Goal: Transaction & Acquisition: Download file/media

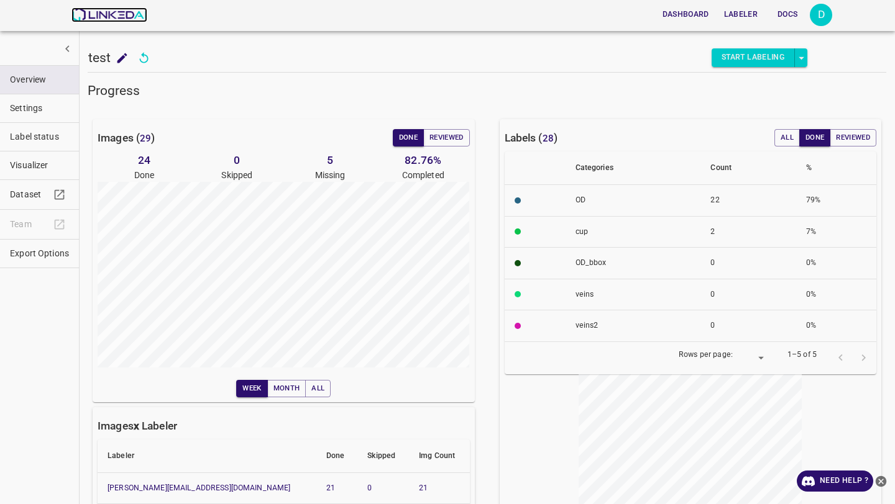
click at [117, 12] on img at bounding box center [108, 14] width 75 height 15
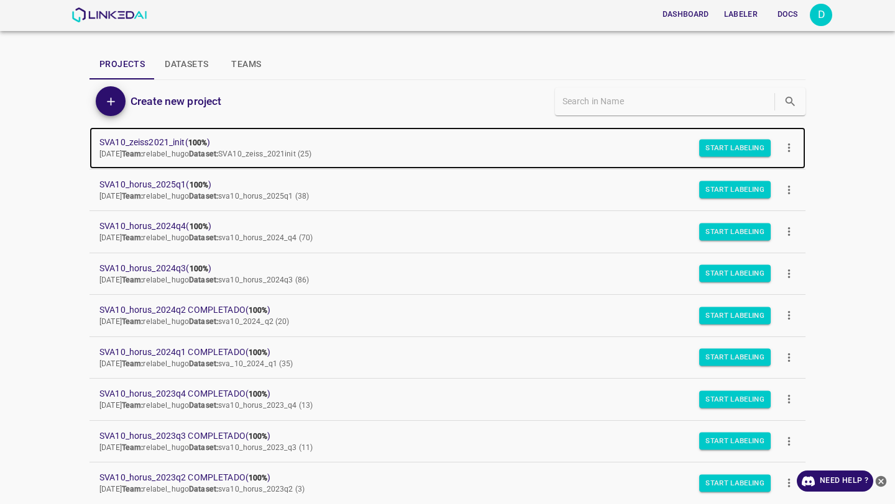
click at [175, 135] on link "SVA10_zeiss2021_init ( 100% ) Thu Jul 31 2025 Team: relabel_hugo Dataset: SVA10…" at bounding box center [447, 148] width 716 height 42
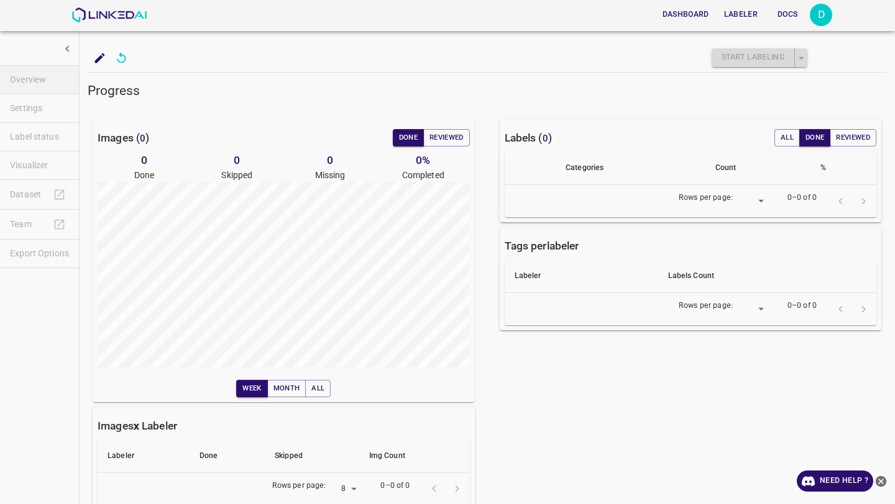
click at [97, 59] on icon "add to shopping cart" at bounding box center [100, 58] width 10 height 10
click at [85, 13] on img at bounding box center [108, 14] width 75 height 15
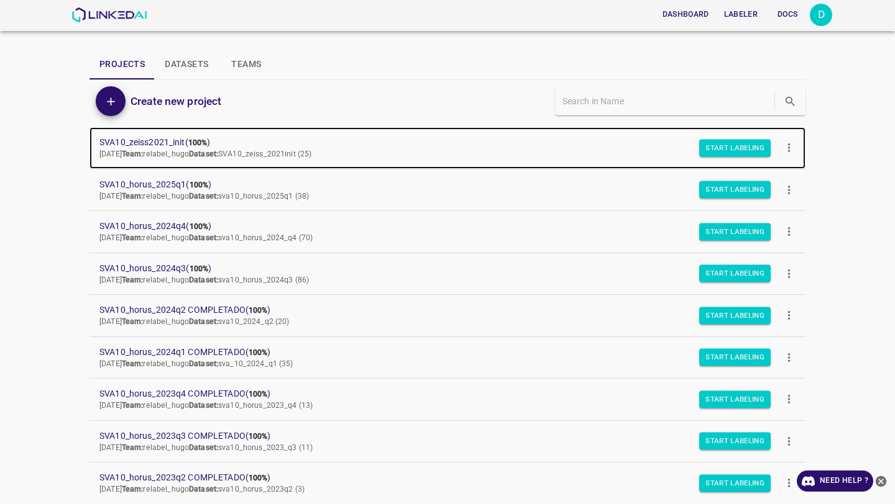
click at [152, 143] on span "SVA10_zeiss2021_init ( 100% )" at bounding box center [437, 142] width 676 height 13
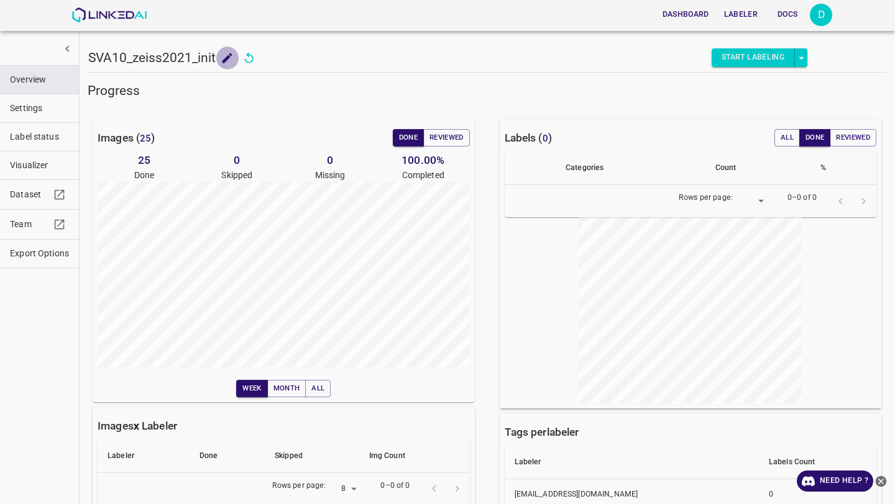
click at [228, 61] on icon "add to shopping cart" at bounding box center [227, 58] width 13 height 13
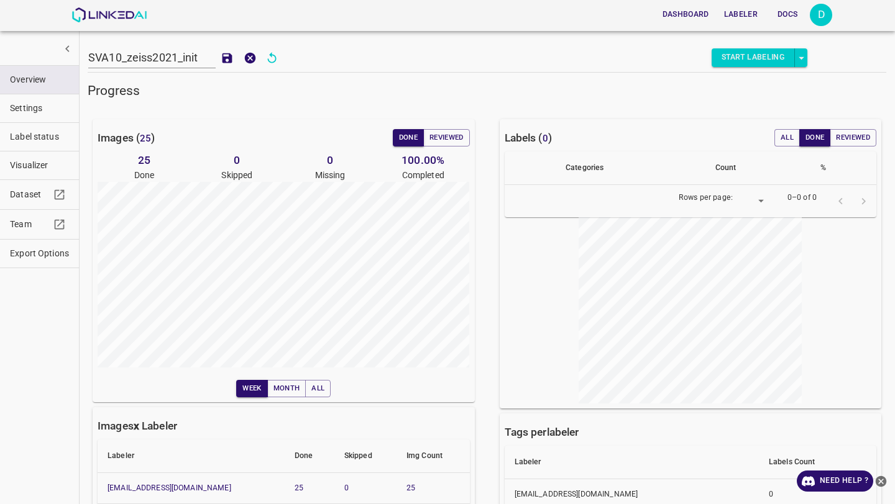
click at [200, 57] on input "SVA10_zeiss2021_init" at bounding box center [151, 58] width 127 height 22
type input "SVA10_zeiss2021_init COMPLETADO"
click at [222, 57] on icon "add to shopping cart" at bounding box center [227, 58] width 10 height 10
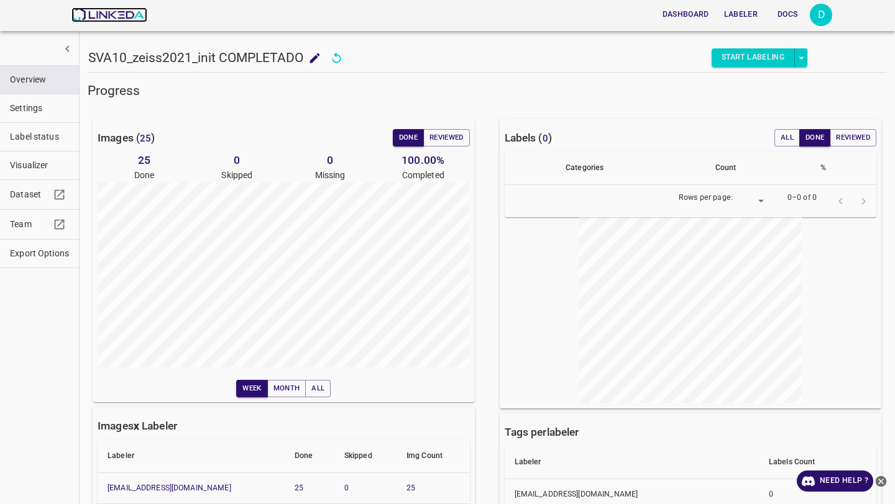
click at [122, 16] on img at bounding box center [108, 14] width 75 height 15
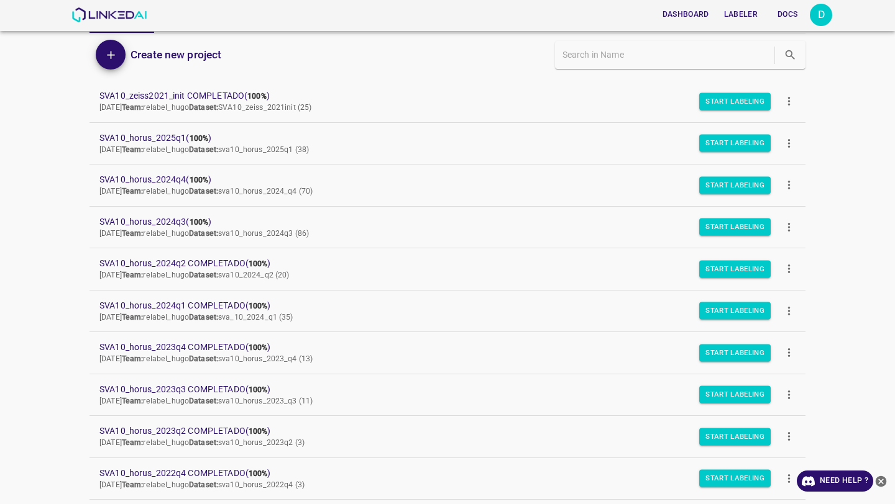
scroll to position [50, 0]
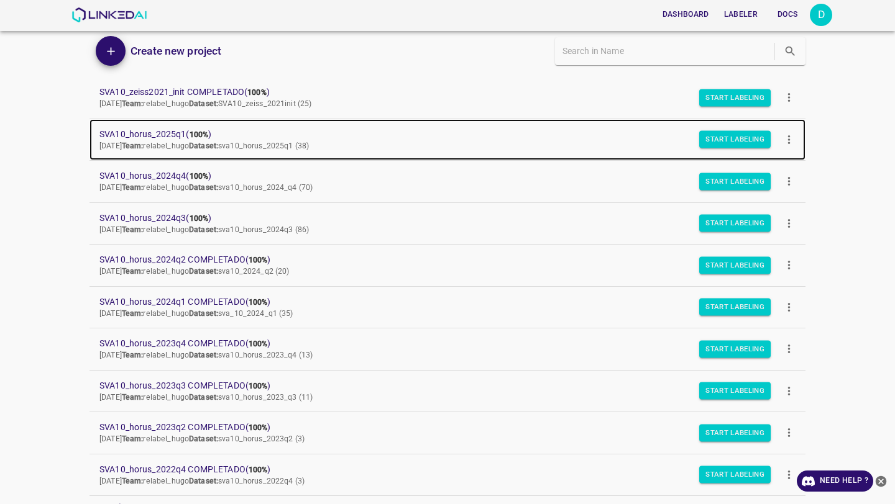
click at [170, 133] on span "SVA10_horus_2025q1 ( 100% )" at bounding box center [437, 134] width 676 height 13
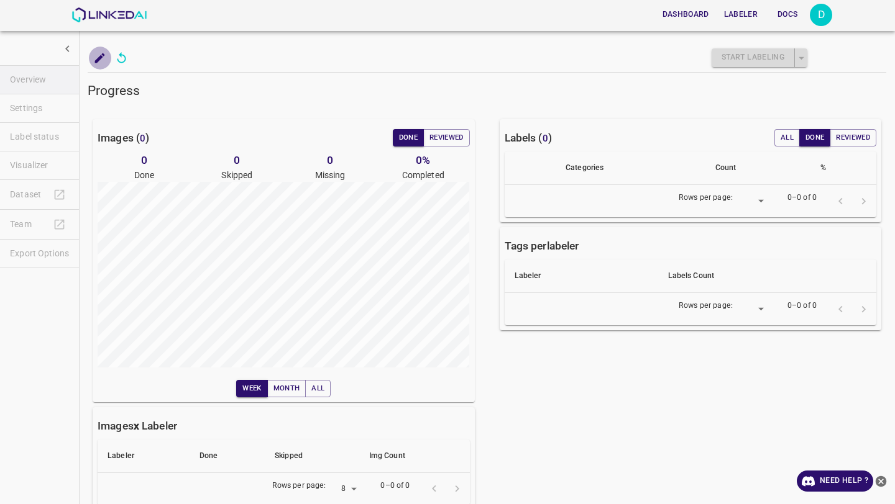
click at [98, 58] on icon "add to shopping cart" at bounding box center [100, 58] width 10 height 10
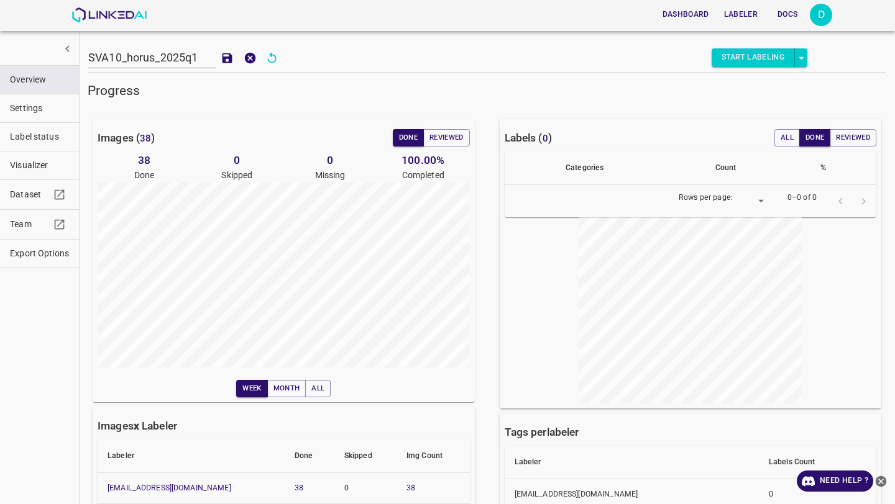
click at [199, 58] on input "SVA10_horus_2025q1" at bounding box center [151, 58] width 127 height 22
type input "SVA10_horus_2025q1 COMPLETADO"
click at [221, 55] on icon "add to shopping cart" at bounding box center [227, 58] width 13 height 13
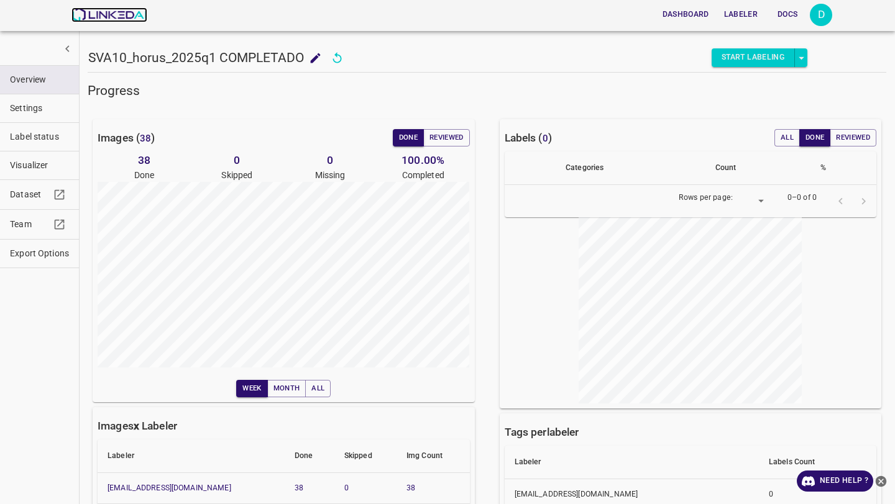
click at [98, 15] on img at bounding box center [108, 14] width 75 height 15
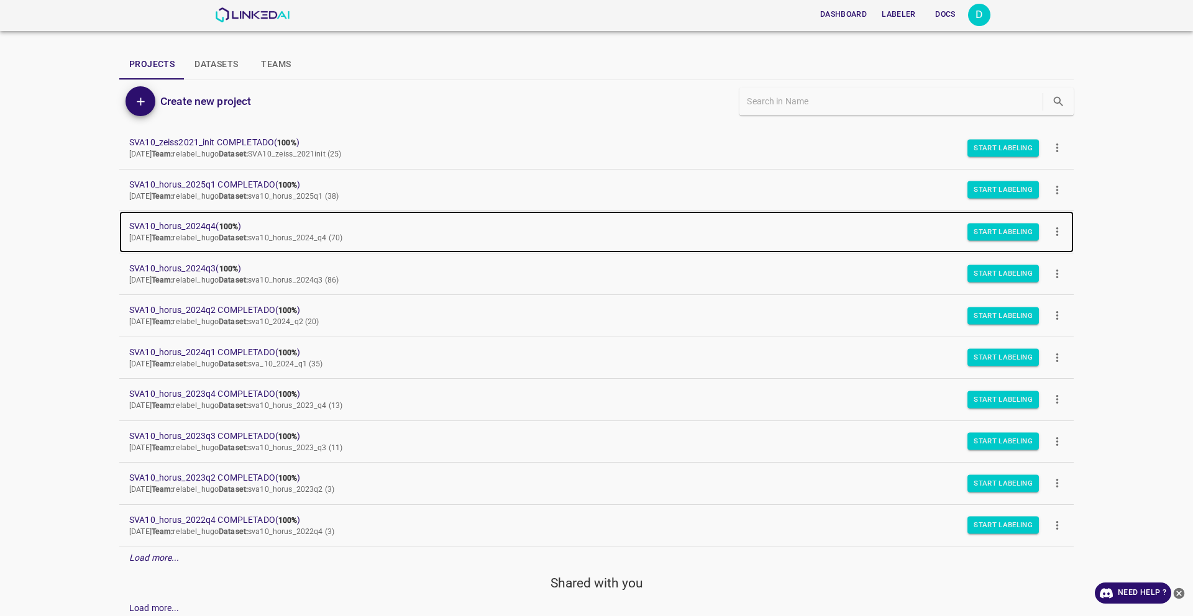
click at [207, 226] on span "SVA10_horus_2024q4 ( 100% )" at bounding box center [586, 226] width 914 height 13
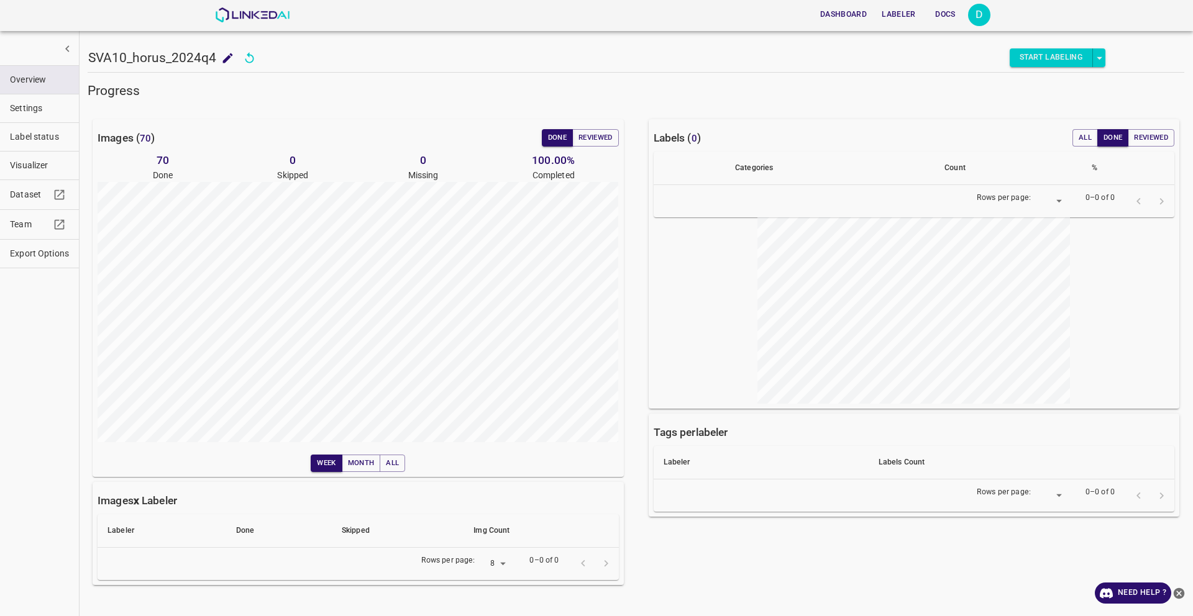
click at [98, 55] on h5 "SVA10_horus_2024q4" at bounding box center [152, 57] width 128 height 17
click at [222, 59] on icon "add to shopping cart" at bounding box center [227, 58] width 13 height 13
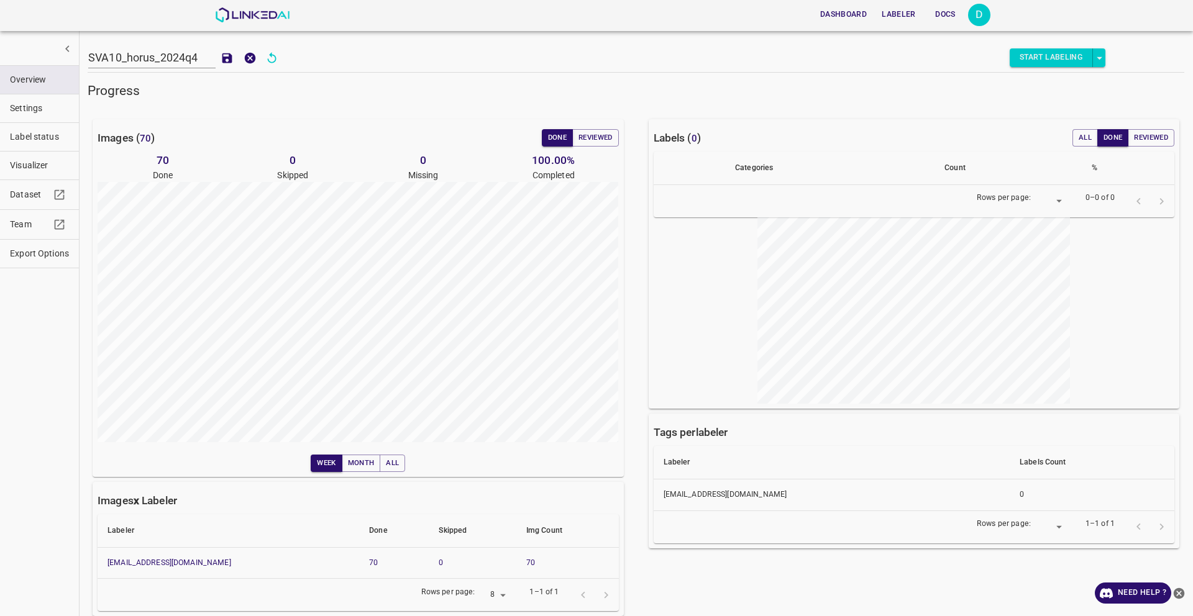
click at [202, 58] on input "SVA10_horus_2024q4" at bounding box center [151, 58] width 127 height 22
type input "SVA10_horus_2024q4 COMPLETADO"
click at [222, 57] on icon "add to shopping cart" at bounding box center [227, 58] width 10 height 10
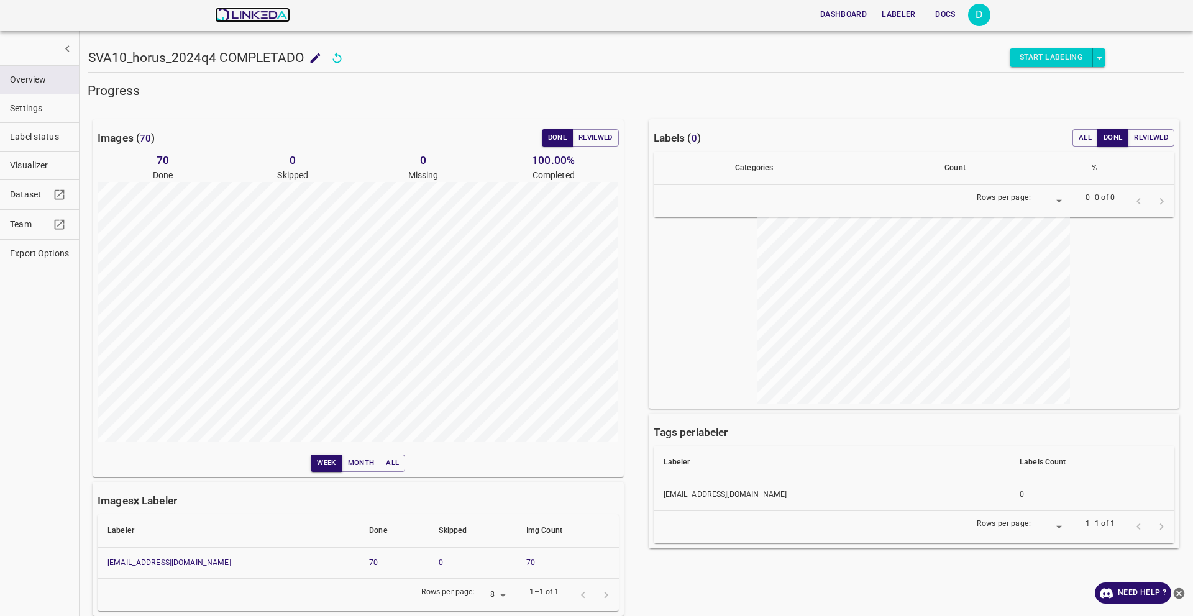
click at [250, 12] on img at bounding box center [252, 14] width 75 height 15
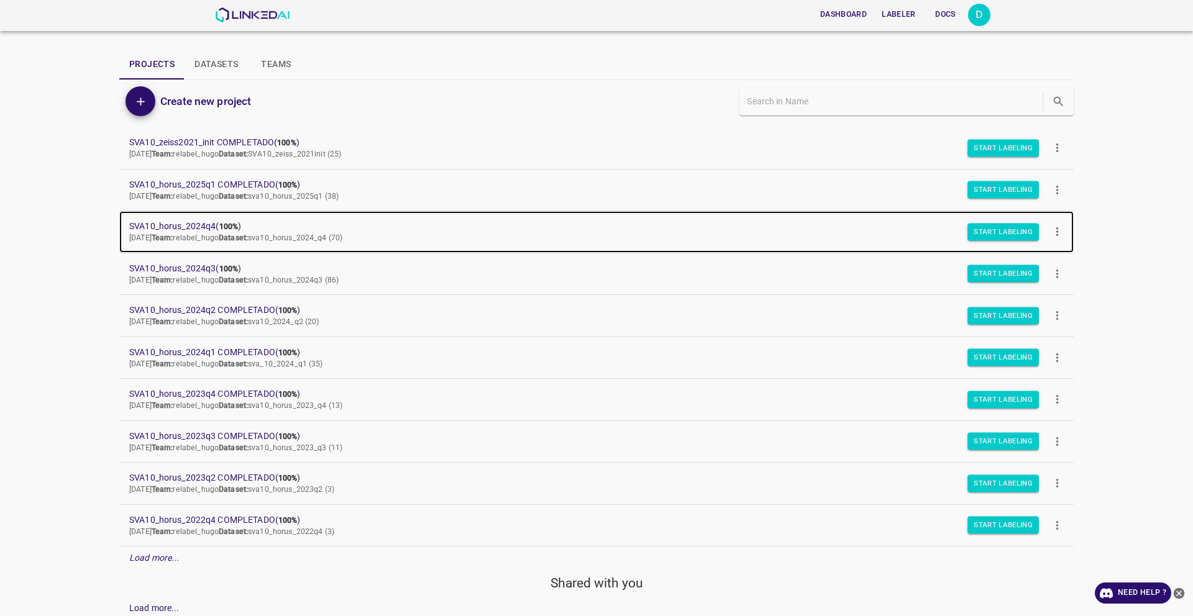
click at [187, 226] on span "SVA10_horus_2024q4 ( 100% )" at bounding box center [586, 226] width 914 height 13
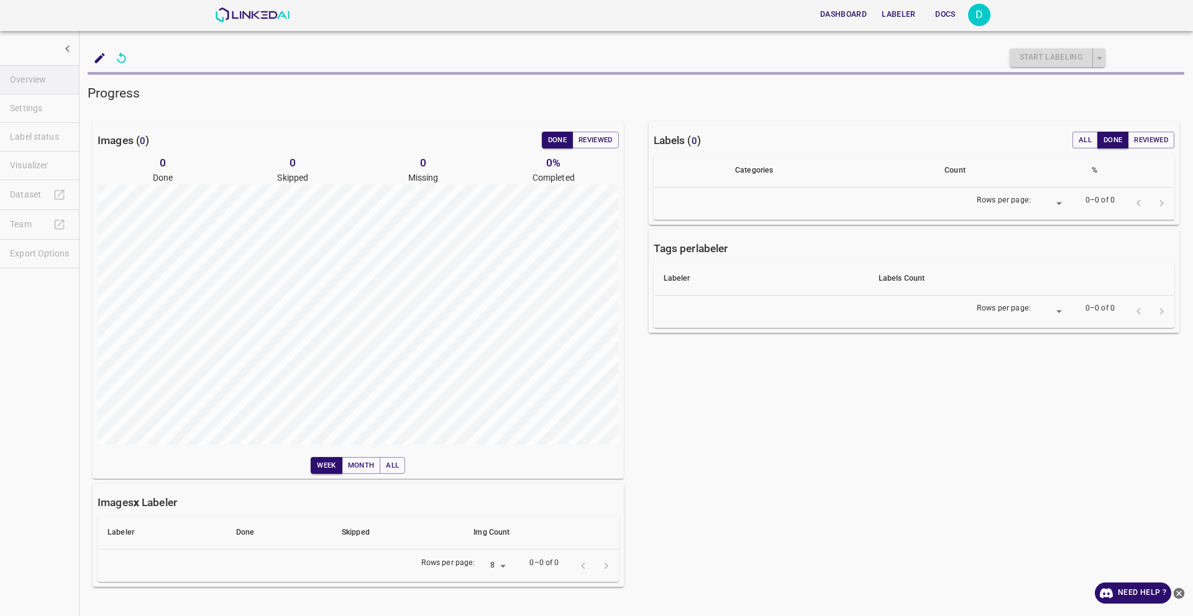
click at [99, 55] on icon "add to shopping cart" at bounding box center [99, 58] width 13 height 13
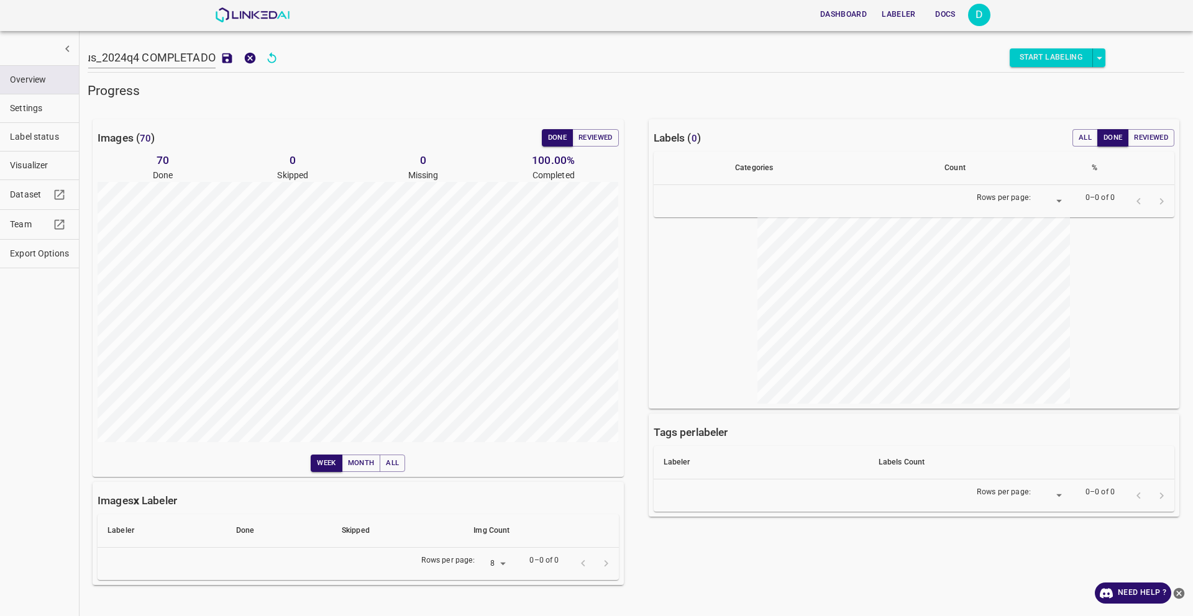
scroll to position [0, 71]
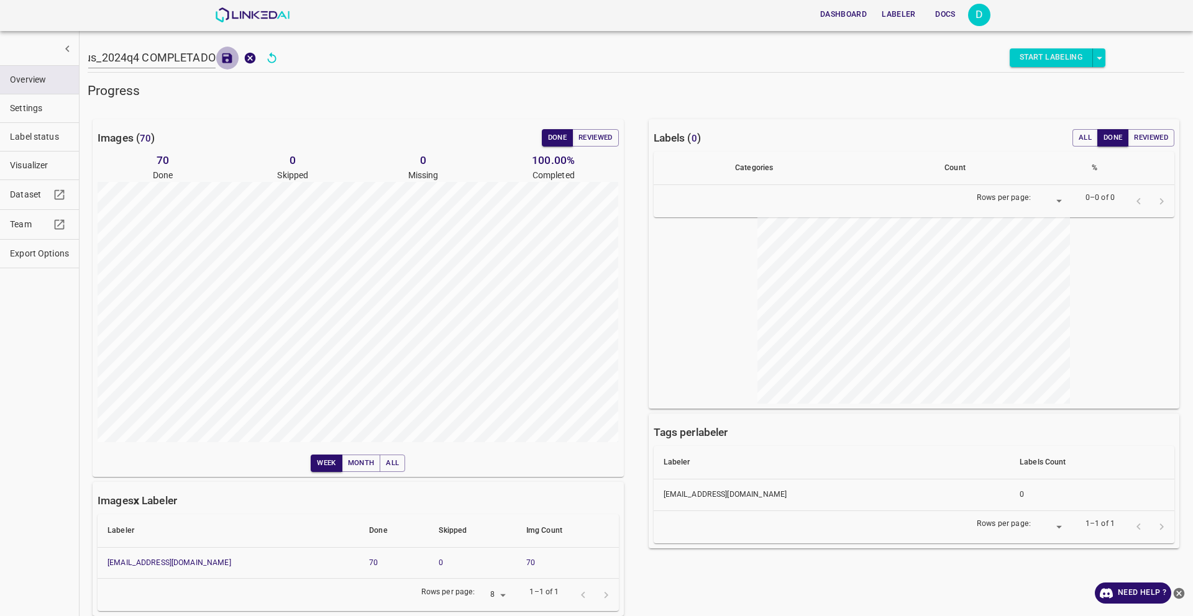
click at [221, 56] on icon "add to shopping cart" at bounding box center [227, 58] width 13 height 13
click at [245, 21] on img at bounding box center [252, 14] width 75 height 15
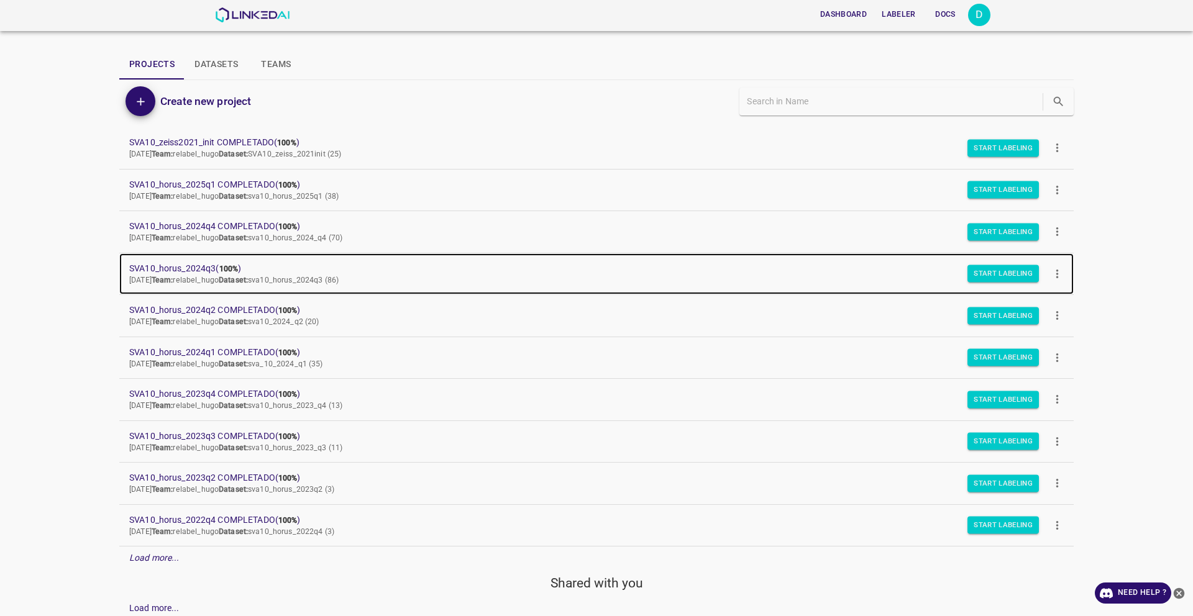
click at [198, 267] on span "SVA10_horus_2024q3 ( 100% )" at bounding box center [586, 268] width 914 height 13
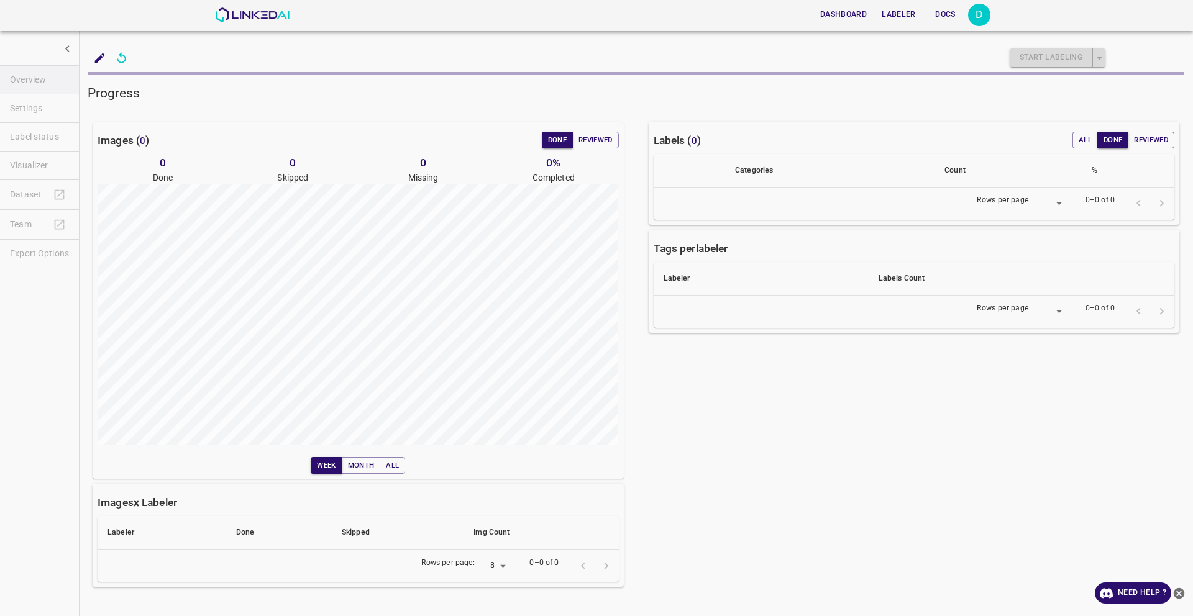
click at [99, 61] on icon "add to shopping cart" at bounding box center [99, 58] width 13 height 13
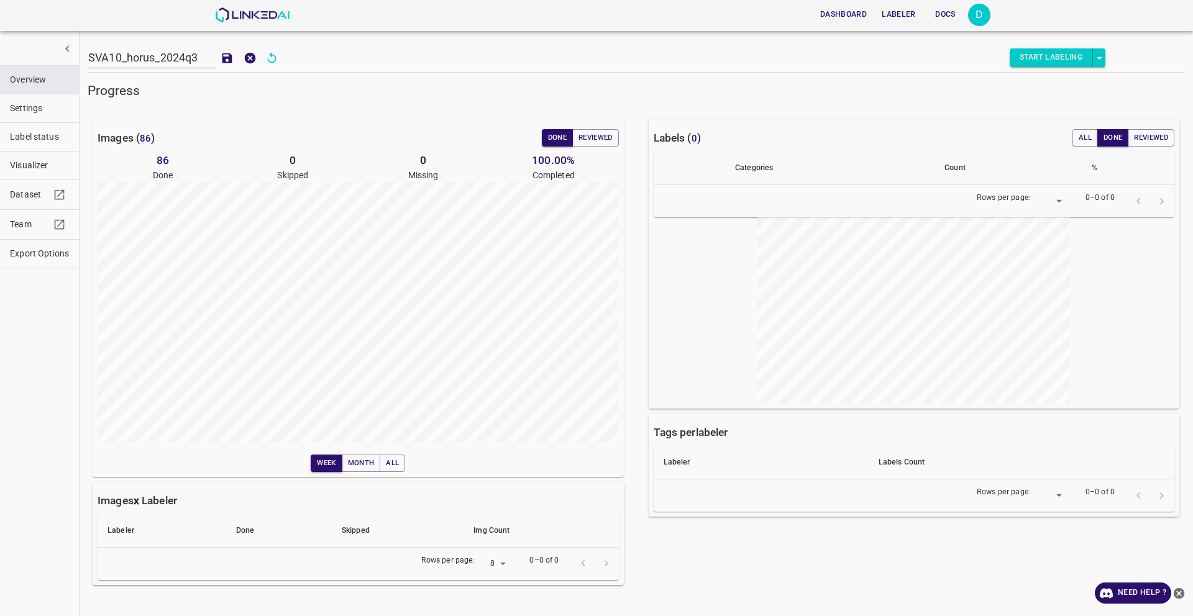
click at [198, 58] on input "SVA10_horus_2024q3" at bounding box center [151, 58] width 127 height 22
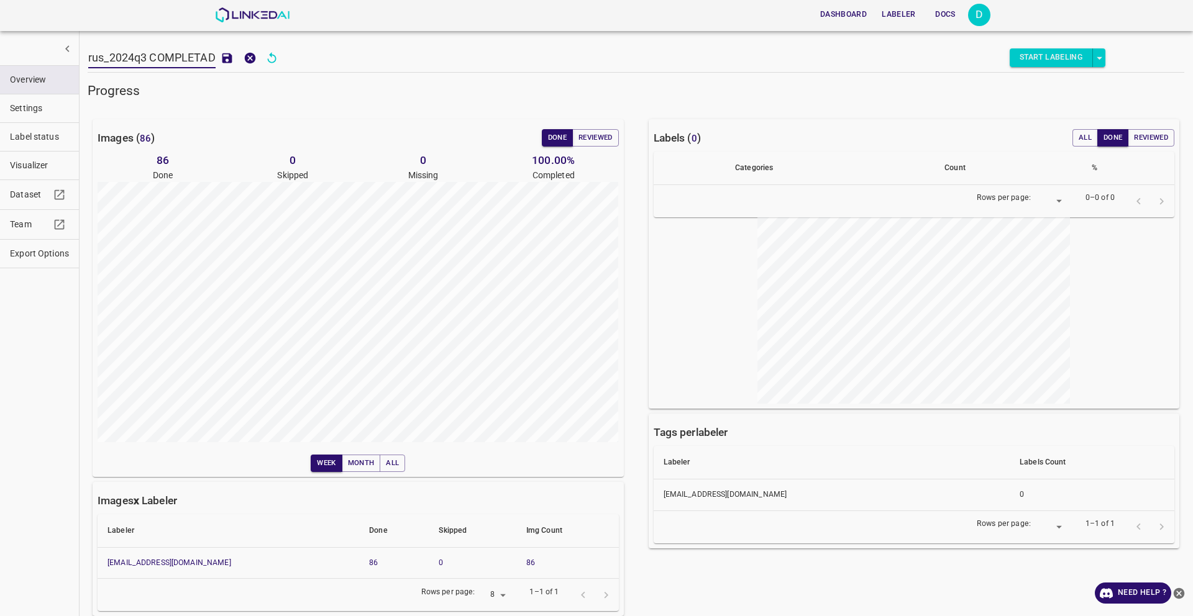
scroll to position [0, 70]
type input "SVA10_horus_2024q3 COMPLETADO"
click at [221, 52] on icon "add to shopping cart" at bounding box center [227, 58] width 13 height 13
click at [235, 16] on img at bounding box center [252, 14] width 75 height 15
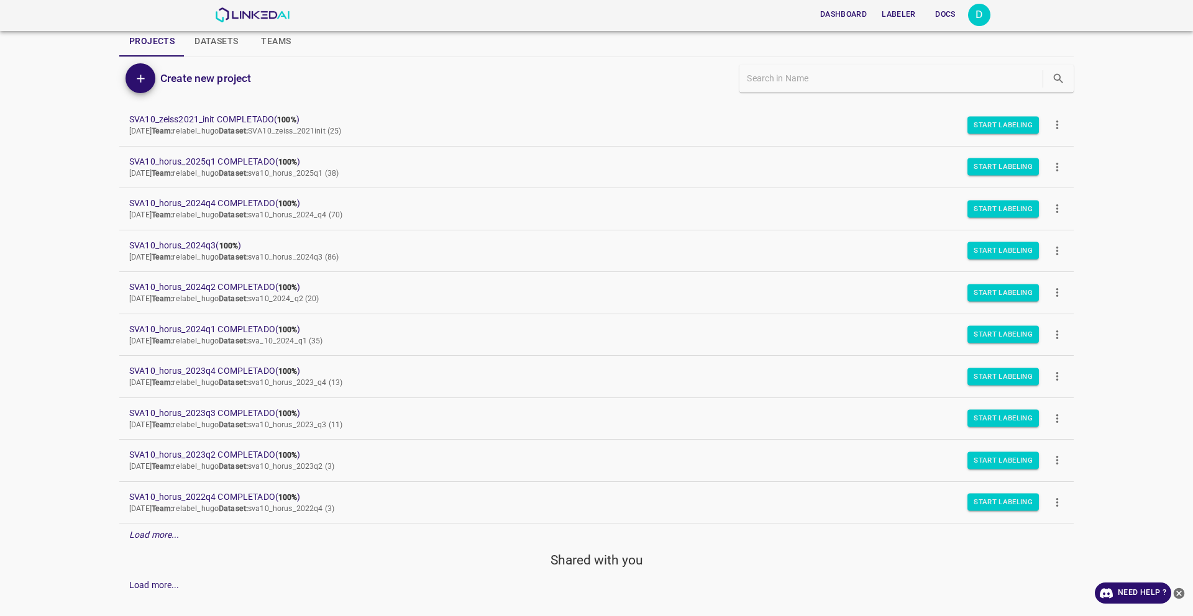
scroll to position [25, 0]
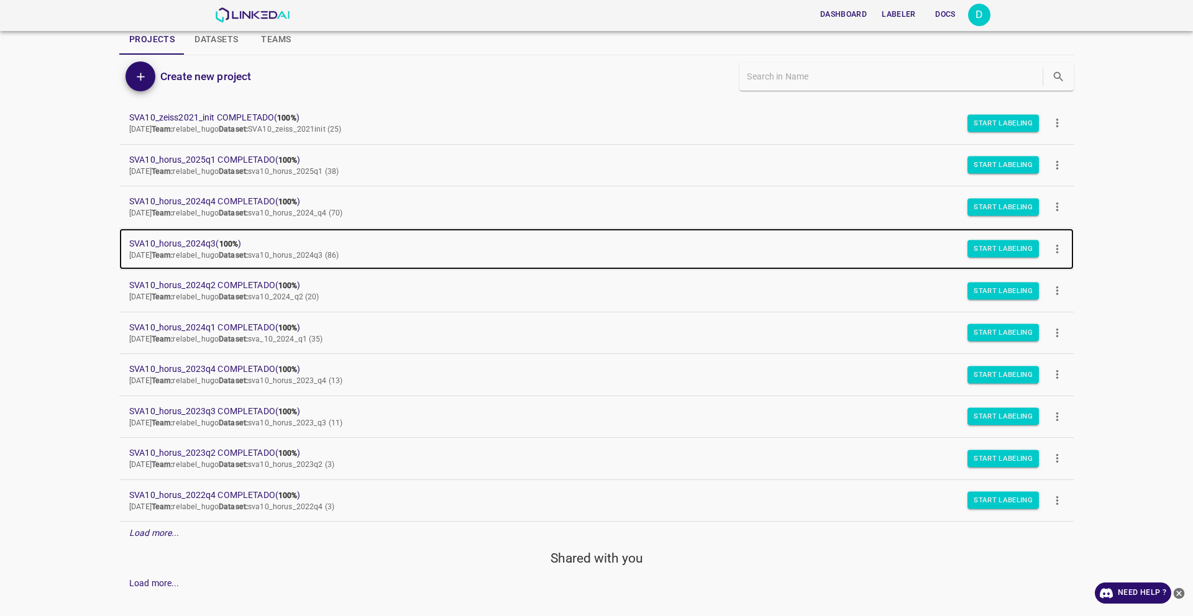
click at [161, 244] on span "SVA10_horus_2024q3 ( 100% )" at bounding box center [586, 243] width 914 height 13
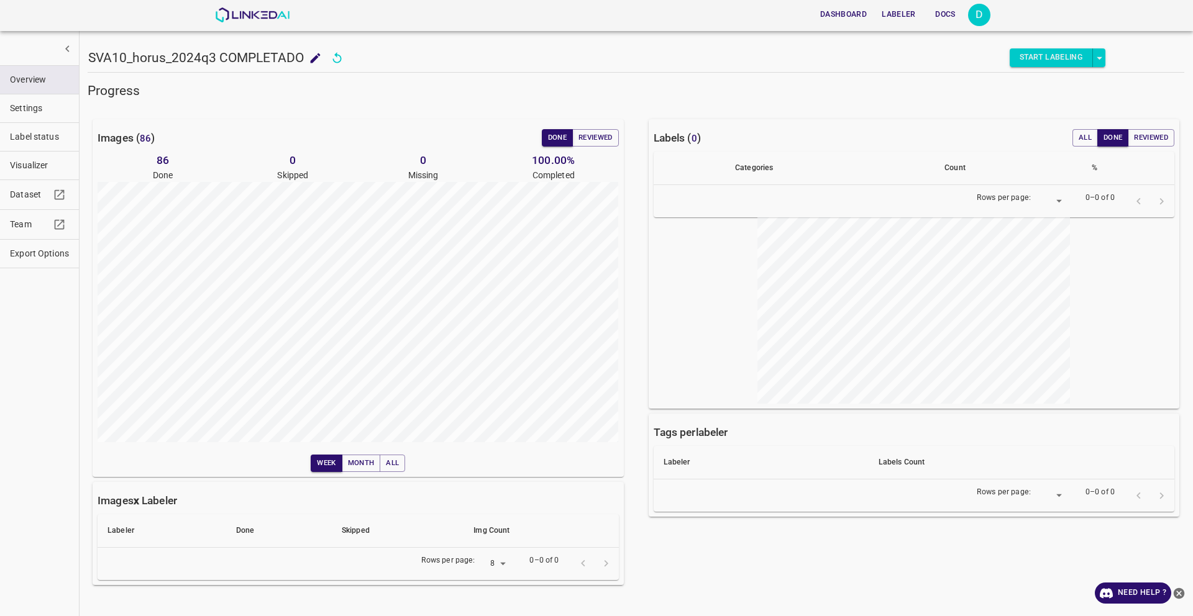
click at [98, 55] on h5 "SVA10_horus_2024q3 COMPLETADO" at bounding box center [196, 57] width 216 height 17
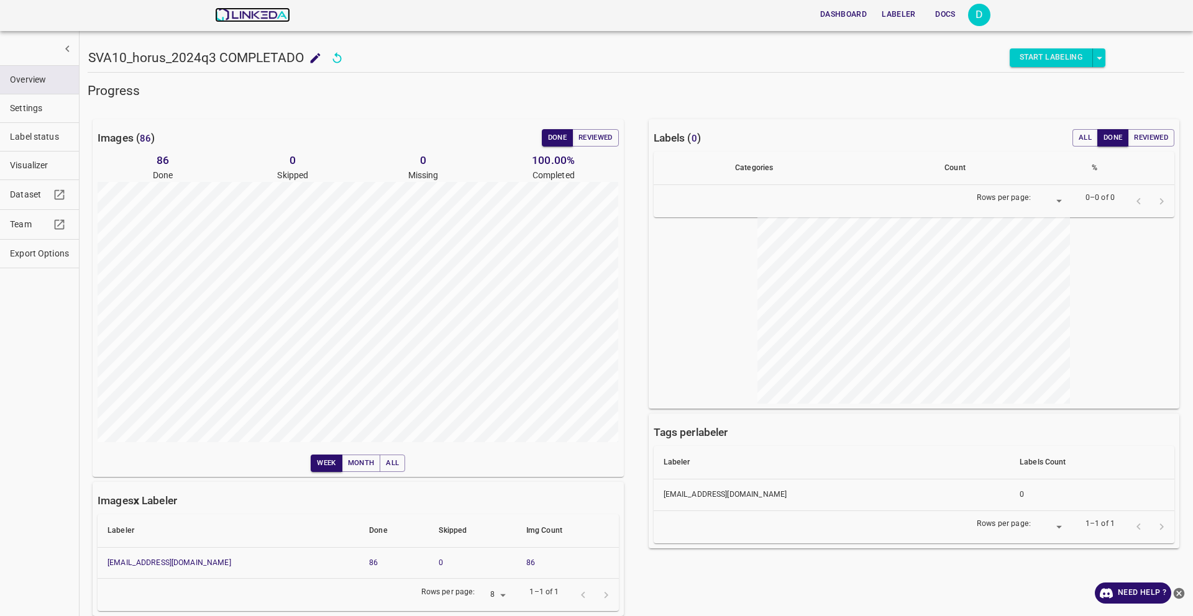
click at [250, 17] on img at bounding box center [252, 14] width 75 height 15
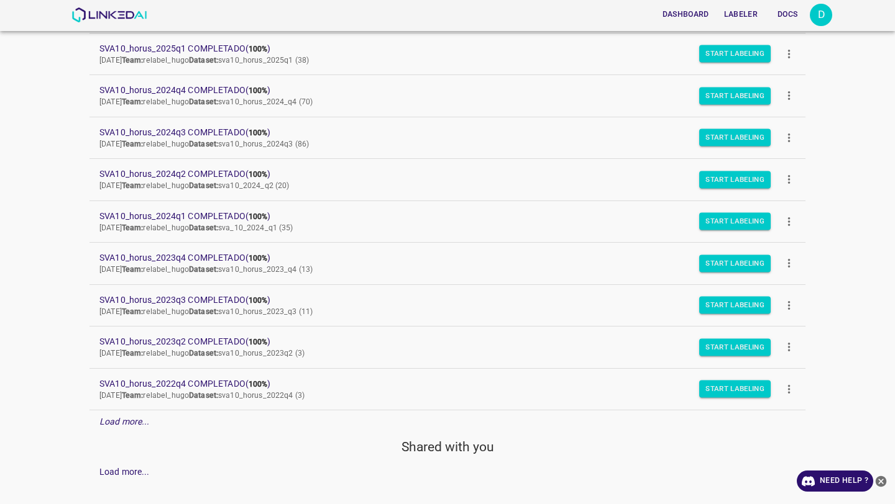
scroll to position [158, 0]
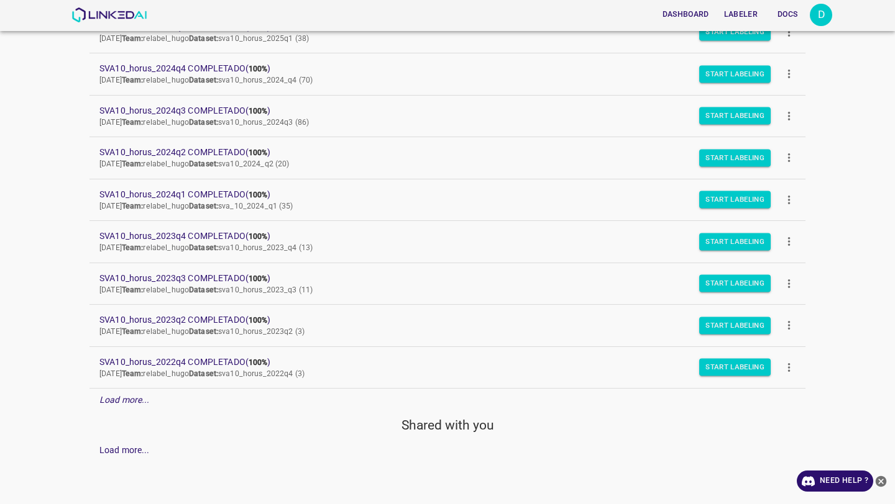
click at [122, 399] on em "Load more..." at bounding box center [124, 400] width 50 height 10
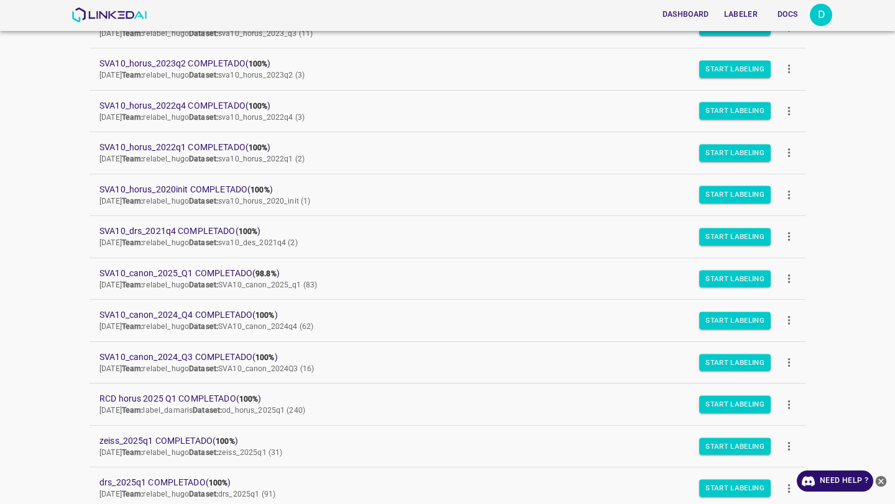
scroll to position [417, 0]
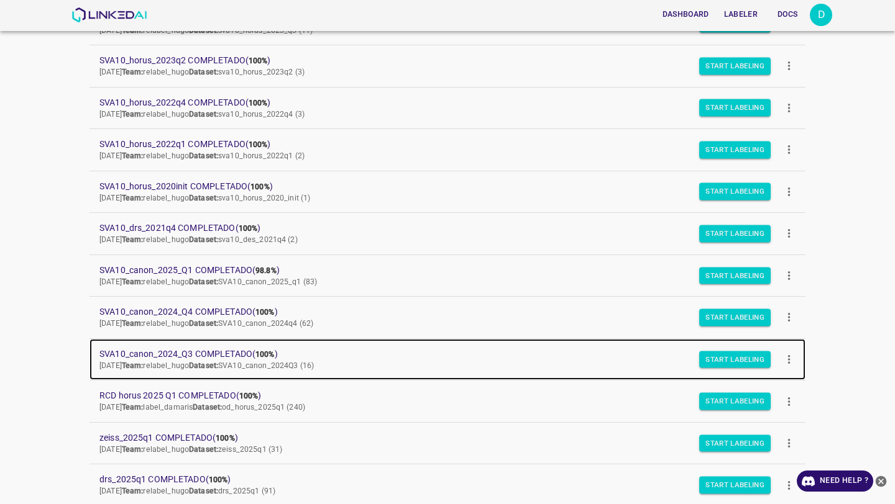
click at [212, 351] on span "SVA10_canon_2024_Q3 COMPLETADO ( 100% )" at bounding box center [437, 354] width 676 height 13
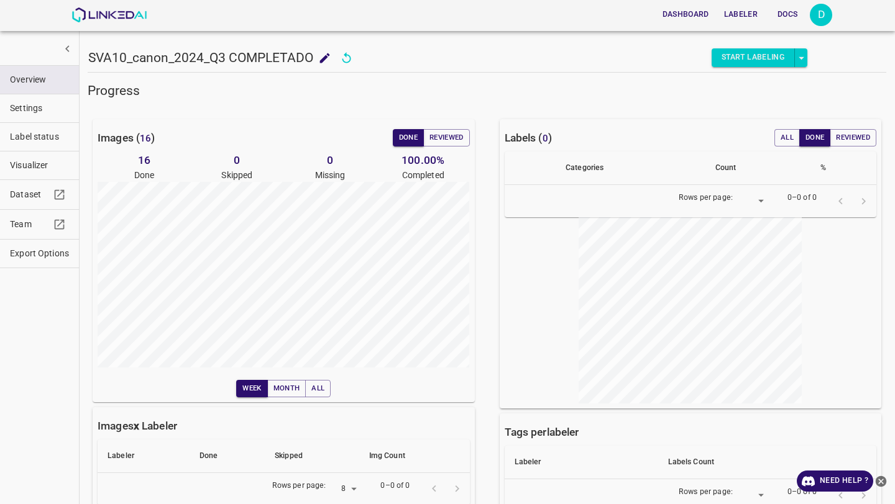
click at [25, 251] on span "Export Options" at bounding box center [39, 253] width 59 height 13
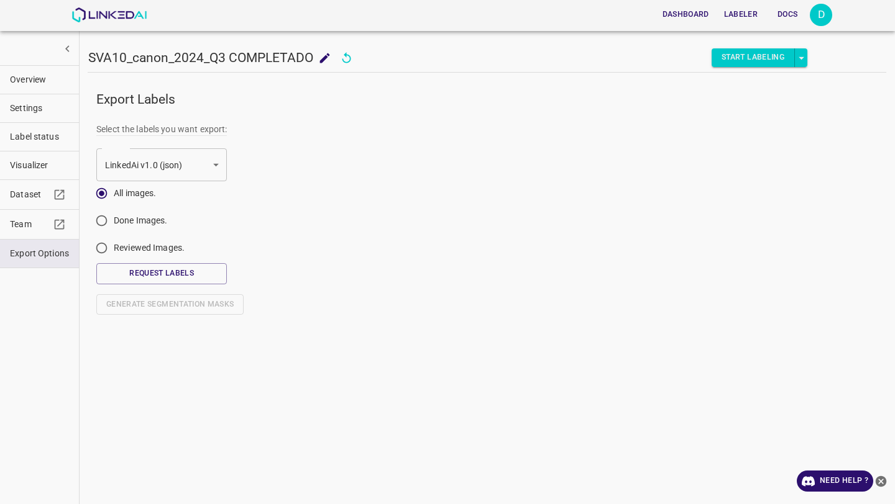
click at [101, 222] on input "Done Images." at bounding box center [101, 223] width 24 height 24
radio input "true"
click at [190, 275] on button "Request Labels" at bounding box center [161, 273] width 130 height 21
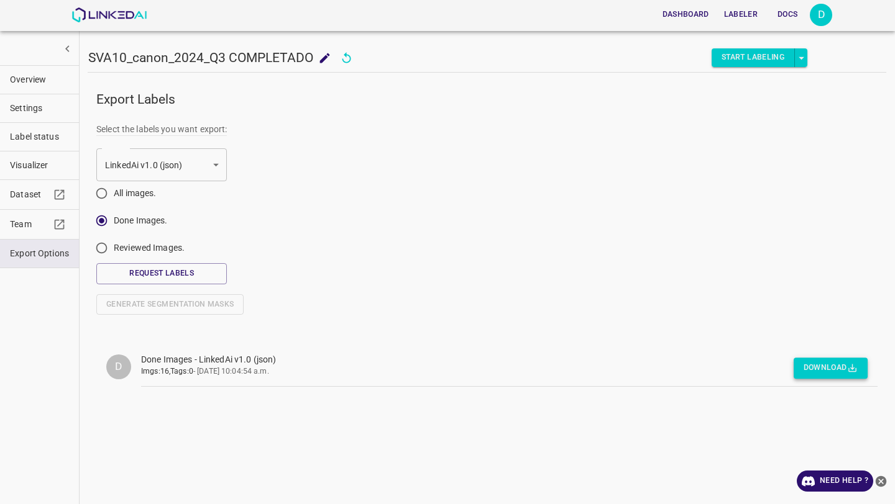
click at [839, 360] on button "Download" at bounding box center [830, 368] width 74 height 21
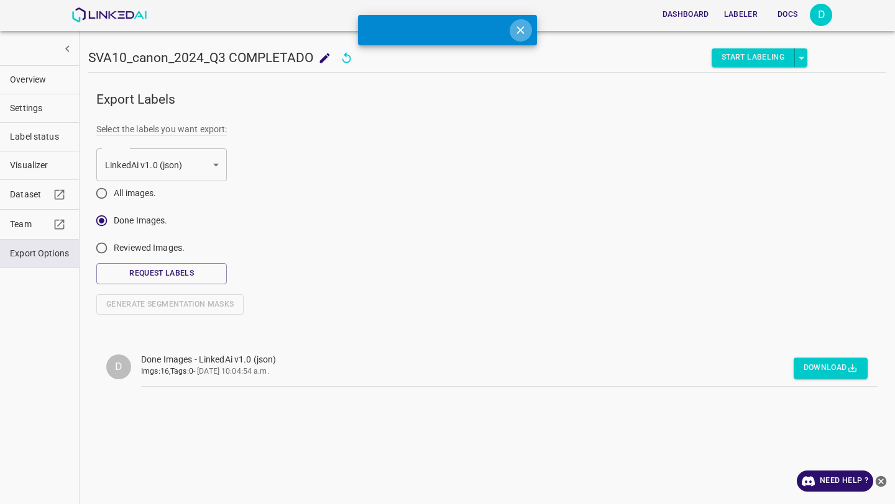
click at [520, 28] on icon "Close" at bounding box center [520, 30] width 13 height 13
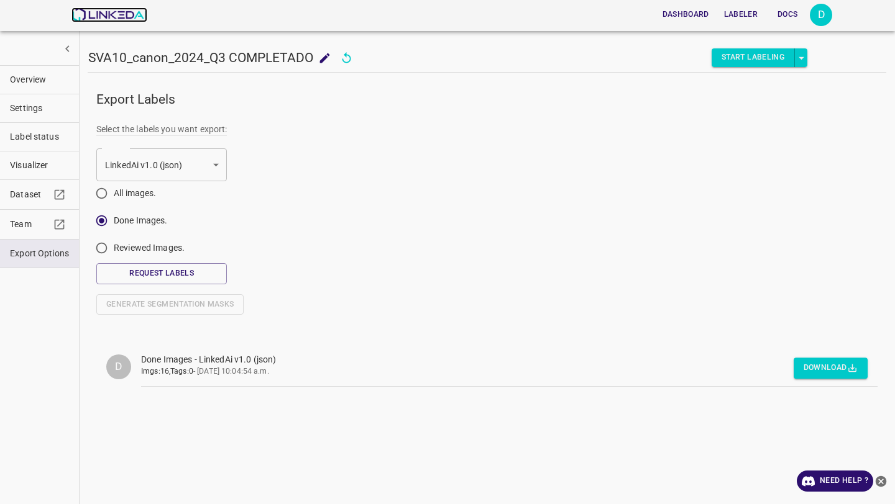
click at [78, 15] on img at bounding box center [108, 14] width 75 height 15
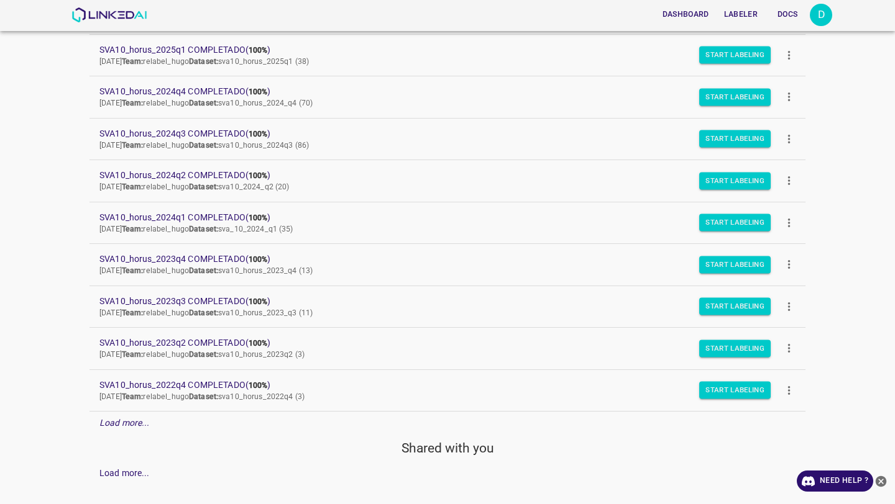
scroll to position [158, 0]
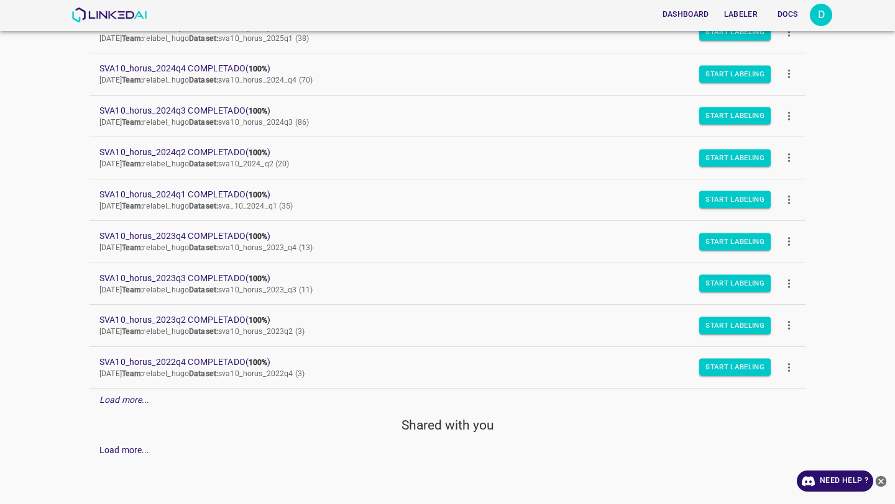
click at [129, 398] on em "Load more..." at bounding box center [124, 400] width 50 height 10
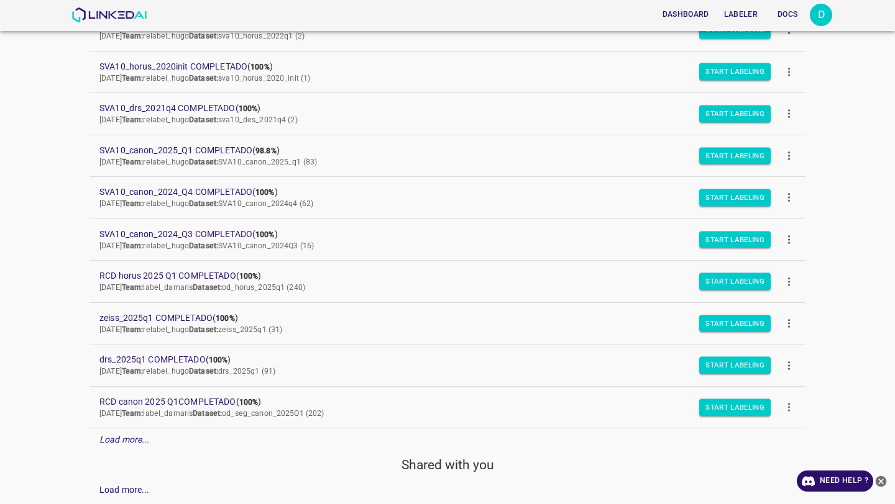
scroll to position [577, 0]
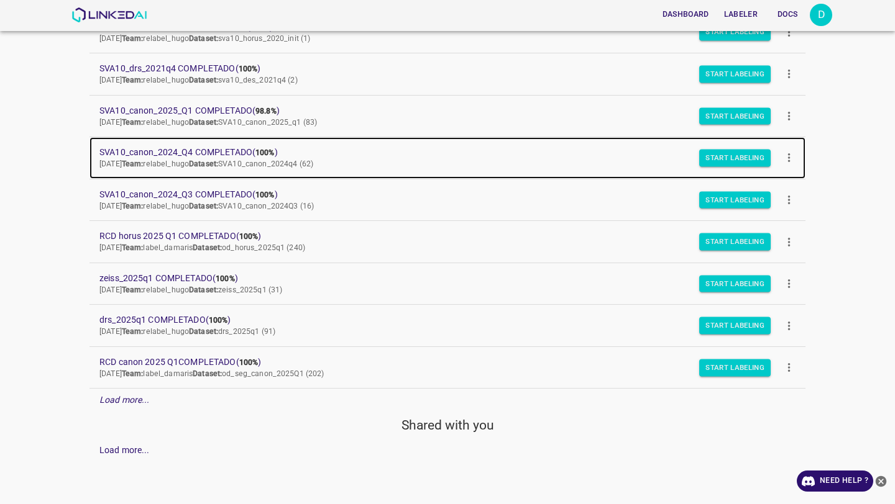
click at [213, 149] on span "SVA10_canon_2024_Q4 COMPLETADO ( 100% )" at bounding box center [437, 152] width 676 height 13
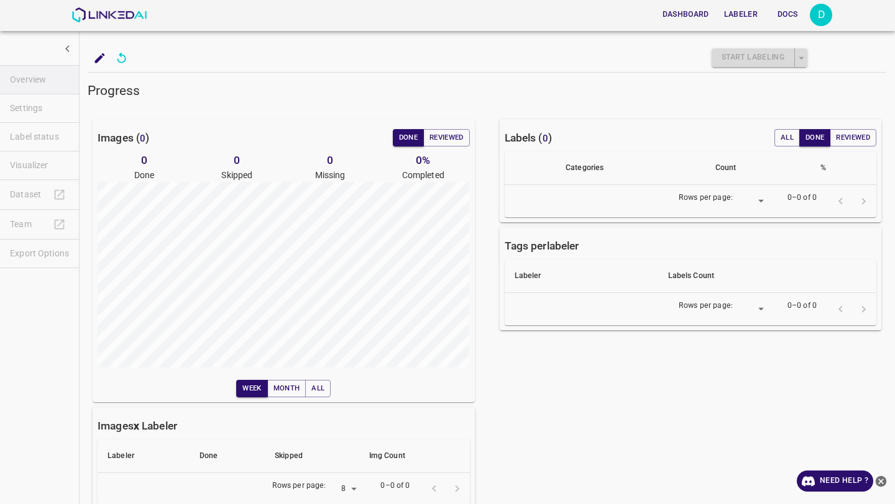
click at [22, 255] on ul "Overview Settings Label status Visualizer Dataset Team Export Options" at bounding box center [39, 166] width 79 height 213
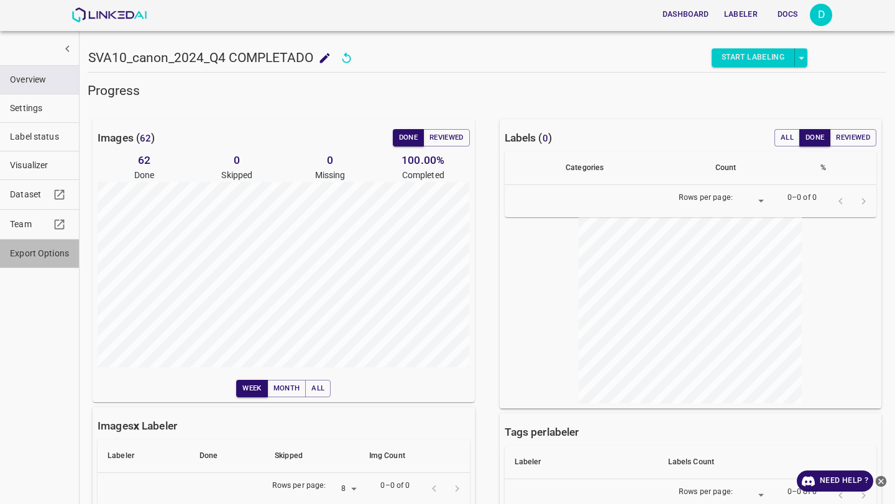
click at [27, 252] on span "Export Options" at bounding box center [39, 253] width 59 height 13
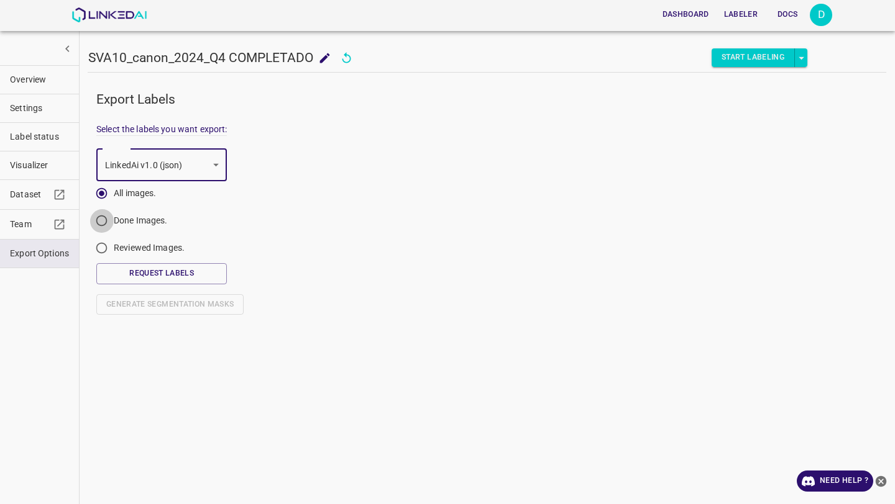
click at [104, 222] on input "Done Images." at bounding box center [101, 223] width 24 height 24
radio input "true"
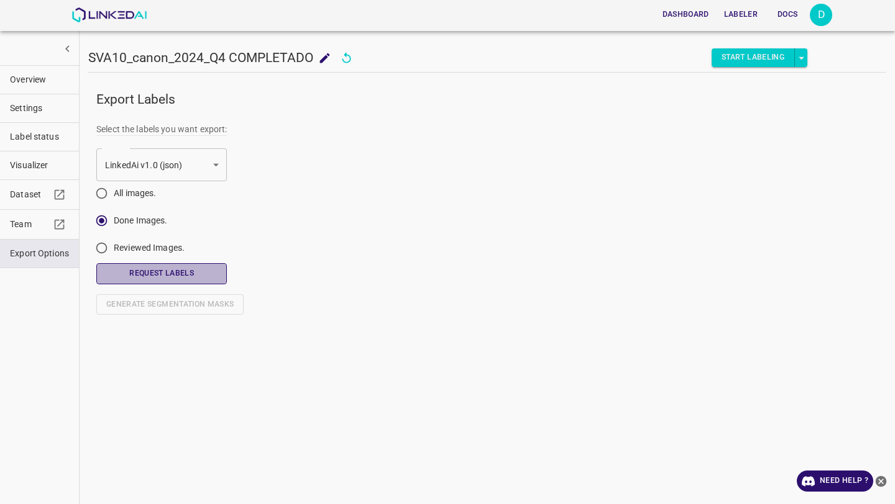
click at [154, 268] on button "Request Labels" at bounding box center [161, 273] width 130 height 21
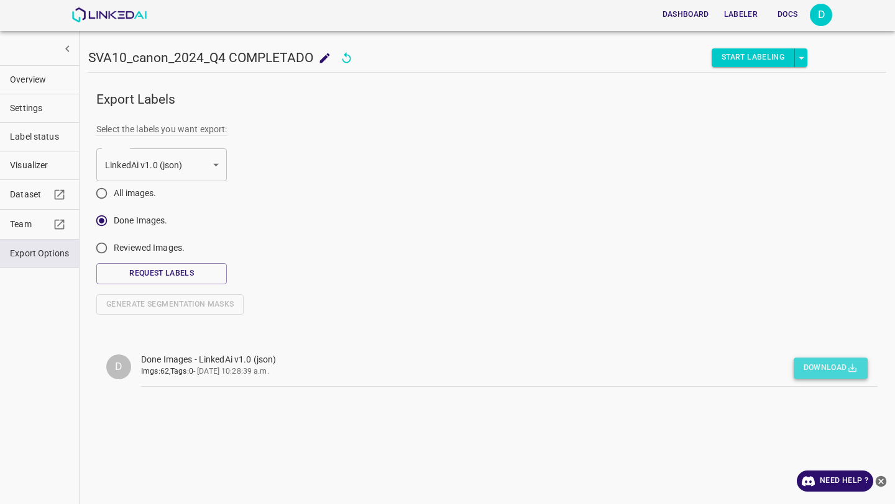
click at [816, 363] on button "Download" at bounding box center [830, 368] width 74 height 21
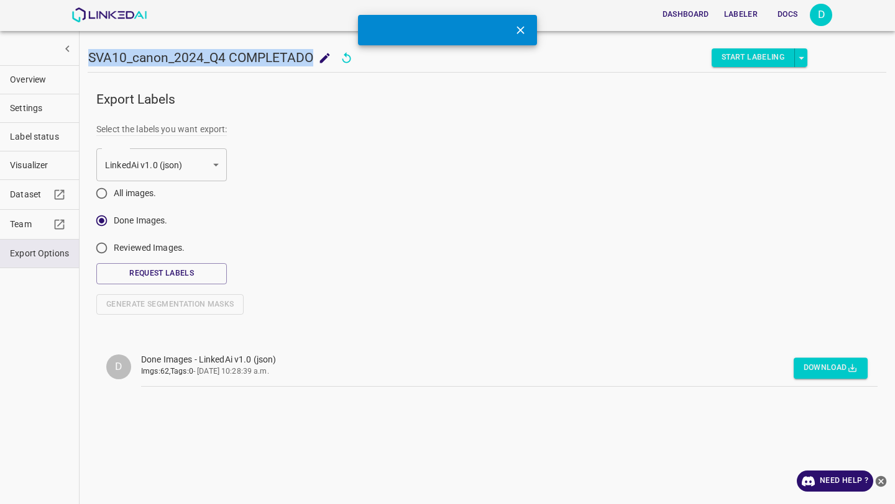
drag, startPoint x: 312, startPoint y: 57, endPoint x: 88, endPoint y: 55, distance: 224.9
click at [88, 55] on h5 "SVA10_canon_2024_Q4 COMPLETADO" at bounding box center [200, 57] width 225 height 17
copy h5 "SVA10_canon_2024_Q4 COMPLETADO"
click at [101, 12] on img at bounding box center [108, 14] width 75 height 15
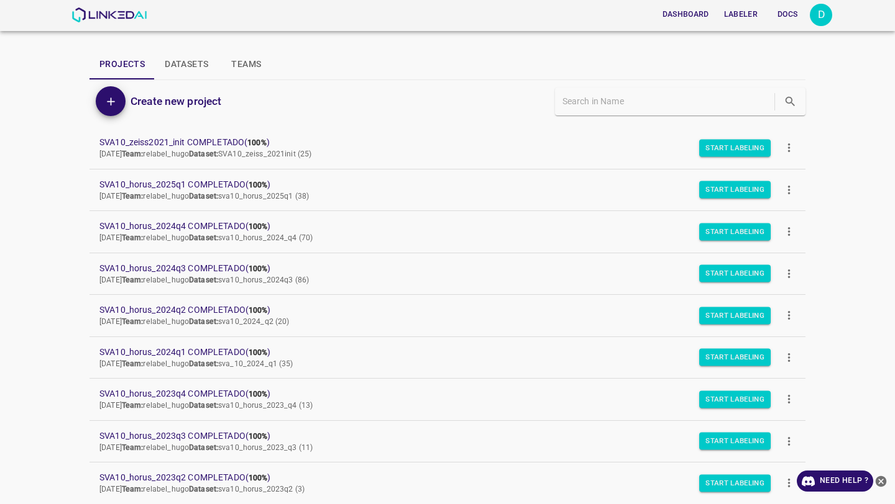
scroll to position [158, 0]
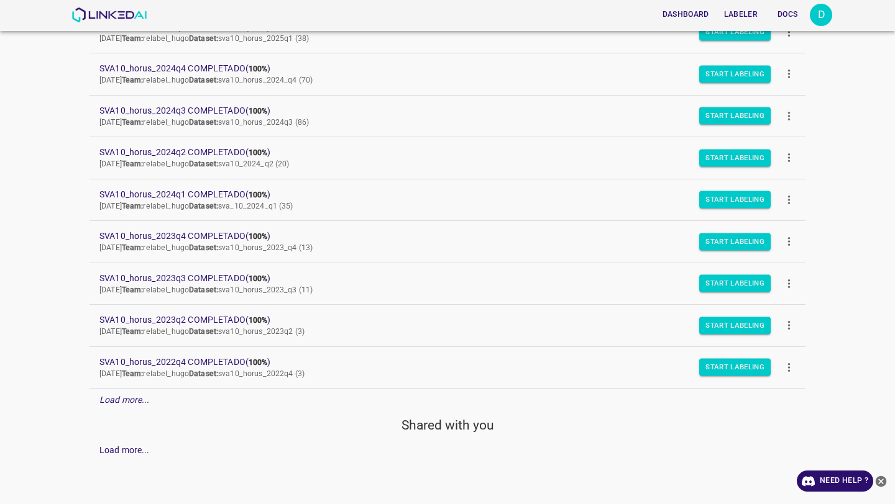
click at [120, 400] on em "Load more..." at bounding box center [124, 400] width 50 height 10
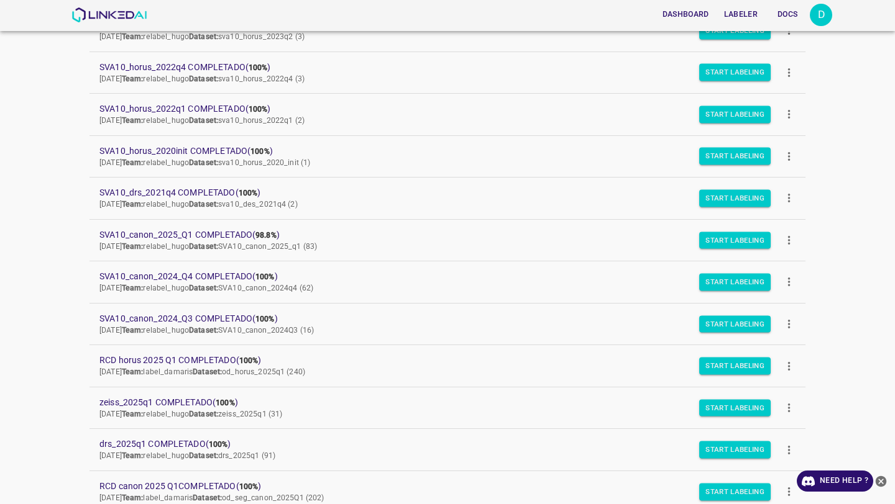
scroll to position [460, 0]
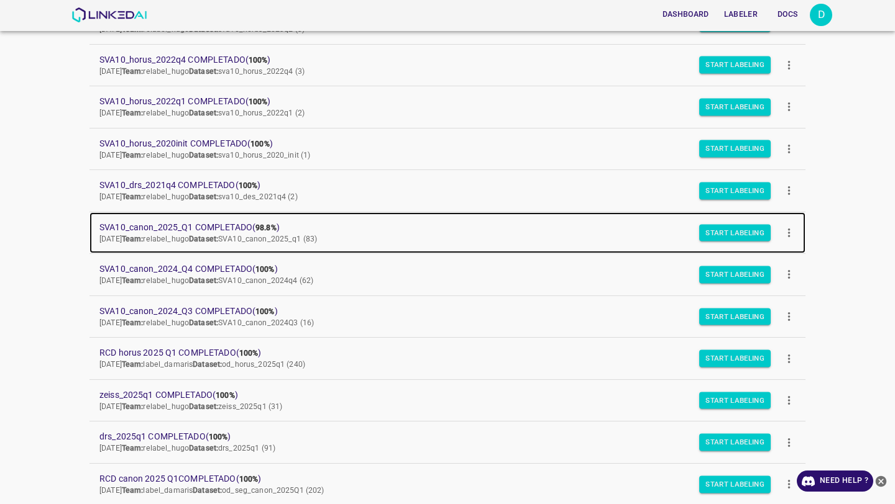
click at [106, 226] on span "SVA10_canon_2025_Q1 COMPLETADO ( 98.8% )" at bounding box center [437, 227] width 676 height 13
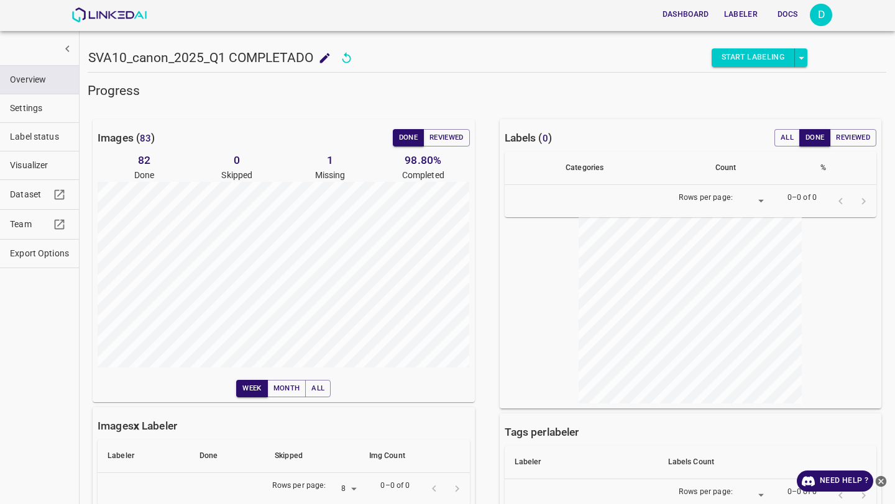
click at [24, 253] on span "Export Options" at bounding box center [39, 253] width 59 height 13
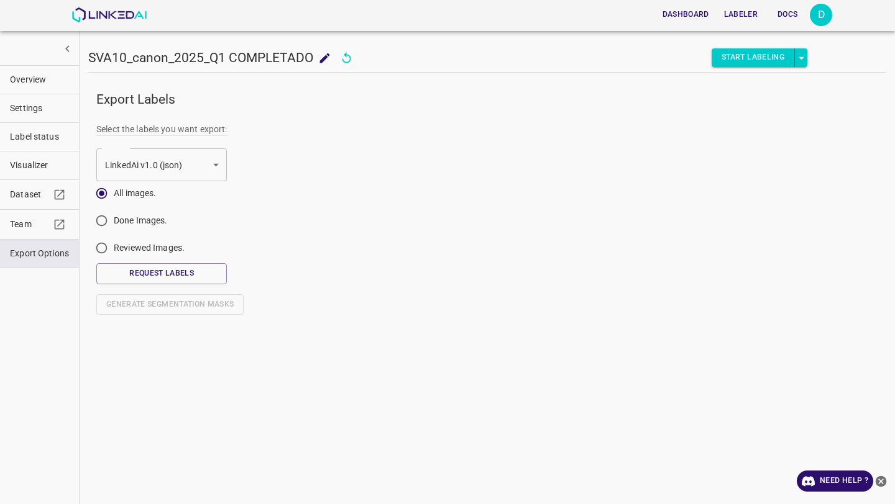
click at [101, 226] on input "Done Images." at bounding box center [101, 223] width 24 height 24
radio input "true"
click at [217, 268] on button "Request Labels" at bounding box center [161, 273] width 130 height 21
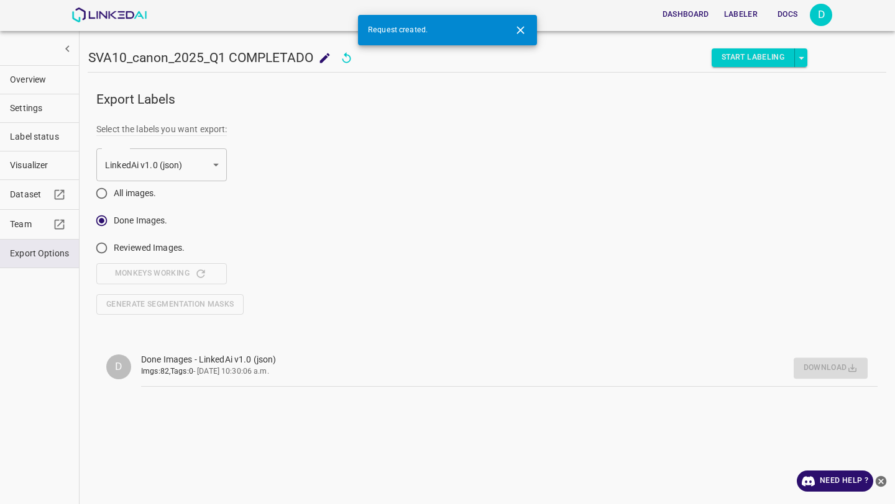
click at [788, 299] on div "Select the labels you want export: LinkedAi v1.0 (json) default Format All imag…" at bounding box center [479, 216] width 796 height 217
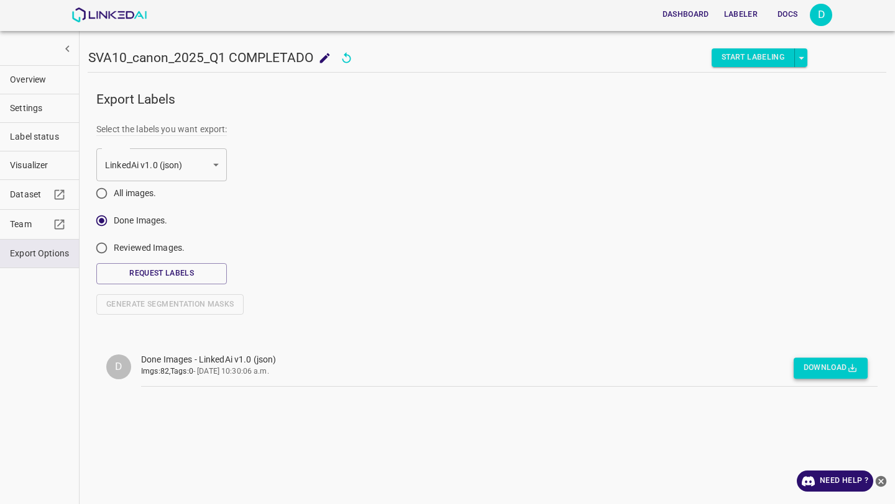
click at [812, 367] on button "Download" at bounding box center [830, 368] width 74 height 21
click at [307, 58] on h5 "SVA10_canon_2025_Q1 COMPLETADO" at bounding box center [200, 57] width 225 height 17
drag, startPoint x: 314, startPoint y: 58, endPoint x: 140, endPoint y: 51, distance: 173.5
click at [140, 51] on div "SVA10_canon_2025_Q1 COMPLETADO SVA10_canon_2025_Q1 COMPLETADO" at bounding box center [212, 57] width 248 height 19
click at [326, 57] on icon "add to shopping cart" at bounding box center [325, 58] width 10 height 10
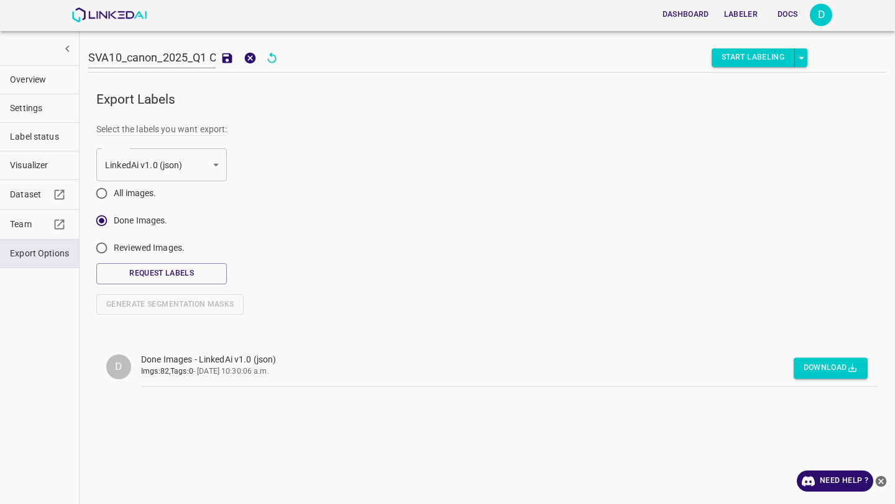
click at [185, 55] on input "SVA10_canon_2025_Q1 COMPLETADO" at bounding box center [151, 58] width 127 height 22
click at [363, 176] on form "Select the labels you want export: LinkedAi v1.0 (json) default Format All imag…" at bounding box center [486, 208] width 781 height 171
click at [221, 63] on icon "add to shopping cart" at bounding box center [227, 58] width 13 height 13
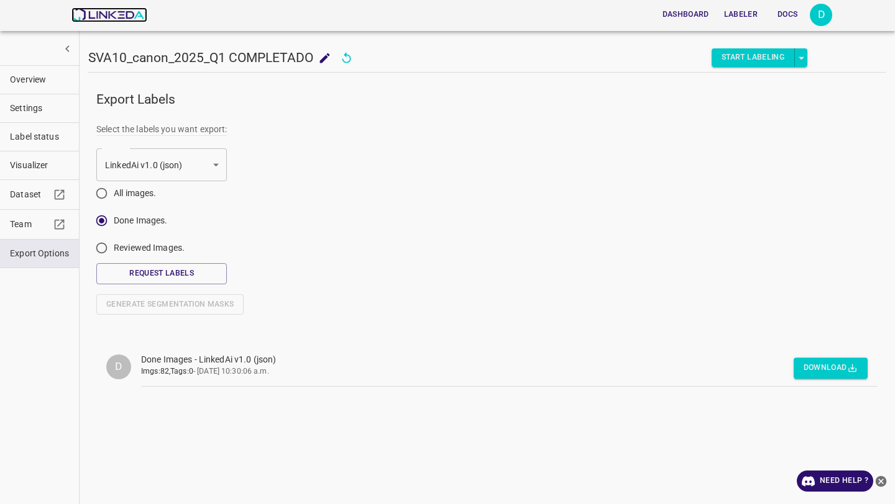
click at [106, 18] on img at bounding box center [108, 14] width 75 height 15
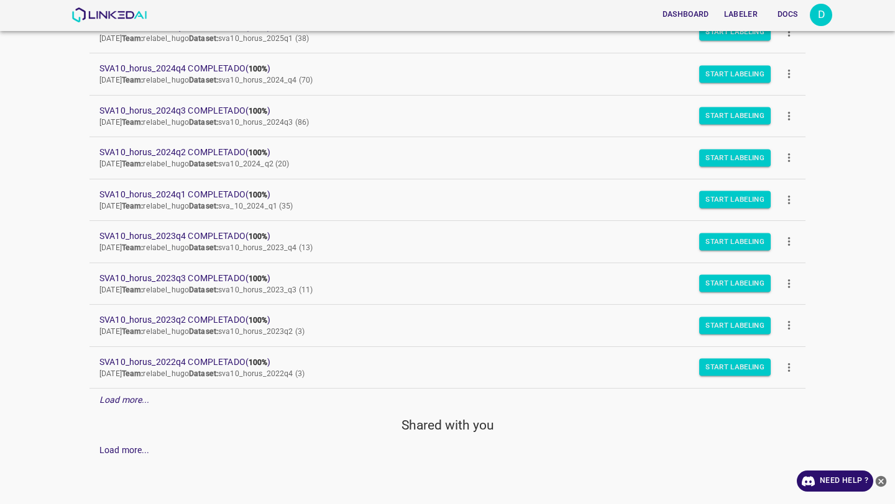
click at [121, 394] on p "Load more..." at bounding box center [124, 400] width 50 height 13
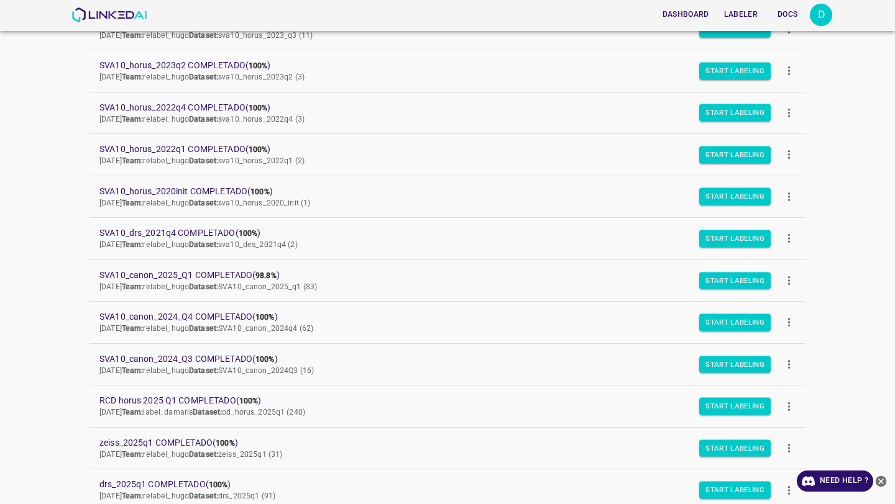
scroll to position [414, 0]
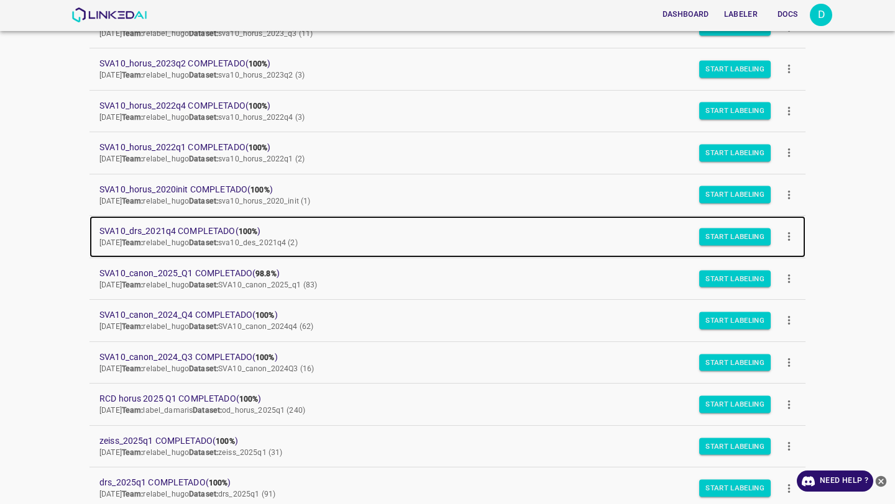
click at [114, 231] on span "SVA10_drs_2021q4 COMPLETADO ( 100% )" at bounding box center [437, 231] width 676 height 13
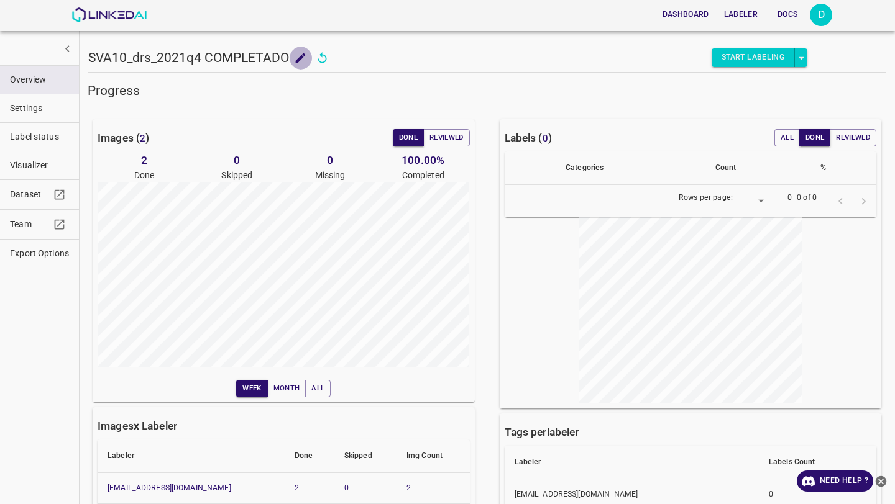
click at [298, 60] on icon "add to shopping cart" at bounding box center [301, 58] width 10 height 10
click at [155, 52] on input "SVA10_drs_2021q4 COMPLETADO" at bounding box center [151, 58] width 127 height 22
click at [293, 144] on div "Images ( 2 ) Done Reviewed" at bounding box center [284, 137] width 372 height 17
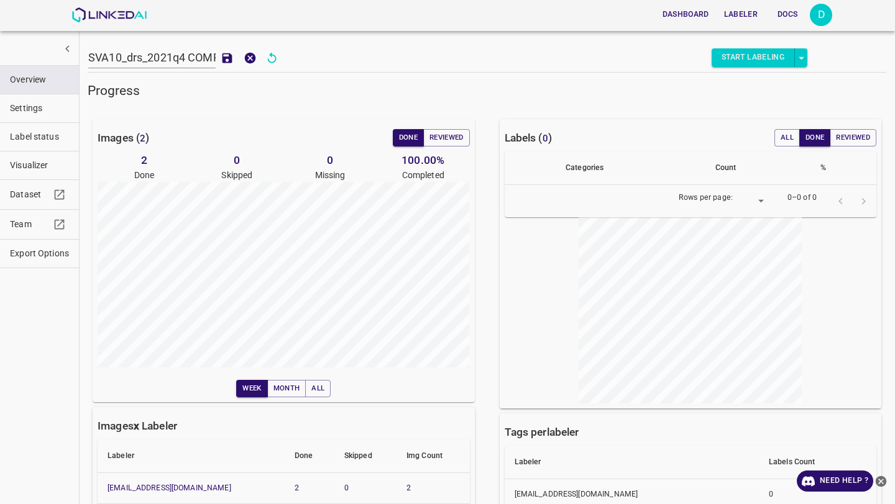
click at [271, 126] on div "Images ( 2 ) Done Reviewed 2 Done 0 Skipped 0 Missing 100.00 % Completed Week M…" at bounding box center [284, 260] width 382 height 283
click at [31, 253] on span "Export Options" at bounding box center [39, 253] width 59 height 13
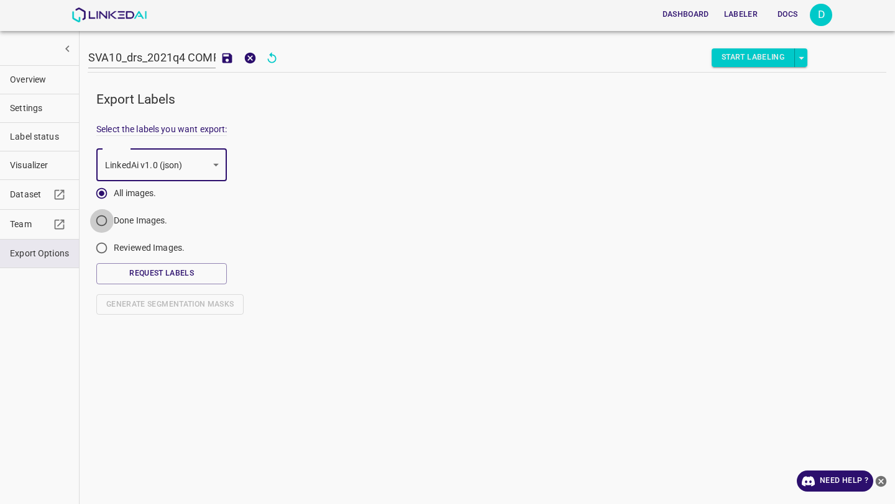
click at [99, 226] on input "Done Images." at bounding box center [101, 223] width 24 height 24
radio input "true"
click at [159, 277] on button "Request Labels" at bounding box center [161, 273] width 130 height 21
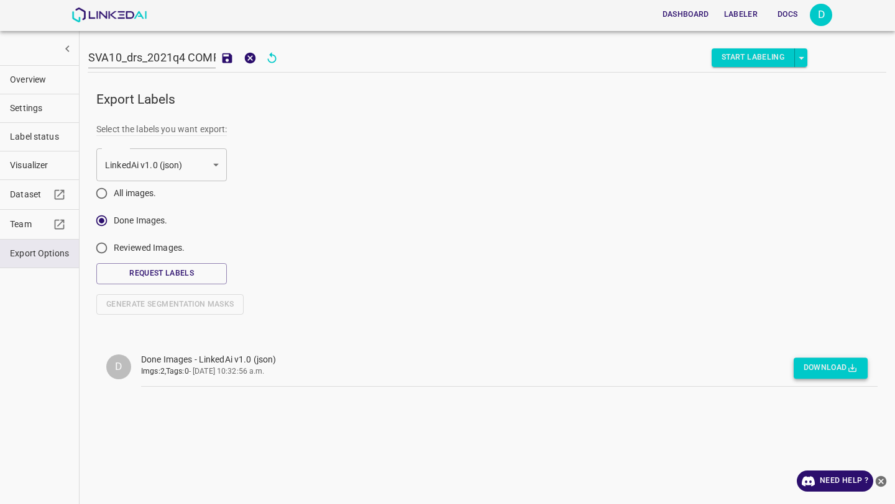
click at [827, 366] on button "Download" at bounding box center [830, 368] width 74 height 21
click at [73, 17] on img at bounding box center [108, 14] width 75 height 15
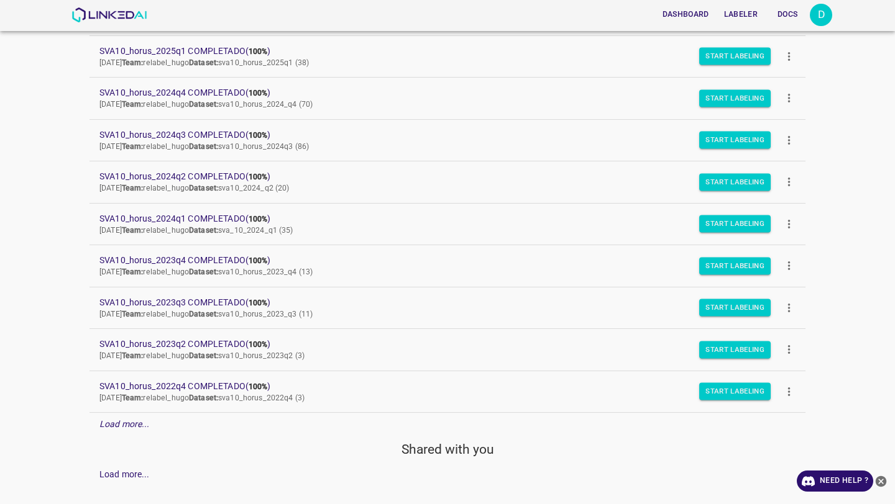
scroll to position [158, 0]
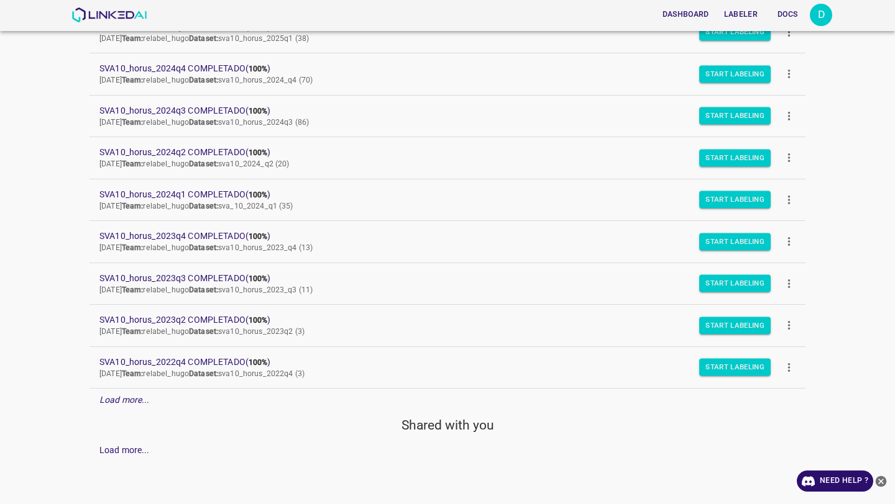
click at [121, 406] on p "Load more..." at bounding box center [124, 400] width 50 height 13
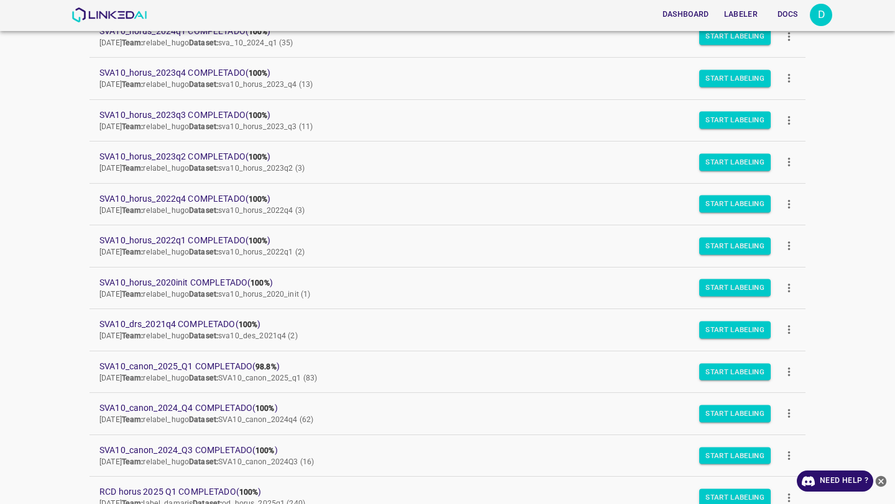
scroll to position [324, 0]
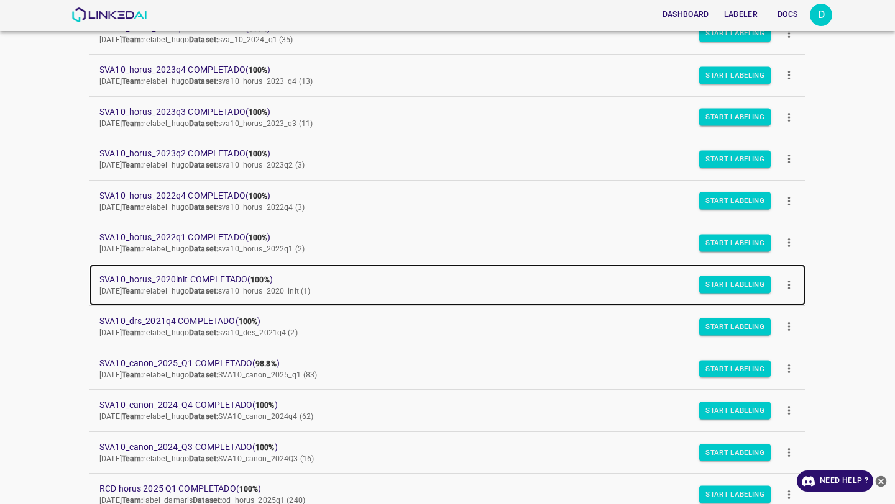
click at [148, 278] on span "SVA10_horus_2020init COMPLETADO ( 100% )" at bounding box center [437, 279] width 676 height 13
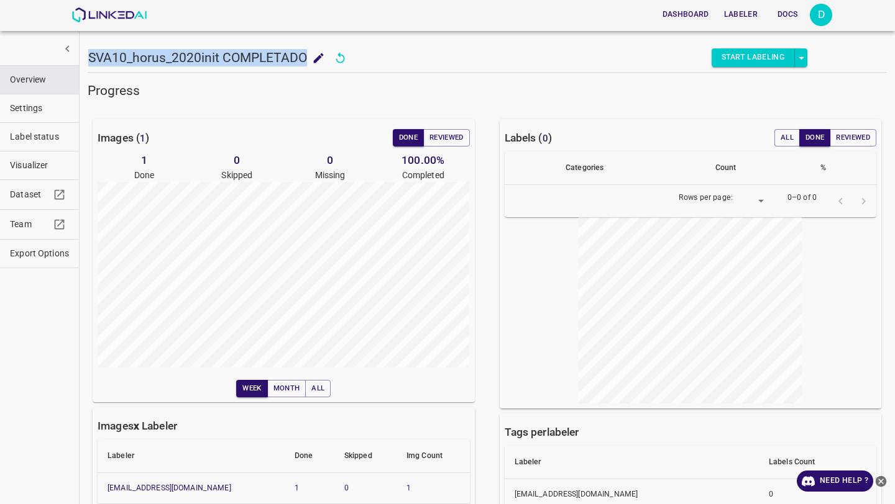
drag, startPoint x: 305, startPoint y: 54, endPoint x: 85, endPoint y: 57, distance: 219.9
click at [85, 57] on div "SVA10_horus_2020init COMPLETADO SVA10_horus_2020init COMPLETADO Start Labeling …" at bounding box center [487, 252] width 816 height 504
copy h5 "SVA10_horus_2020init COMPLETADO"
click at [24, 247] on span "Export Options" at bounding box center [39, 253] width 59 height 13
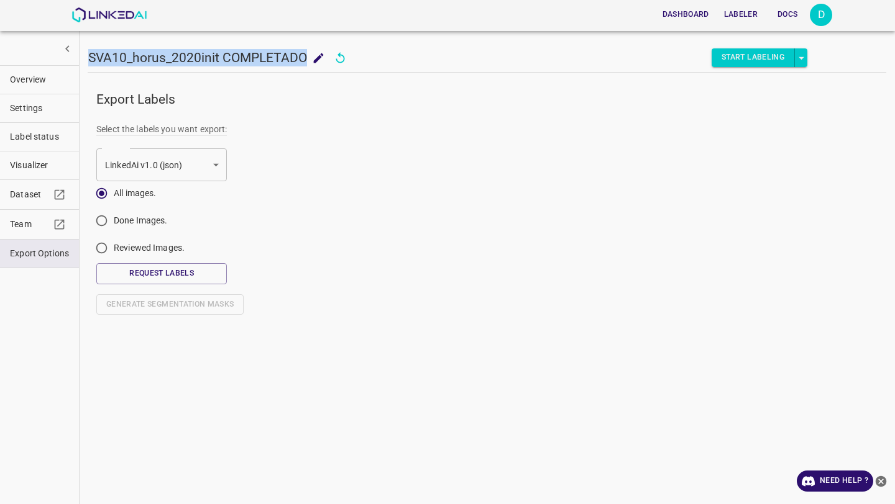
click at [111, 227] on input "Done Images." at bounding box center [101, 223] width 24 height 24
radio input "true"
click at [152, 270] on button "Request Labels" at bounding box center [161, 273] width 130 height 21
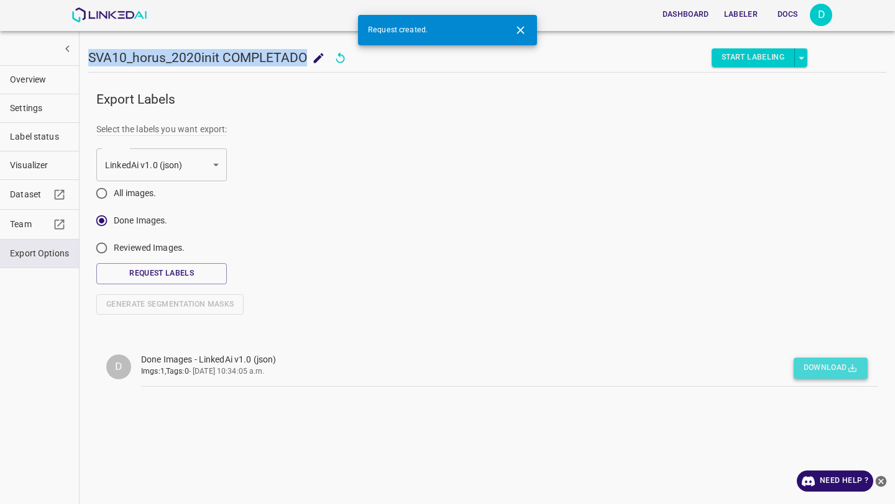
click at [822, 371] on button "Download" at bounding box center [830, 368] width 74 height 21
click at [521, 29] on icon "Close" at bounding box center [519, 29] width 7 height 7
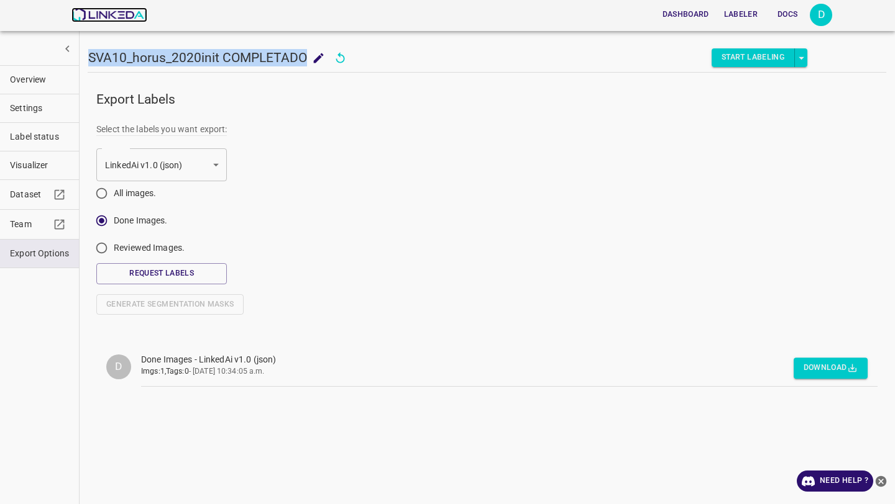
click at [107, 15] on img at bounding box center [108, 14] width 75 height 15
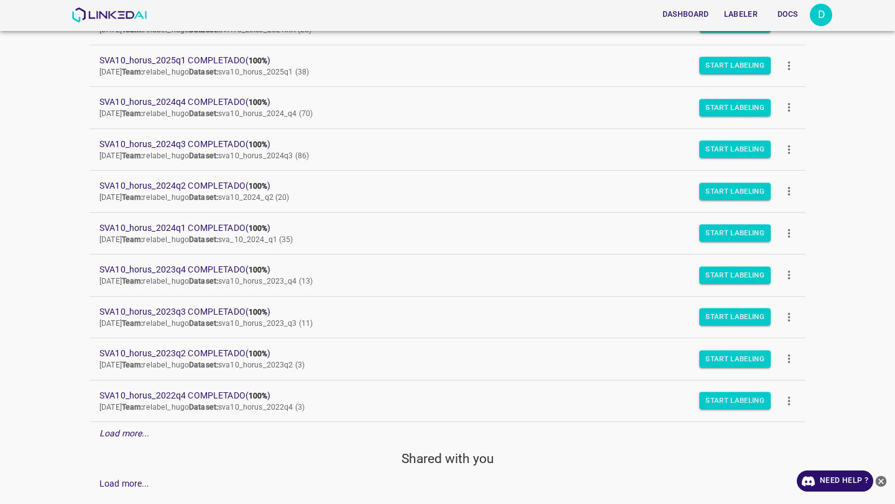
scroll to position [158, 0]
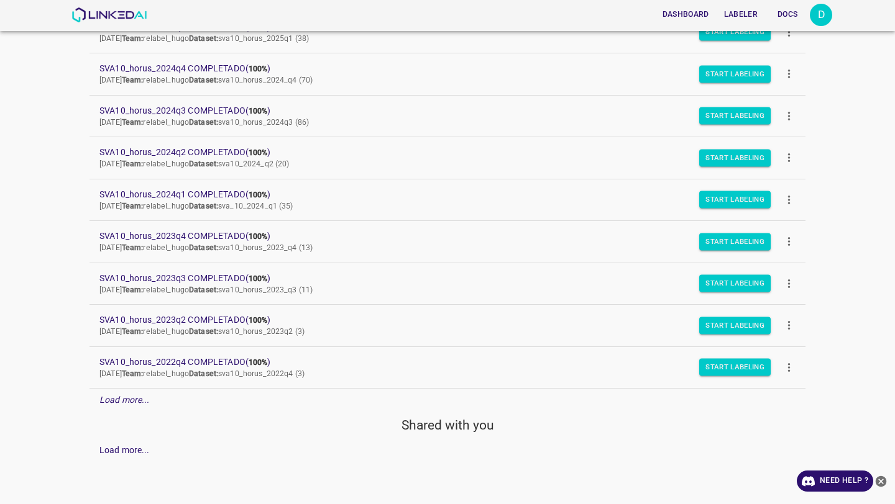
click at [124, 399] on em "Load more..." at bounding box center [124, 400] width 50 height 10
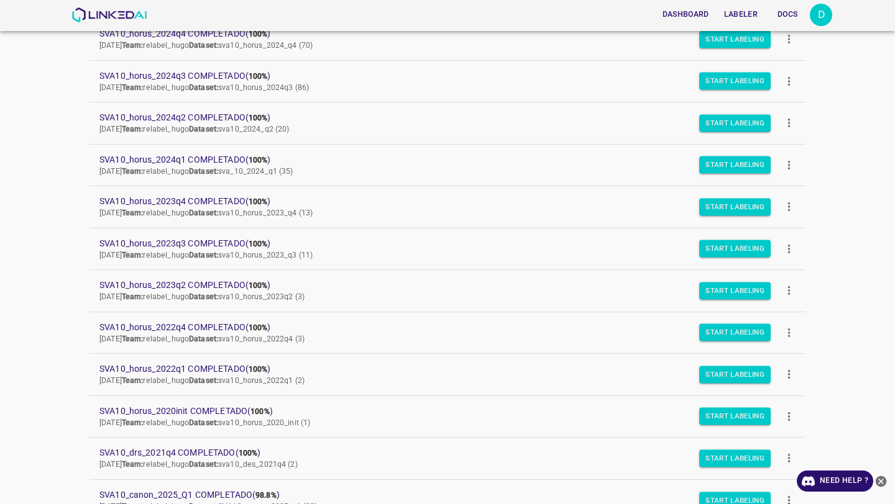
scroll to position [198, 0]
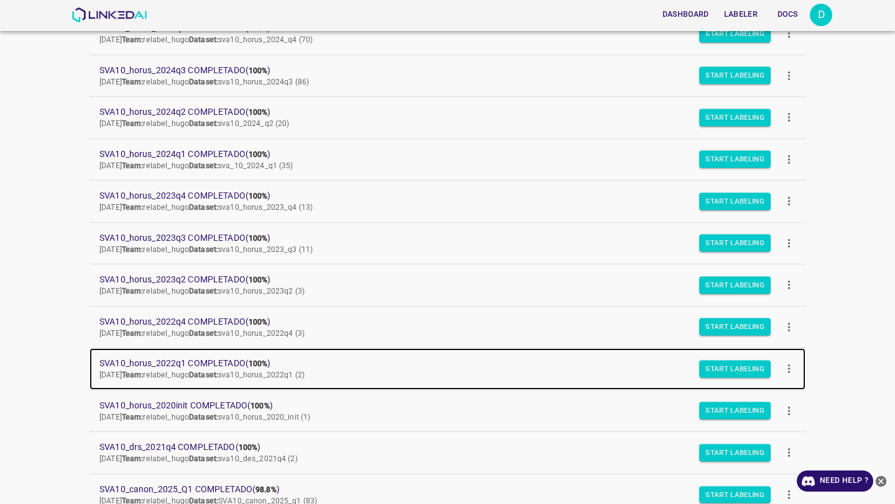
click at [119, 362] on span "SVA10_horus_2022q1 COMPLETADO ( 100% )" at bounding box center [437, 363] width 676 height 13
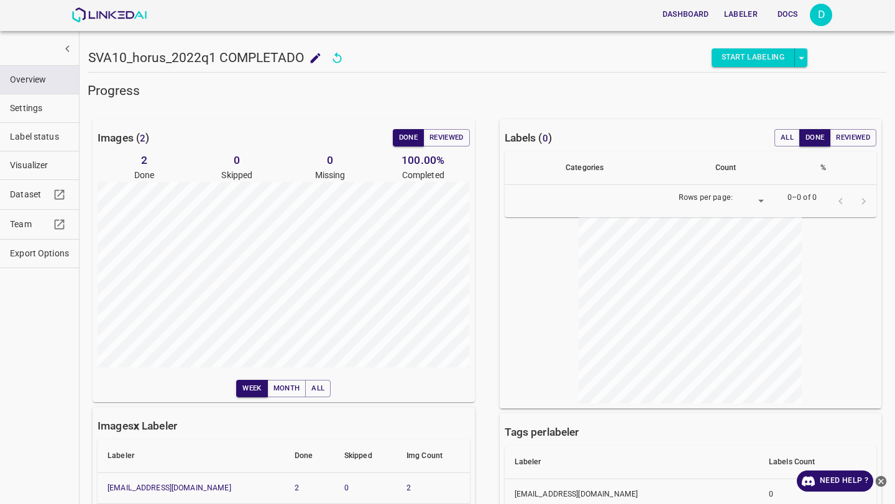
click at [803, 59] on icon "select role" at bounding box center [801, 58] width 13 height 13
click at [768, 107] on li "Start Reviewing" at bounding box center [759, 103] width 81 height 21
click at [714, 55] on button "Start Reviewing" at bounding box center [751, 57] width 88 height 19
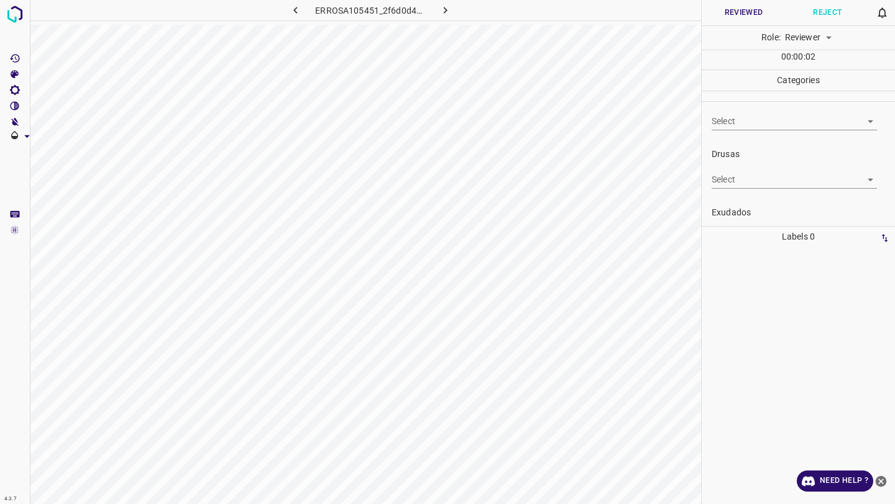
scroll to position [196, 0]
click at [449, 9] on icon "button" at bounding box center [445, 10] width 13 height 13
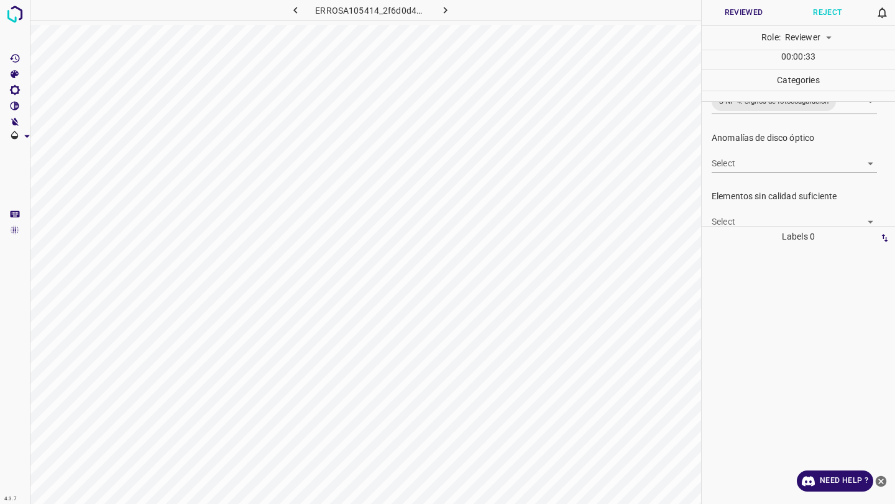
scroll to position [520, 0]
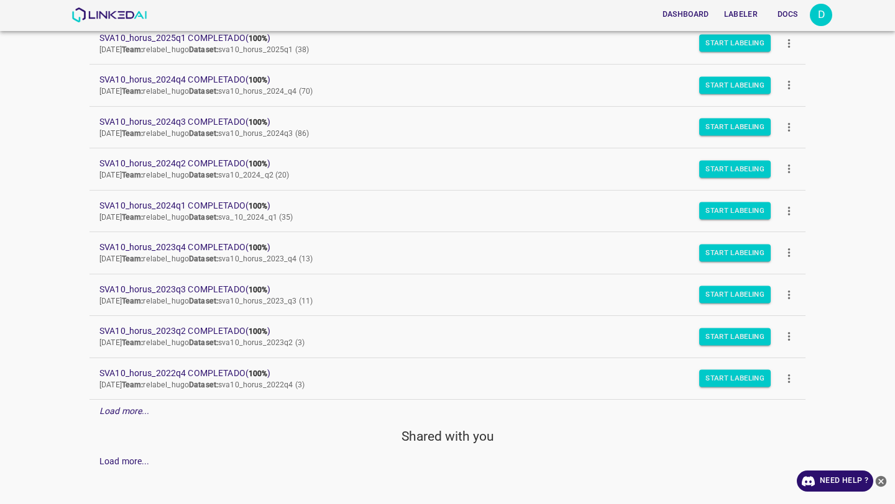
scroll to position [150, 0]
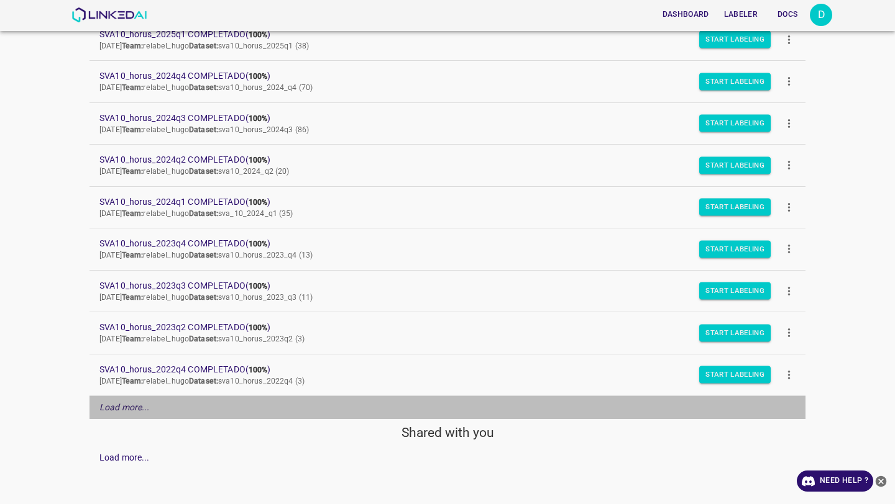
click at [112, 404] on em "Load more..." at bounding box center [124, 408] width 50 height 10
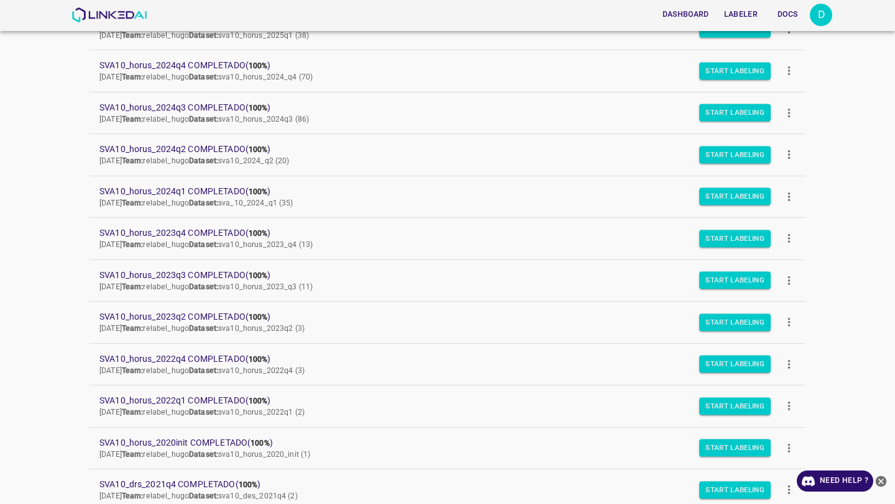
scroll to position [164, 0]
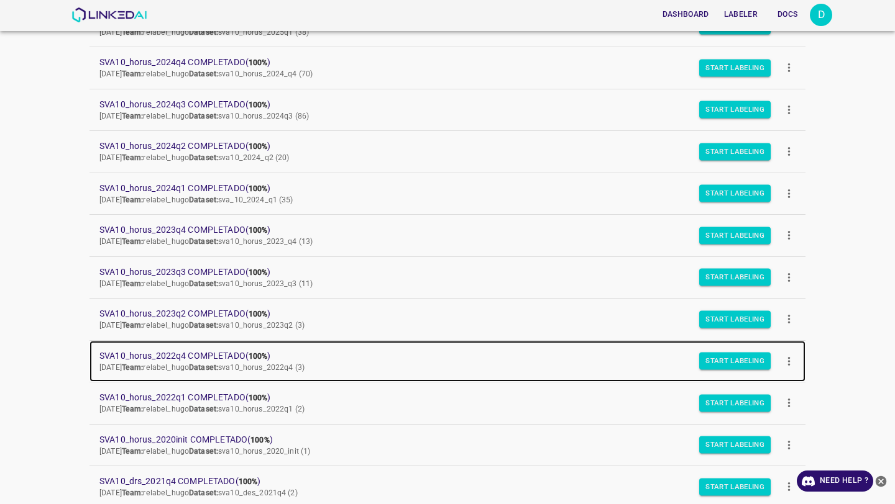
click at [171, 356] on span "SVA10_horus_2022q4 COMPLETADO ( 100% )" at bounding box center [437, 356] width 676 height 13
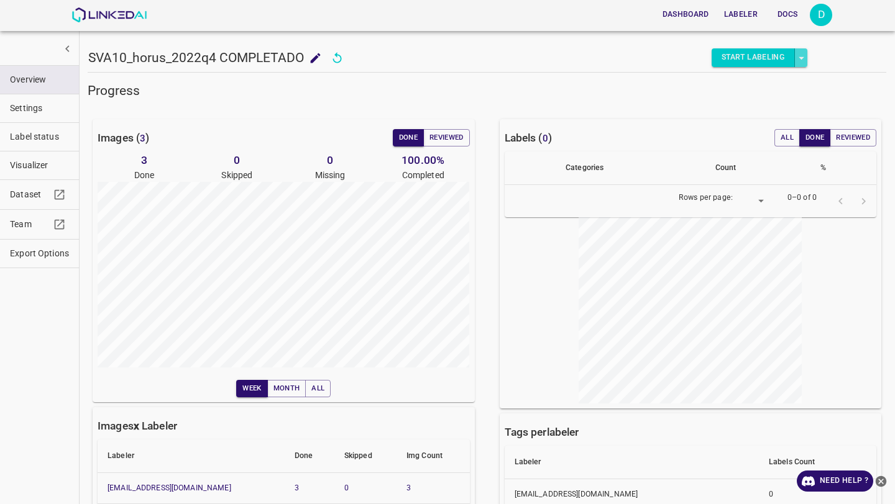
click at [796, 56] on icon "select role" at bounding box center [801, 58] width 13 height 13
click at [749, 109] on li "Start Reviewing" at bounding box center [759, 103] width 81 height 21
click at [732, 59] on button "Start Reviewing" at bounding box center [751, 57] width 88 height 19
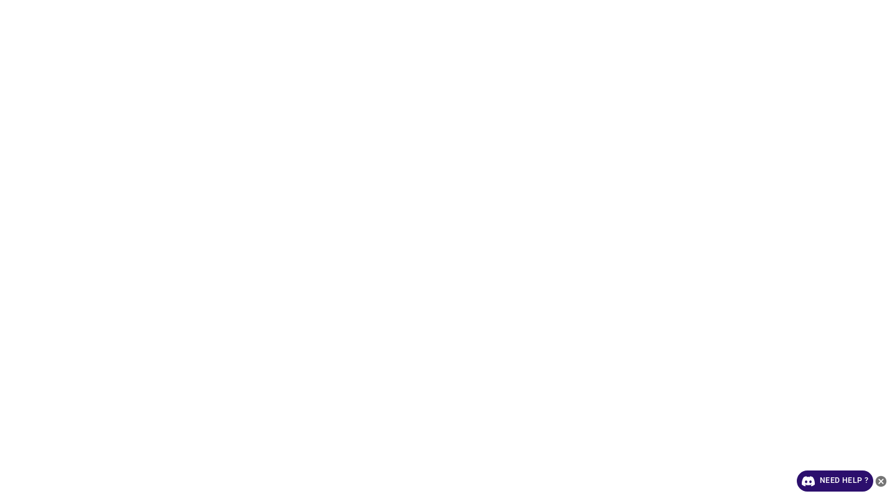
click at [470, 132] on div "Need Help ?" at bounding box center [447, 252] width 895 height 504
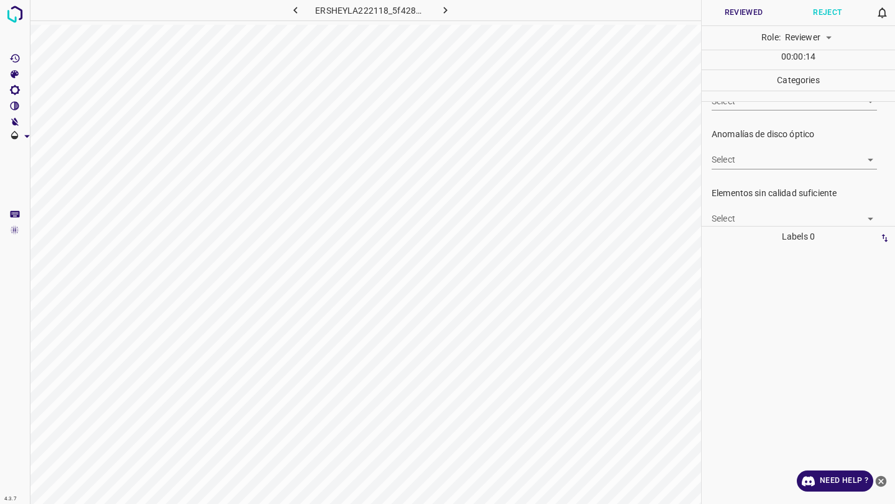
scroll to position [498, 0]
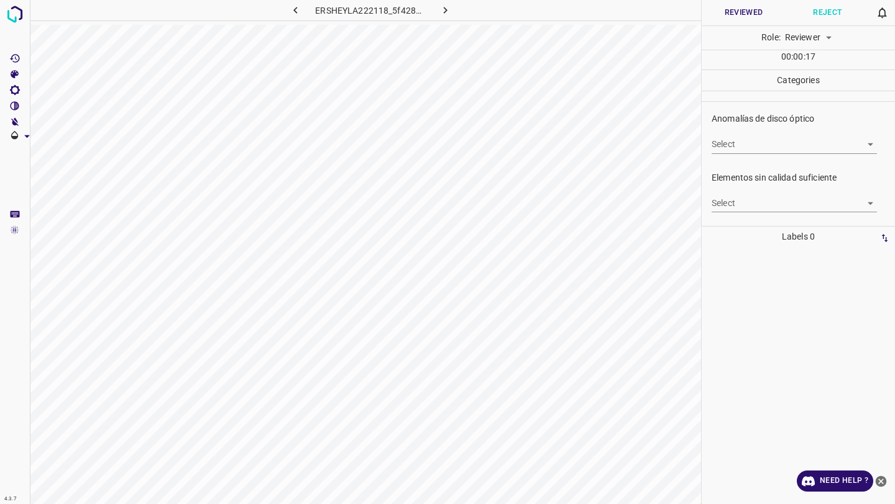
click at [444, 7] on icon "button" at bounding box center [446, 10] width 4 height 7
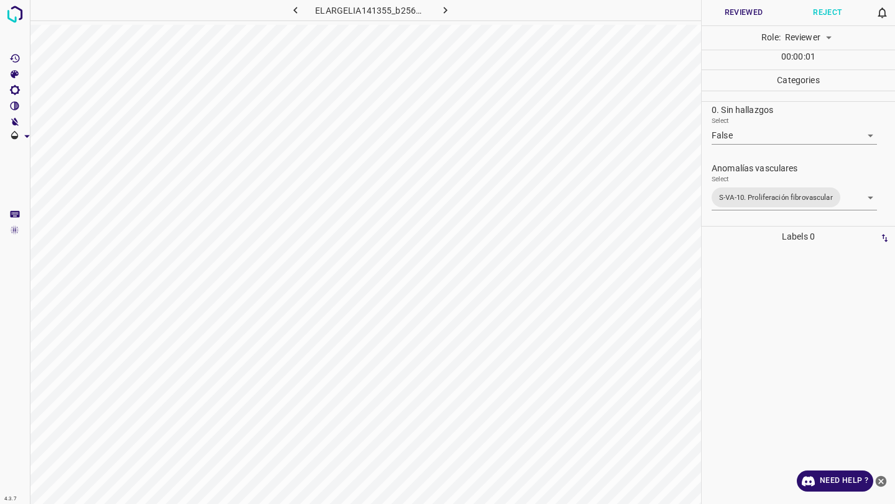
scroll to position [23, 0]
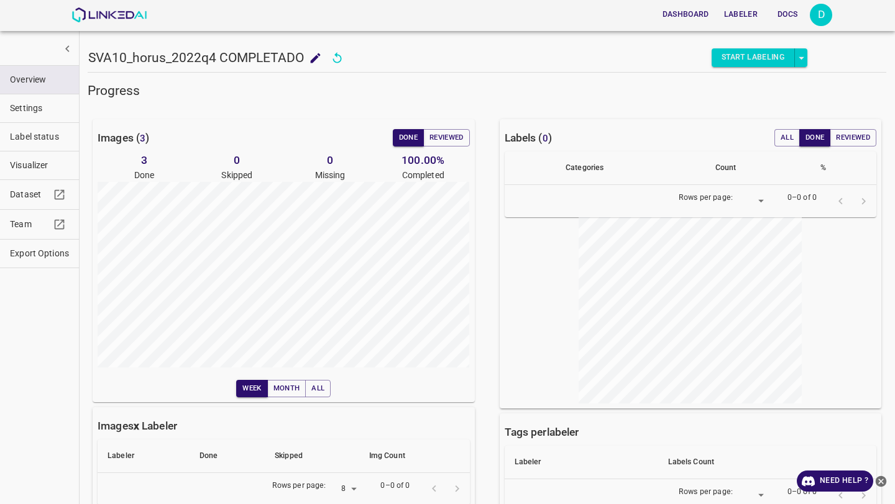
click at [255, 58] on h5 "SVA10_horus_2022q4 COMPLETADO" at bounding box center [196, 57] width 216 height 17
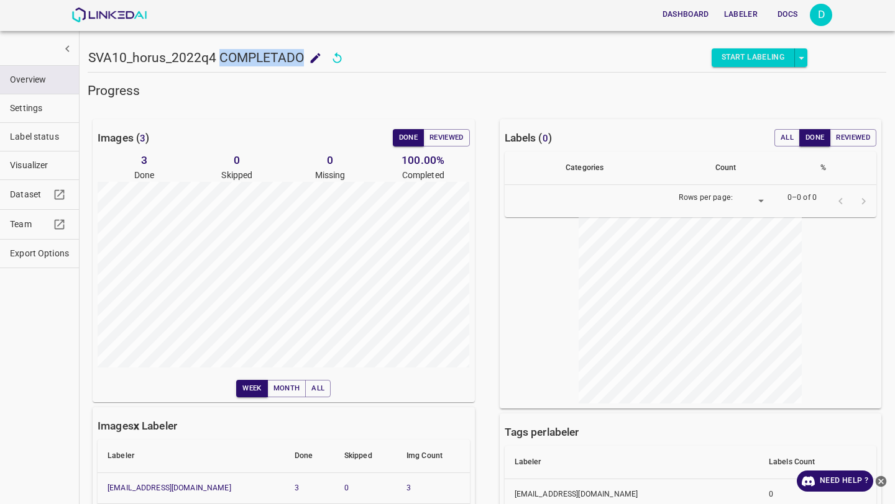
click at [255, 58] on h5 "SVA10_horus_2022q4 COMPLETADO" at bounding box center [196, 57] width 216 height 17
click at [294, 56] on h5 "SVA10_horus_2022q4 COMPLETADO" at bounding box center [196, 57] width 216 height 17
drag, startPoint x: 302, startPoint y: 55, endPoint x: 89, endPoint y: 52, distance: 213.1
click at [89, 52] on h5 "SVA10_horus_2022q4 COMPLETADO" at bounding box center [196, 57] width 216 height 17
copy h5 "SVA10_horus_2022q4 COMPLETADO"
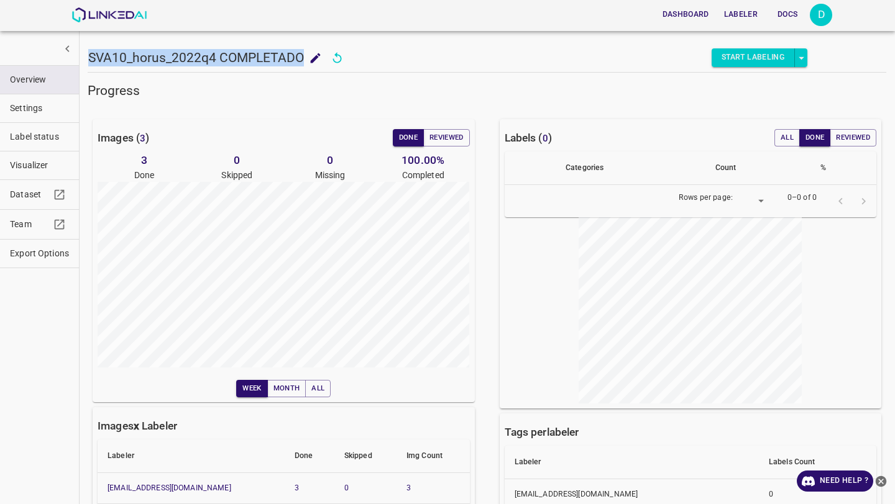
click at [26, 247] on span "Export Options" at bounding box center [39, 253] width 59 height 13
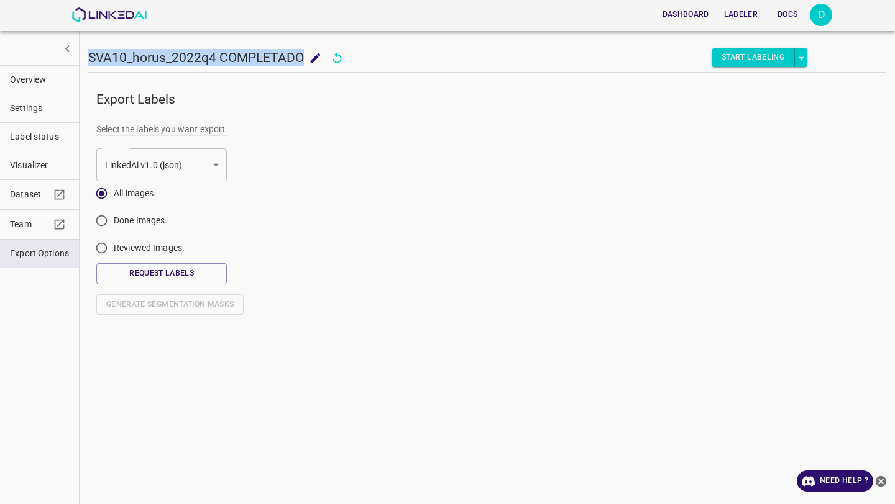
click at [99, 227] on input "Done Images." at bounding box center [101, 223] width 24 height 24
radio input "true"
click at [162, 274] on button "Request Labels" at bounding box center [161, 273] width 130 height 21
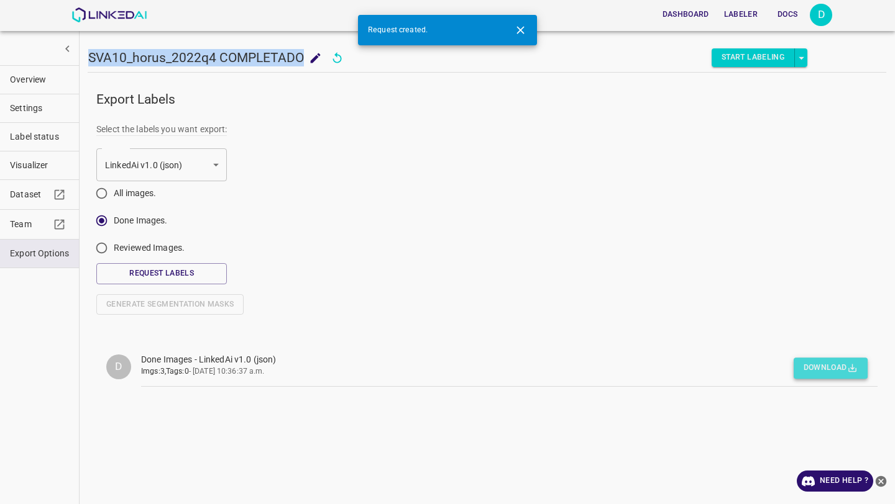
click at [827, 365] on button "Download" at bounding box center [830, 368] width 74 height 21
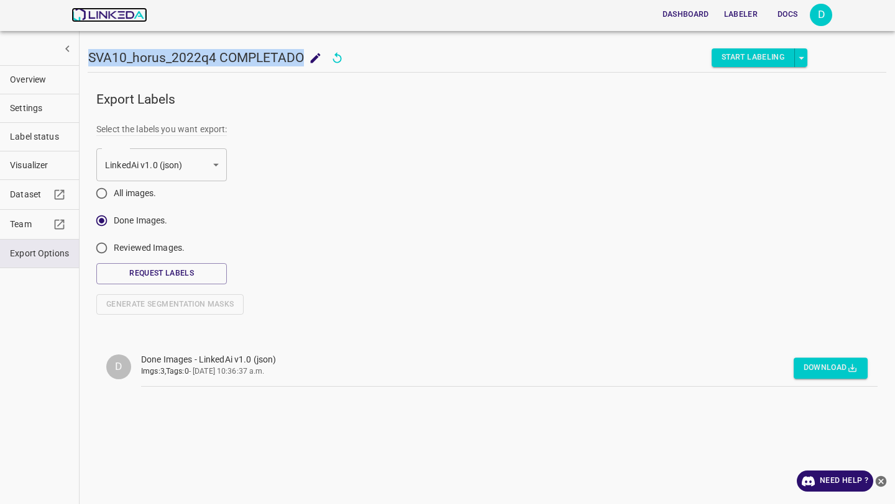
click at [87, 12] on img at bounding box center [108, 14] width 75 height 15
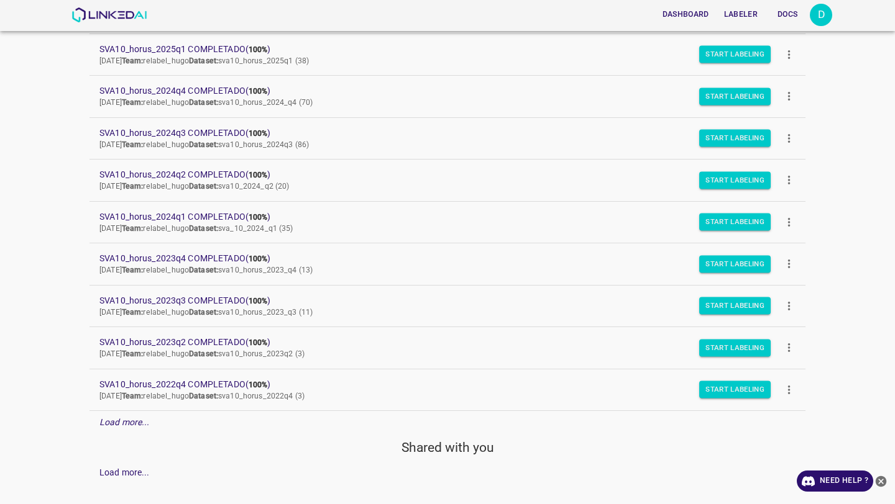
scroll to position [158, 0]
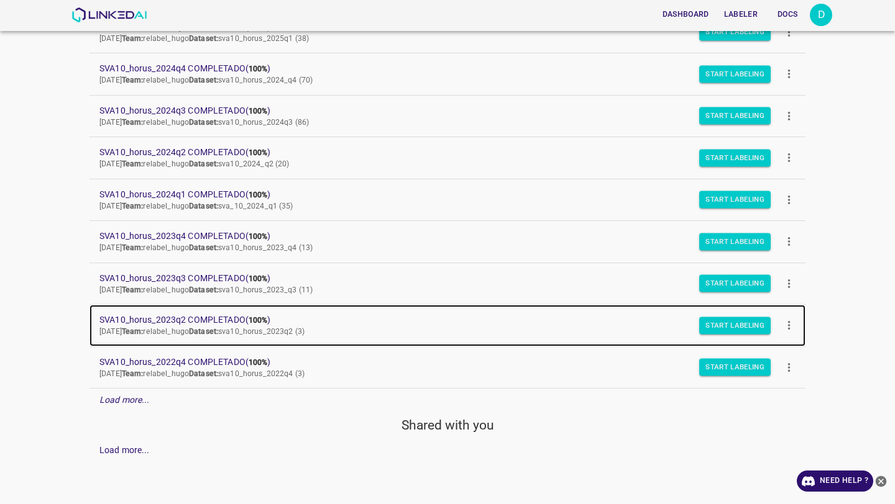
click at [147, 320] on span "SVA10_horus_2023q2 COMPLETADO ( 100% )" at bounding box center [437, 320] width 676 height 13
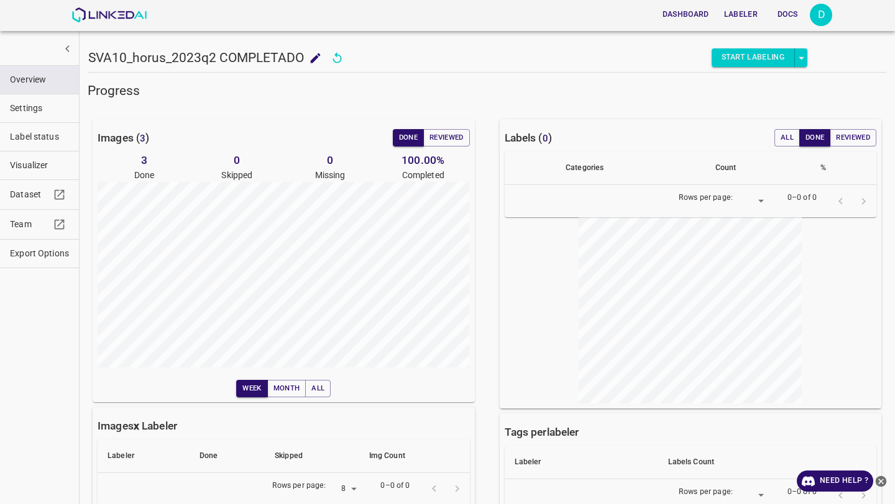
click at [37, 255] on span "Export Options" at bounding box center [39, 253] width 59 height 13
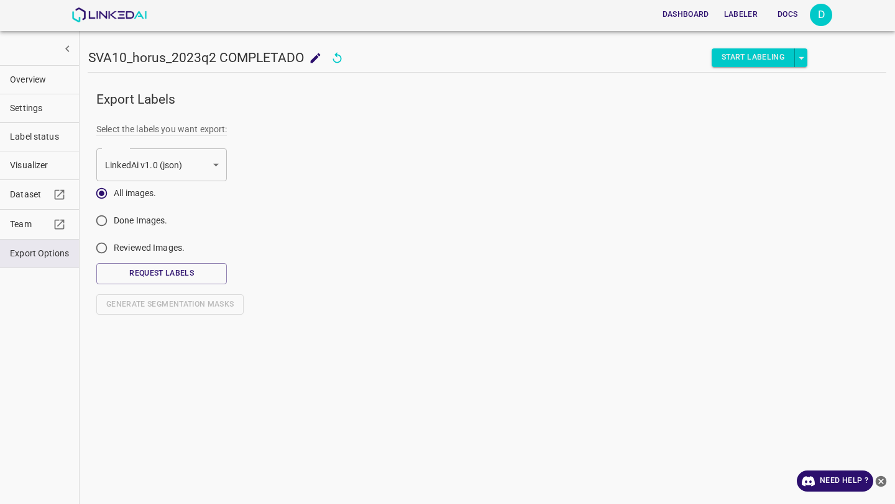
click at [110, 224] on input "Done Images." at bounding box center [101, 223] width 24 height 24
radio input "true"
click at [178, 272] on button "Request Labels" at bounding box center [161, 273] width 130 height 21
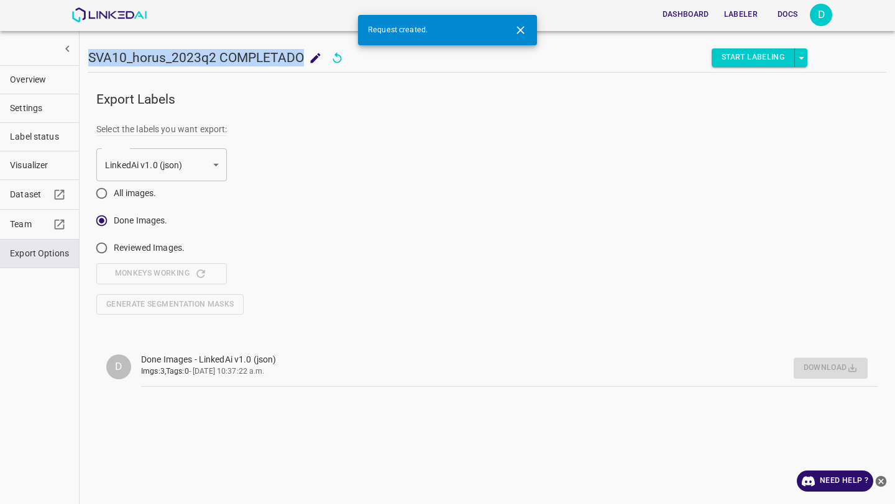
drag, startPoint x: 302, startPoint y: 58, endPoint x: 89, endPoint y: 56, distance: 213.1
click at [89, 56] on h5 "SVA10_horus_2023q2 COMPLETADO" at bounding box center [196, 57] width 216 height 17
copy h5 "SVA10_horus_2023q2 COMPLETADO"
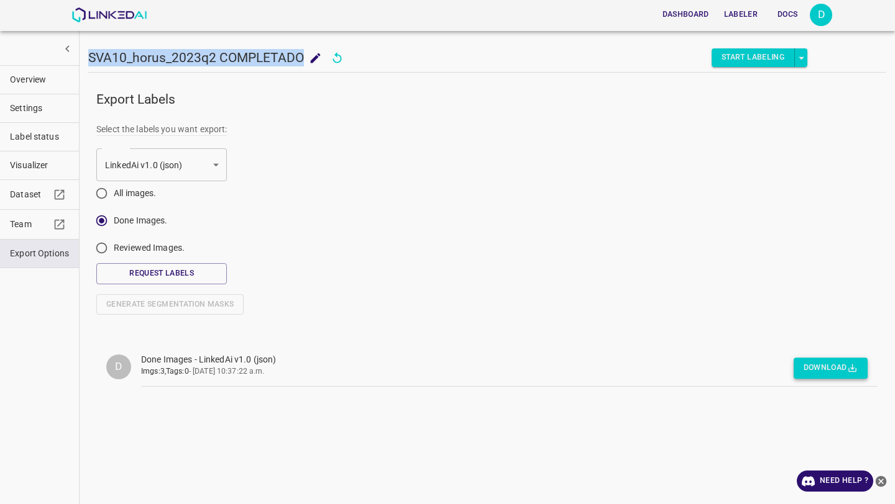
click at [821, 371] on button "Download" at bounding box center [830, 368] width 74 height 21
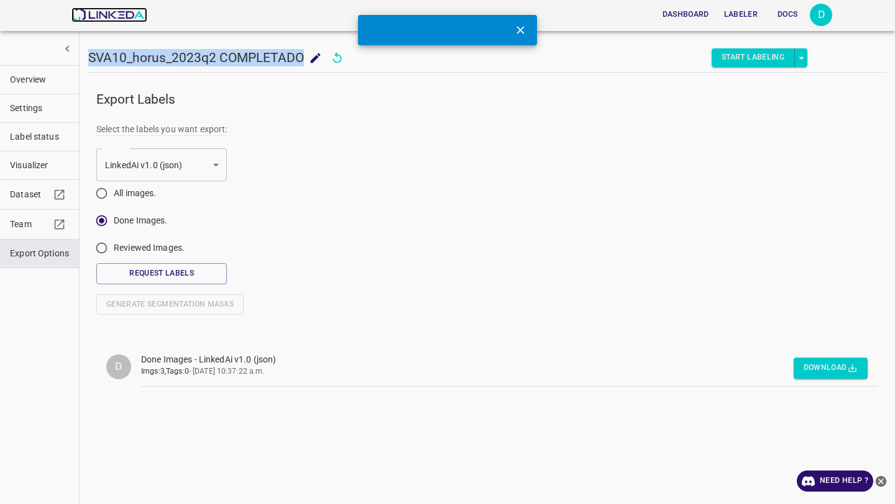
click at [84, 12] on img at bounding box center [108, 14] width 75 height 15
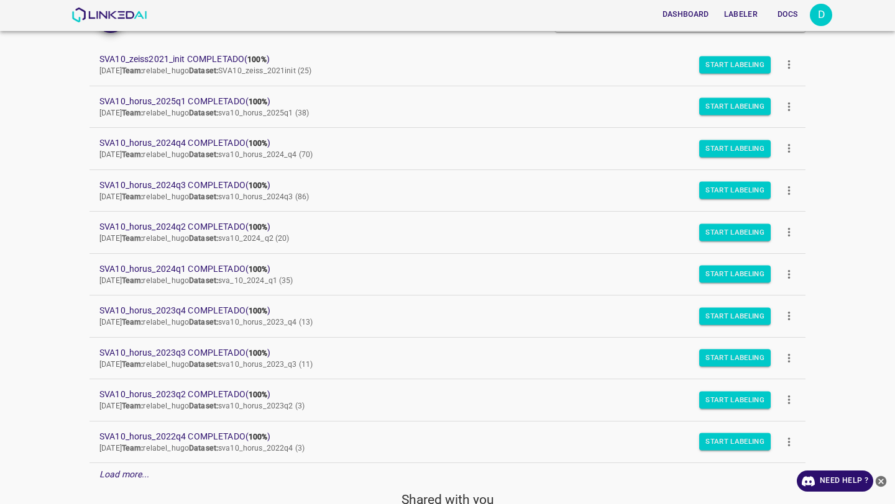
scroll to position [103, 0]
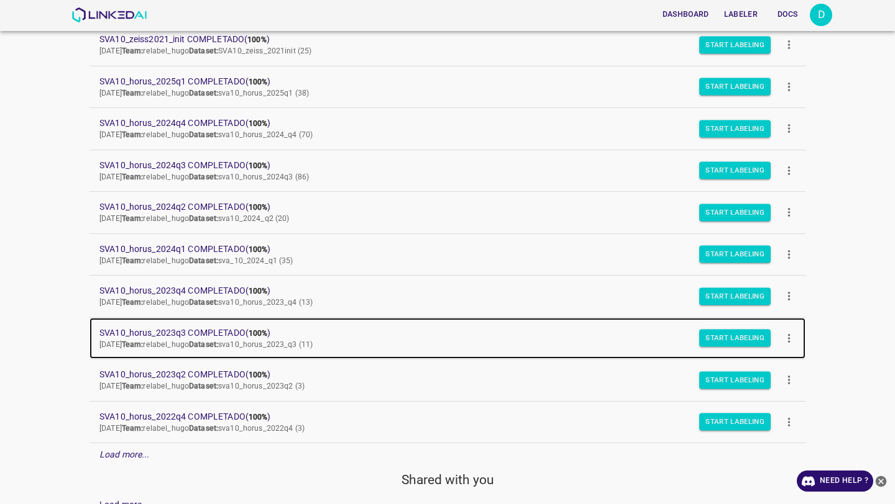
click at [181, 327] on span "SVA10_horus_2023q3 COMPLETADO ( 100% )" at bounding box center [437, 333] width 676 height 13
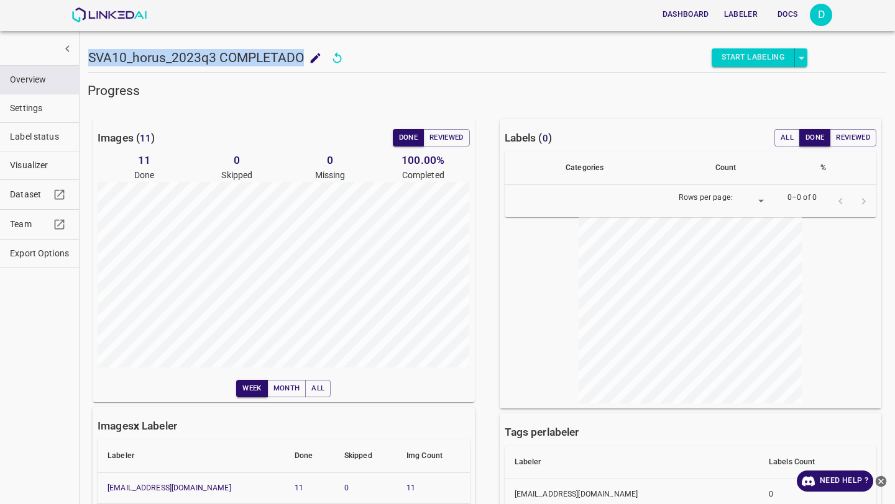
drag, startPoint x: 300, startPoint y: 57, endPoint x: 87, endPoint y: 56, distance: 213.1
click at [88, 56] on div "SVA10_horus_2023q3 COMPLETADO SVA10_horus_2023q3 COMPLETADO Start Labeling" at bounding box center [447, 40] width 719 height 63
copy h5 "SVA10_horus_2023q3 COMPLETADO"
click at [29, 198] on span "Dataset" at bounding box center [30, 194] width 40 height 13
click at [30, 248] on span "Export Options" at bounding box center [39, 253] width 59 height 13
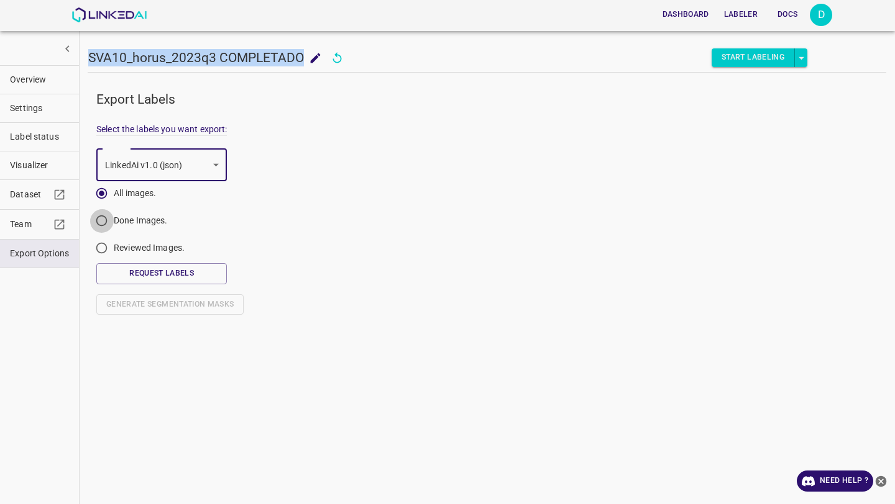
click at [105, 219] on input "Done Images." at bounding box center [101, 223] width 24 height 24
radio input "true"
click at [170, 268] on button "Request Labels" at bounding box center [161, 273] width 130 height 21
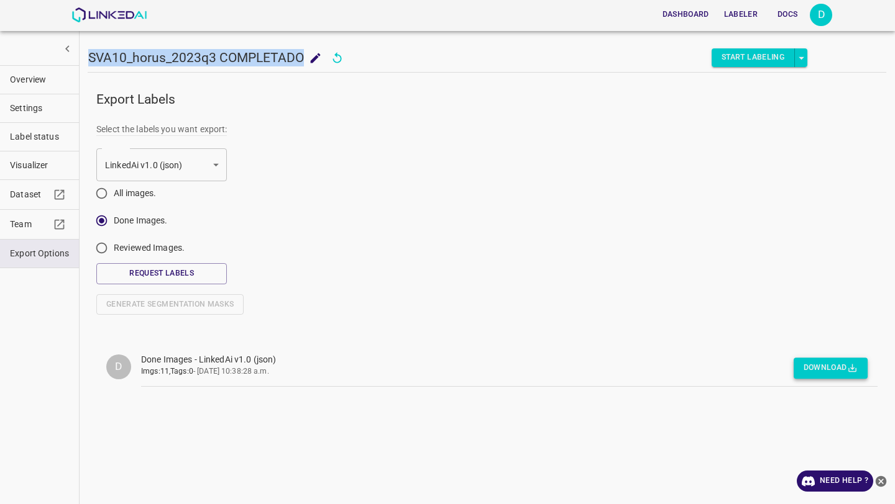
click at [816, 372] on button "Download" at bounding box center [830, 368] width 74 height 21
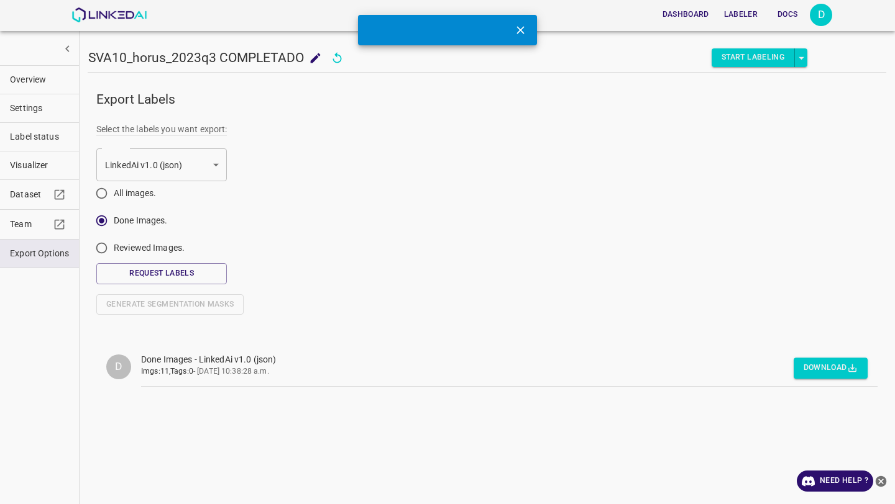
click at [437, 283] on form "Select the labels you want export: LinkedAi v1.0 (json) default Format All imag…" at bounding box center [486, 208] width 781 height 171
click at [84, 12] on img at bounding box center [108, 14] width 75 height 15
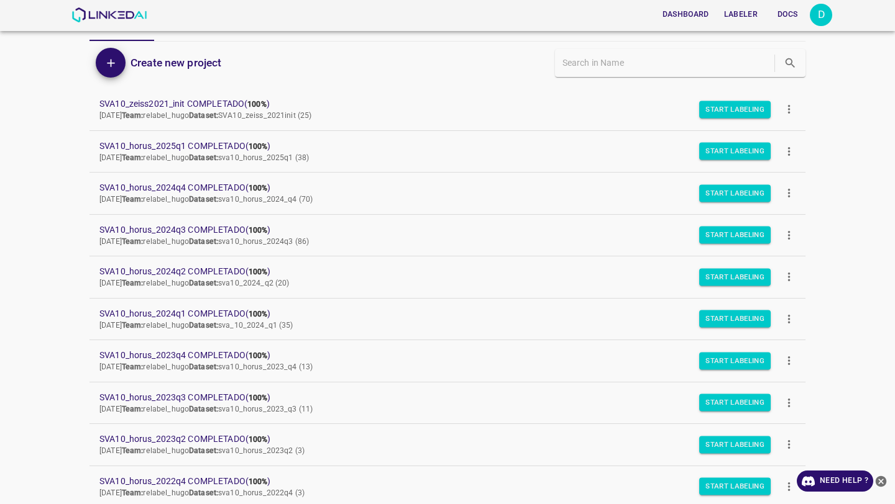
scroll to position [158, 0]
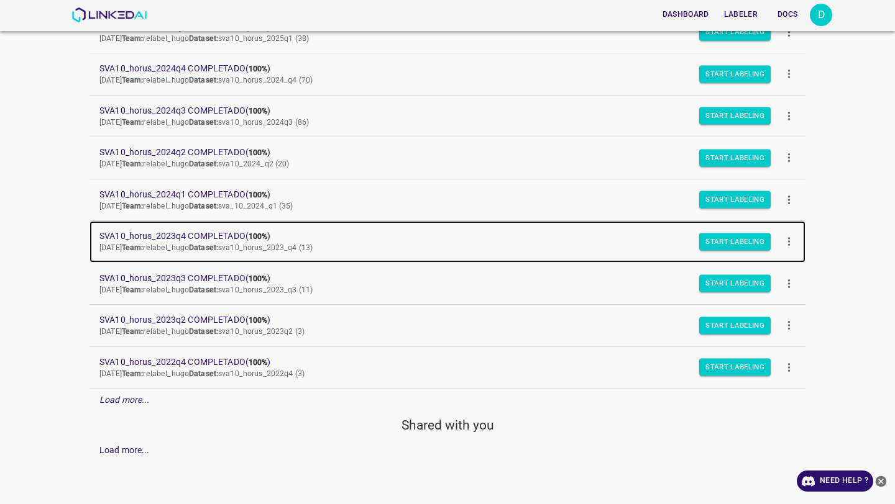
click at [123, 237] on span "SVA10_horus_2023q4 COMPLETADO ( 100% )" at bounding box center [437, 236] width 676 height 13
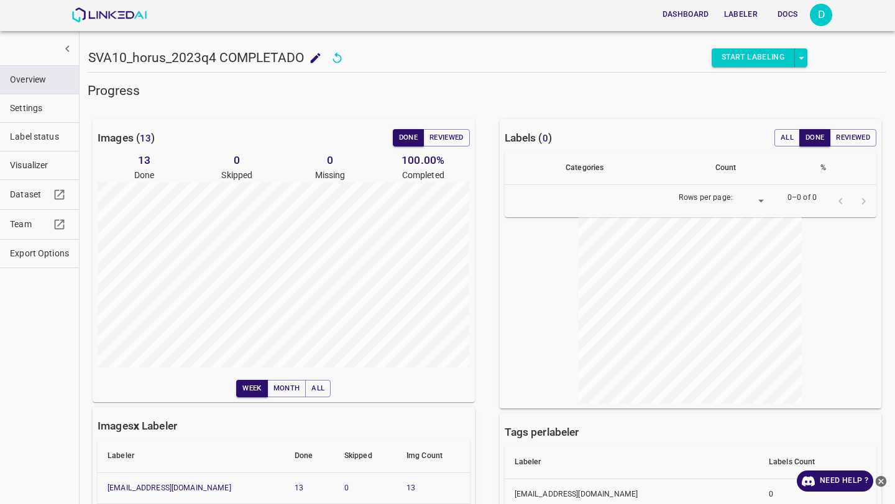
drag, startPoint x: 304, startPoint y: 58, endPoint x: 141, endPoint y: 58, distance: 162.8
click at [141, 58] on div "SVA10_horus_2023q4 COMPLETADO SVA10_horus_2023q4 COMPLETADO" at bounding box center [207, 57] width 239 height 19
drag, startPoint x: 301, startPoint y: 53, endPoint x: 88, endPoint y: 53, distance: 213.1
click at [88, 53] on h5 "SVA10_horus_2023q4 COMPLETADO" at bounding box center [196, 57] width 216 height 17
copy h5 "SVA10_horus_2023q4 COMPLETADO"
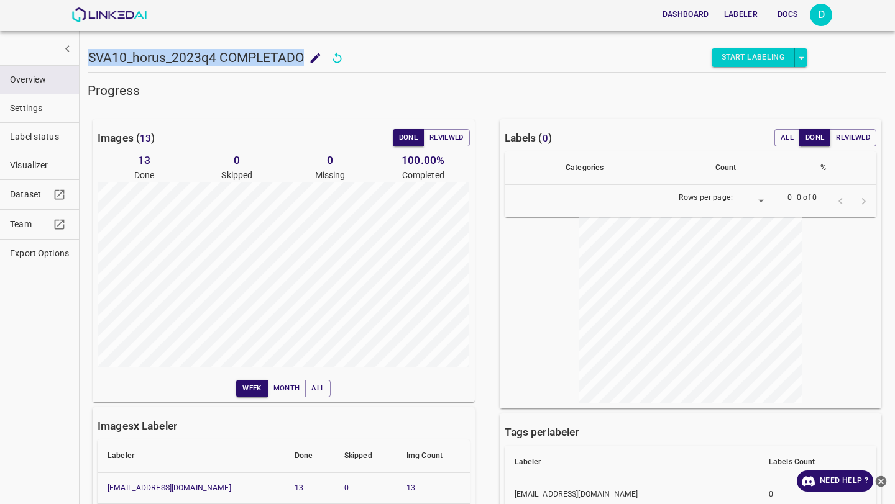
click at [33, 254] on span "Export Options" at bounding box center [39, 253] width 59 height 13
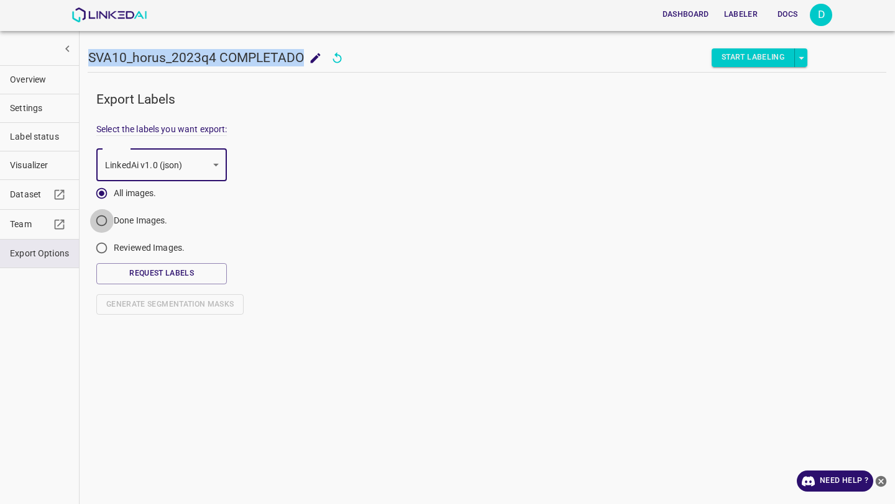
click at [99, 223] on input "Done Images." at bounding box center [101, 223] width 24 height 24
radio input "true"
click at [153, 274] on button "Request Labels" at bounding box center [161, 273] width 130 height 21
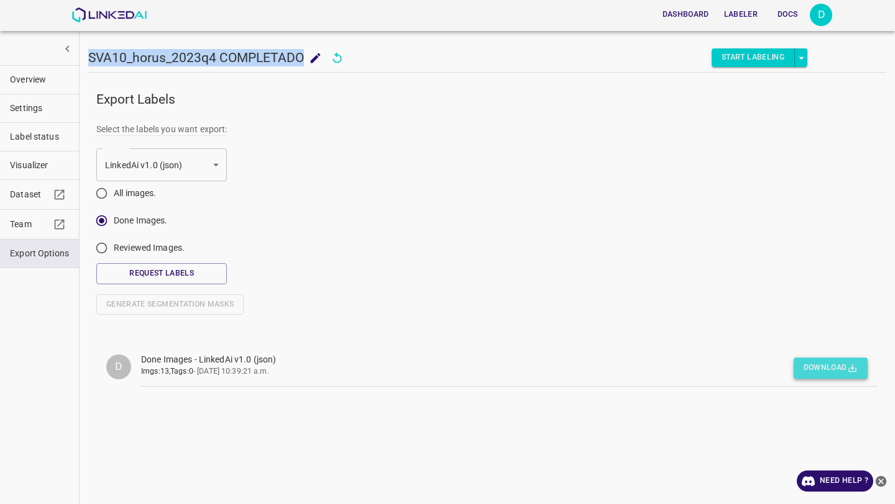
click at [845, 369] on button "Download" at bounding box center [830, 368] width 74 height 21
click at [101, 16] on img at bounding box center [108, 14] width 75 height 15
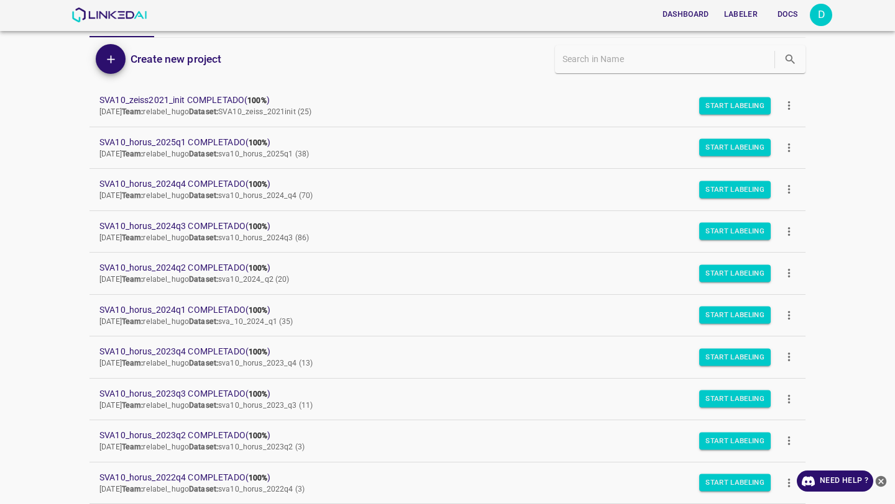
scroll to position [43, 0]
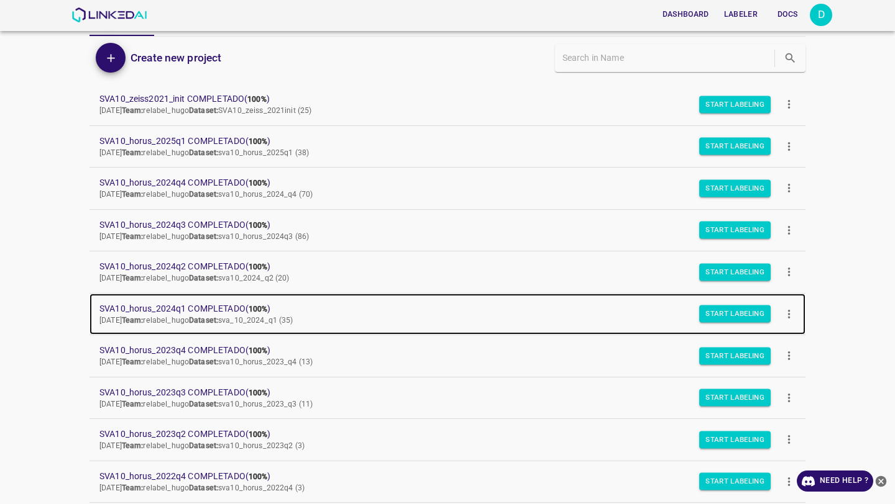
click at [191, 307] on span "SVA10_horus_2024q1 COMPLETADO ( 100% )" at bounding box center [437, 309] width 676 height 13
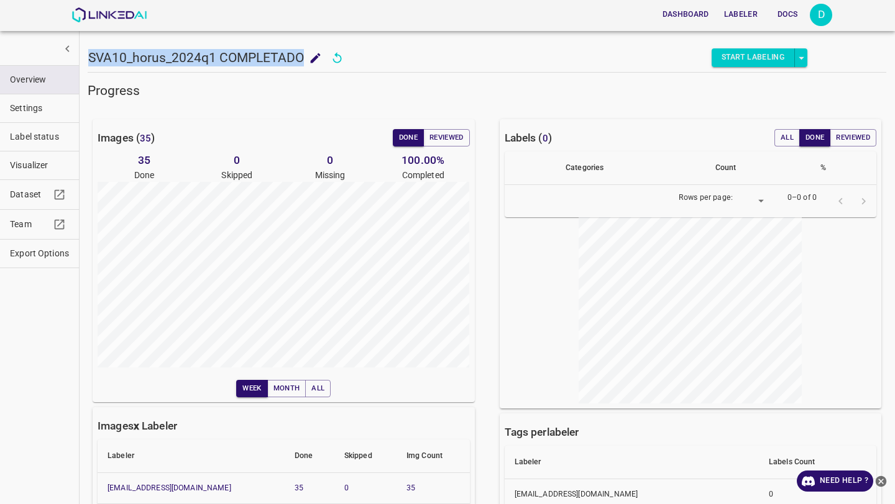
drag, startPoint x: 302, startPoint y: 53, endPoint x: 89, endPoint y: 56, distance: 212.5
click at [89, 56] on h5 "SVA10_horus_2024q1 COMPLETADO" at bounding box center [196, 57] width 216 height 17
copy h5 "SVA10_horus_2024q1 COMPLETADO"
click at [26, 256] on span "Export Options" at bounding box center [39, 253] width 59 height 13
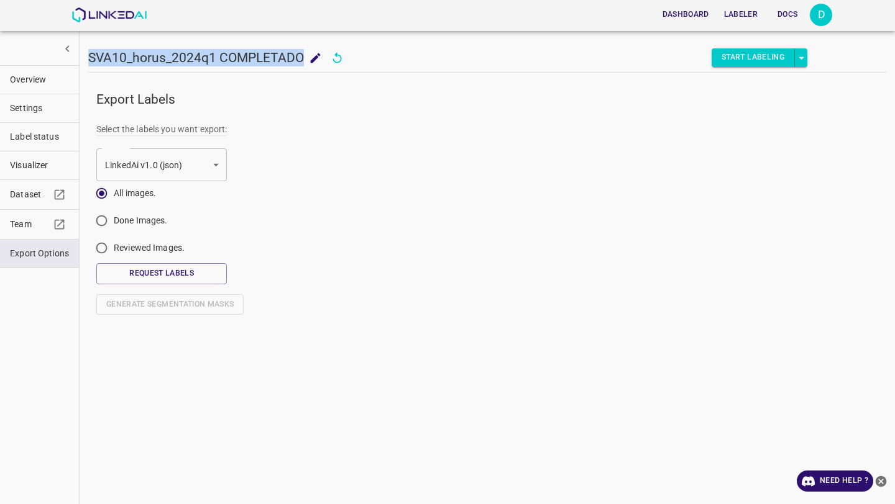
click at [103, 224] on input "Done Images." at bounding box center [101, 223] width 24 height 24
radio input "true"
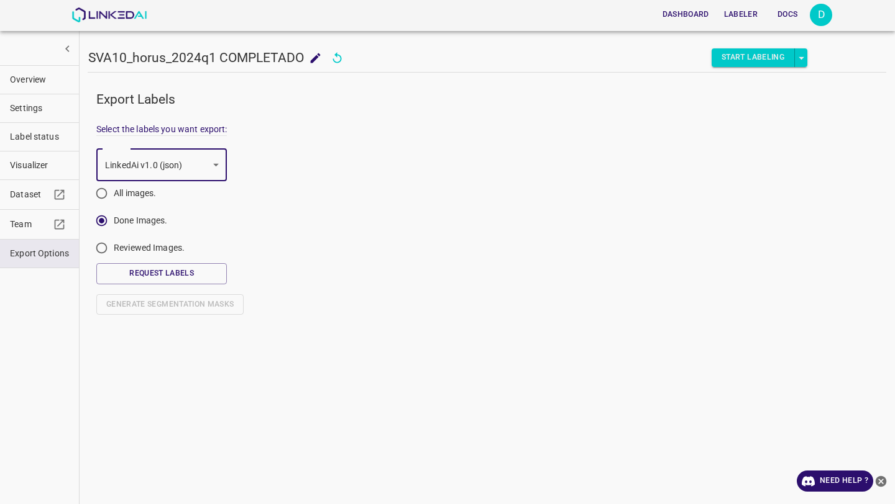
click at [151, 289] on fieldset "Select the labels you want export: LinkedAi v1.0 (json) default Format All imag…" at bounding box center [161, 208] width 130 height 171
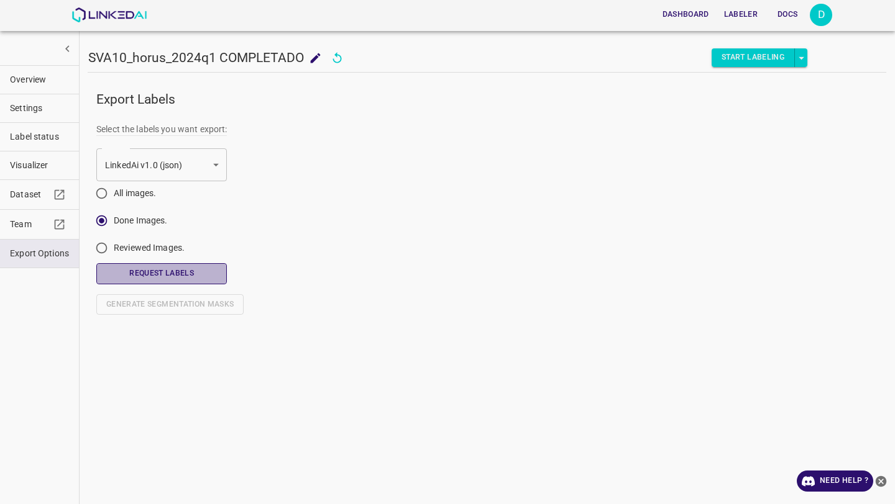
click at [152, 278] on button "Request Labels" at bounding box center [161, 273] width 130 height 21
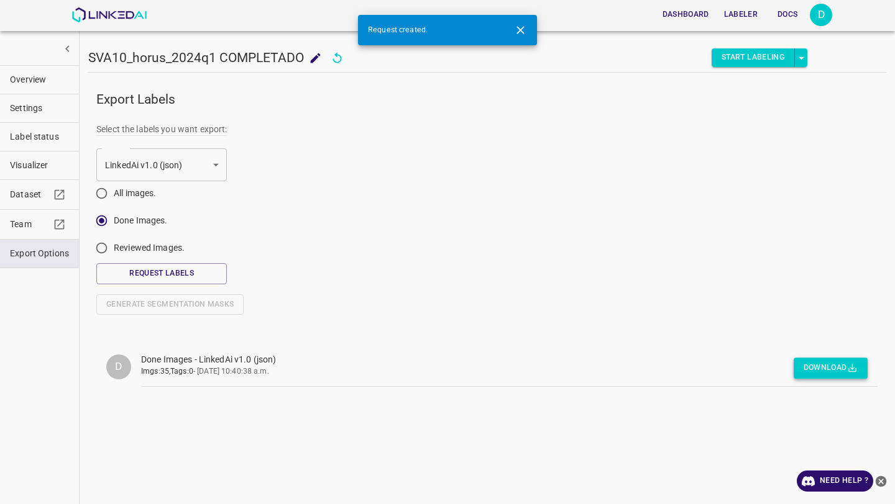
click at [815, 370] on button "Download" at bounding box center [830, 368] width 74 height 21
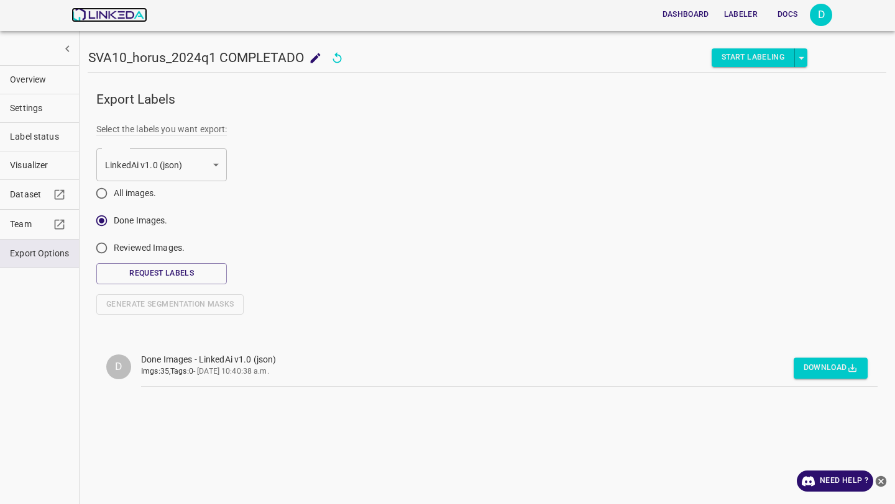
click at [104, 21] on img at bounding box center [108, 14] width 75 height 15
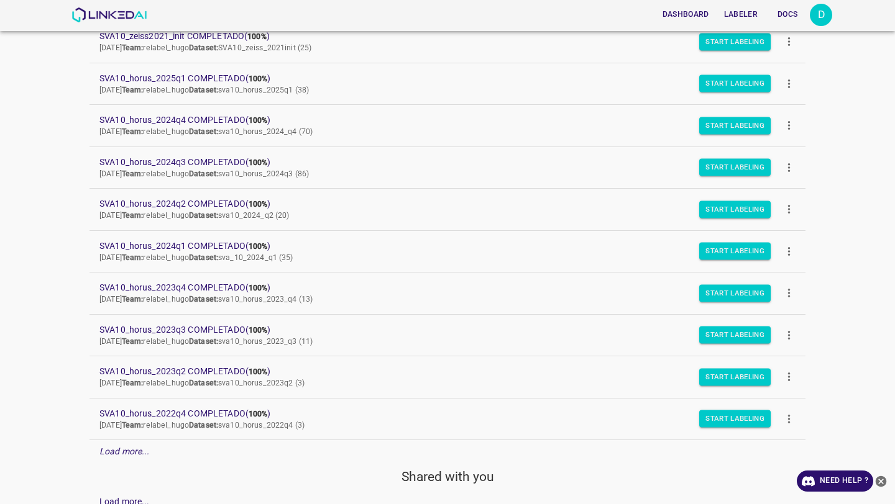
scroll to position [91, 0]
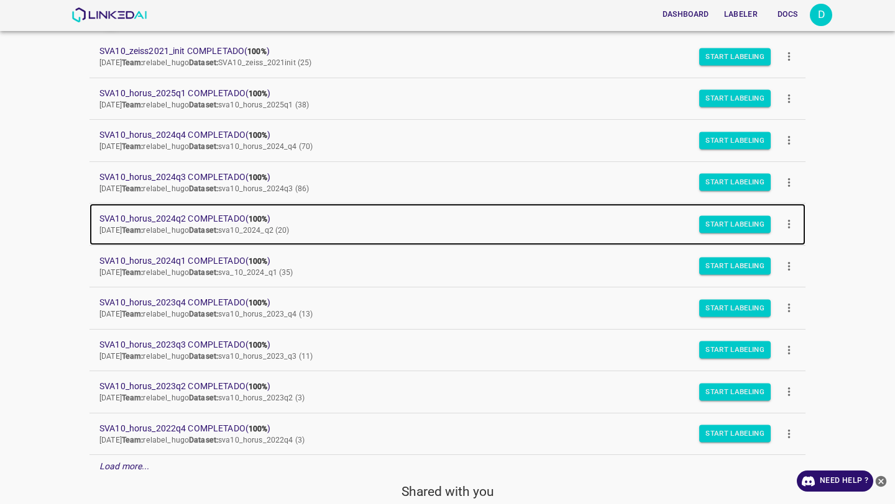
click at [187, 215] on span "SVA10_horus_2024q2 COMPLETADO ( 100% )" at bounding box center [437, 218] width 676 height 13
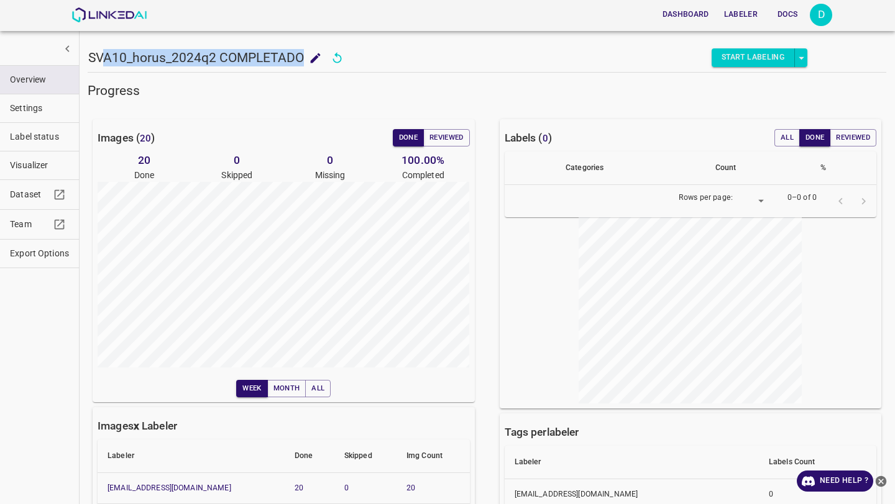
drag, startPoint x: 301, startPoint y: 55, endPoint x: 106, endPoint y: 49, distance: 195.8
click at [106, 49] on h5 "SVA10_horus_2024q2 COMPLETADO" at bounding box center [196, 57] width 216 height 17
drag, startPoint x: 89, startPoint y: 51, endPoint x: 301, endPoint y: 62, distance: 211.5
click at [301, 62] on h5 "SVA10_horus_2024q2 COMPLETADO" at bounding box center [196, 57] width 216 height 17
copy h5 "SVA10_horus_2024q2 COMPLETADO"
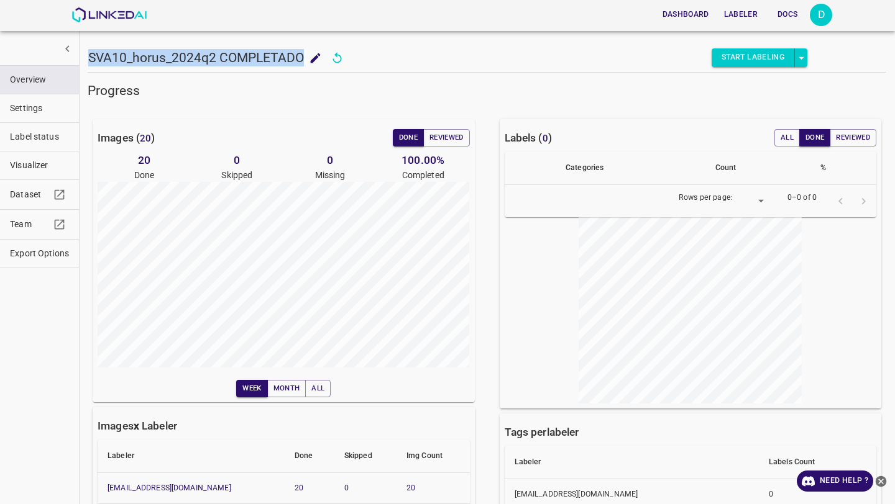
click at [33, 253] on span "Export Options" at bounding box center [39, 253] width 59 height 13
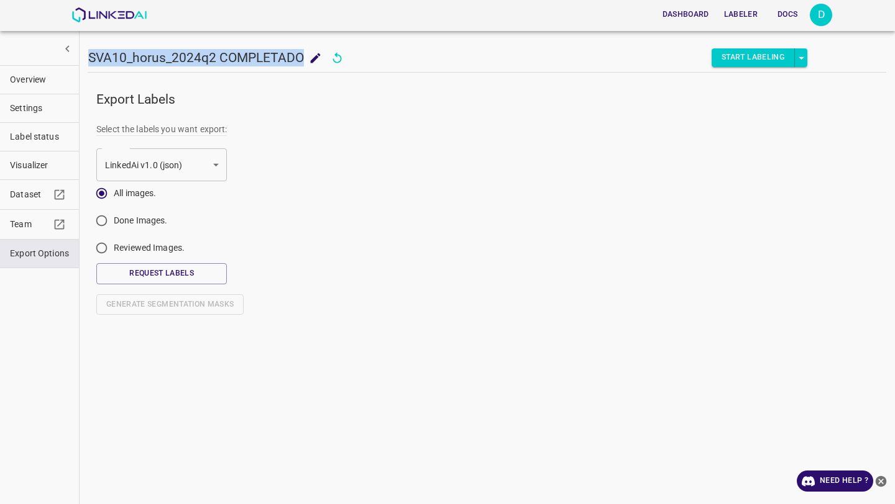
click at [109, 220] on input "Done Images." at bounding box center [101, 223] width 24 height 24
radio input "true"
click at [183, 271] on button "Request Labels" at bounding box center [161, 273] width 130 height 21
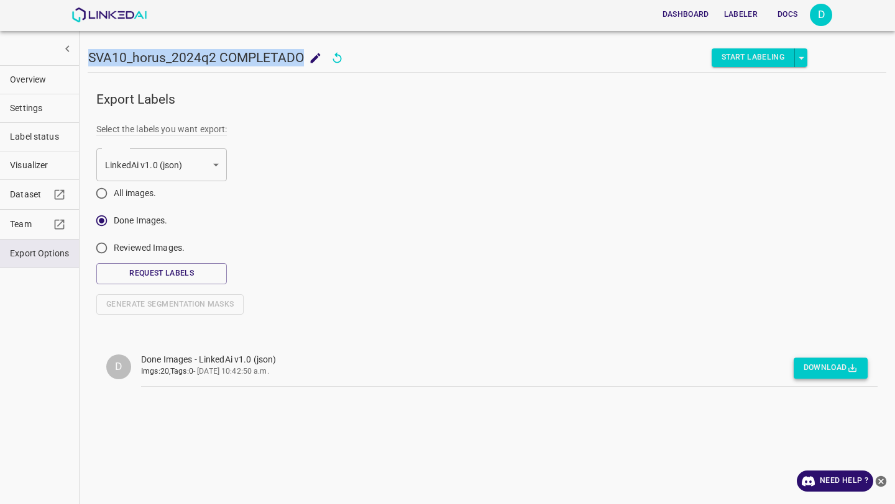
click at [814, 367] on button "Download" at bounding box center [830, 368] width 74 height 21
click at [125, 13] on img at bounding box center [108, 14] width 75 height 15
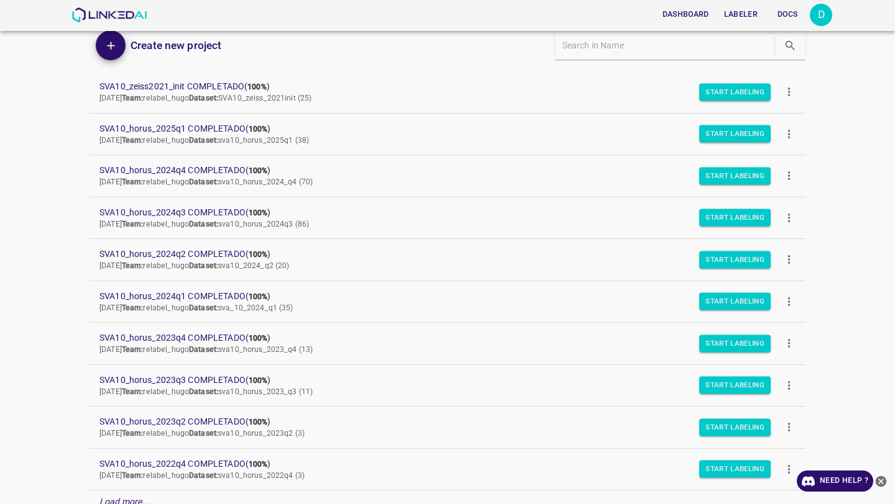
scroll to position [53, 0]
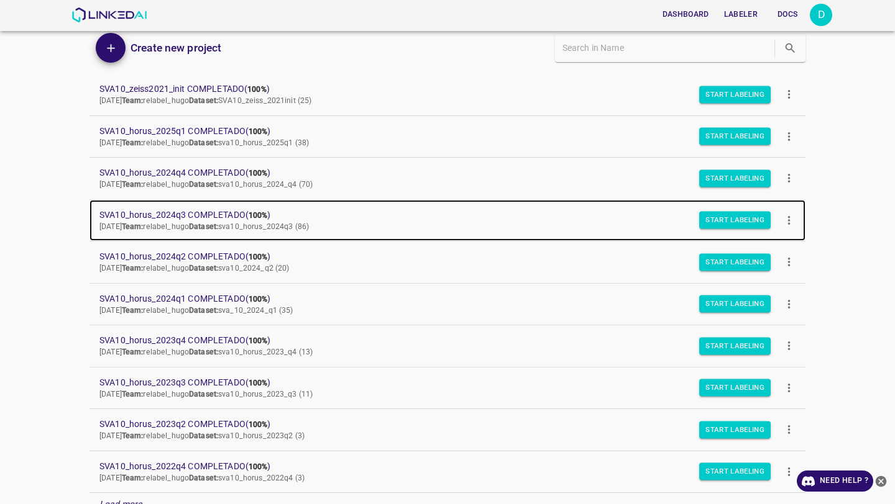
click at [171, 215] on span "SVA10_horus_2024q3 COMPLETADO ( 100% )" at bounding box center [437, 215] width 676 height 13
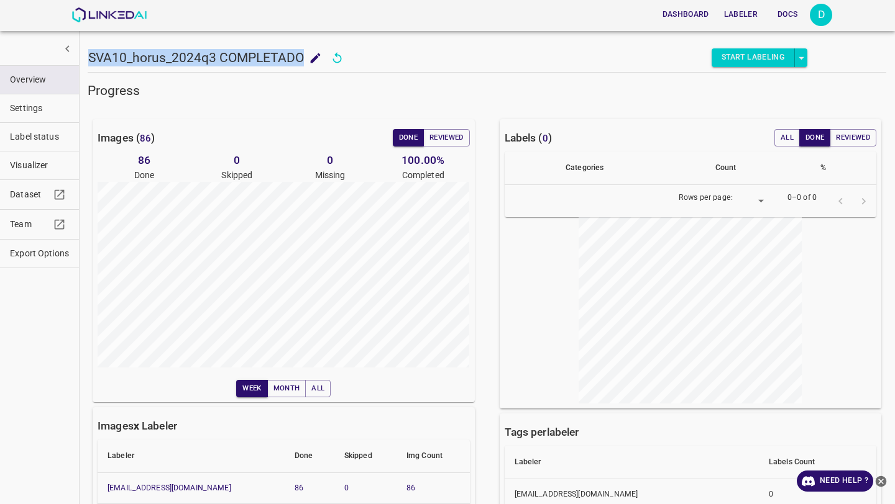
drag, startPoint x: 301, startPoint y: 54, endPoint x: 90, endPoint y: 55, distance: 211.2
click at [90, 55] on h5 "SVA10_horus_2024q3 COMPLETADO" at bounding box center [196, 57] width 216 height 17
copy h5 "SVA10_horus_2024q3 COMPLETADO"
click at [39, 203] on link "Dataset" at bounding box center [39, 194] width 79 height 29
click at [22, 249] on span "Export Options" at bounding box center [39, 253] width 59 height 13
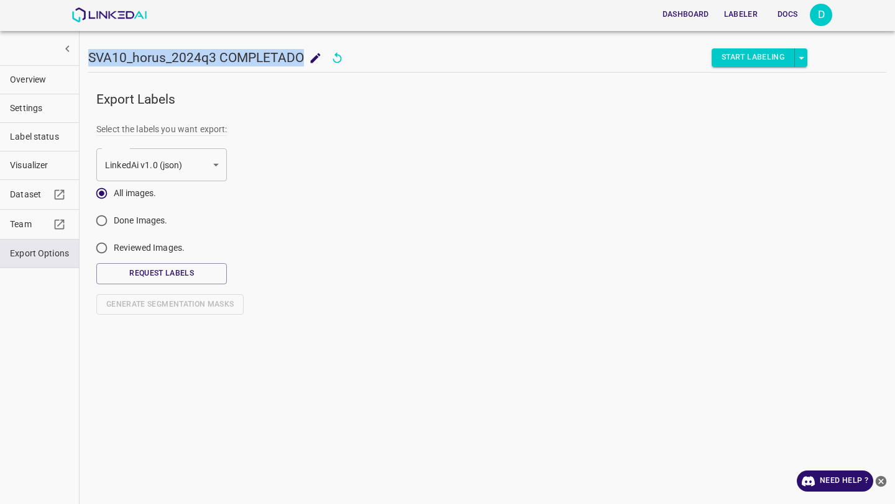
click at [102, 221] on input "Done Images." at bounding box center [101, 223] width 24 height 24
radio input "true"
click at [147, 268] on button "Request Labels" at bounding box center [161, 273] width 130 height 21
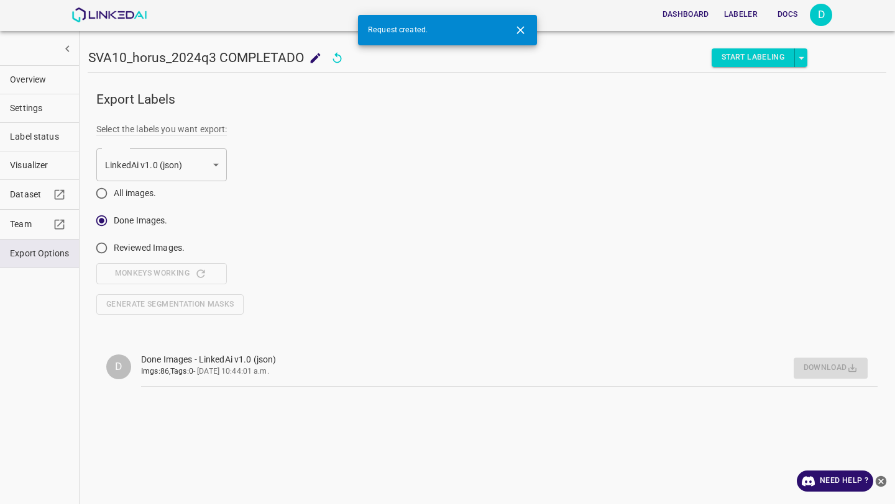
click at [558, 332] on div "D Done Images - LinkedAi v1.0 (json) Imgs: 86 , Tags: 0 - 12/8/2025, 10:44:01 a…" at bounding box center [479, 358] width 796 height 67
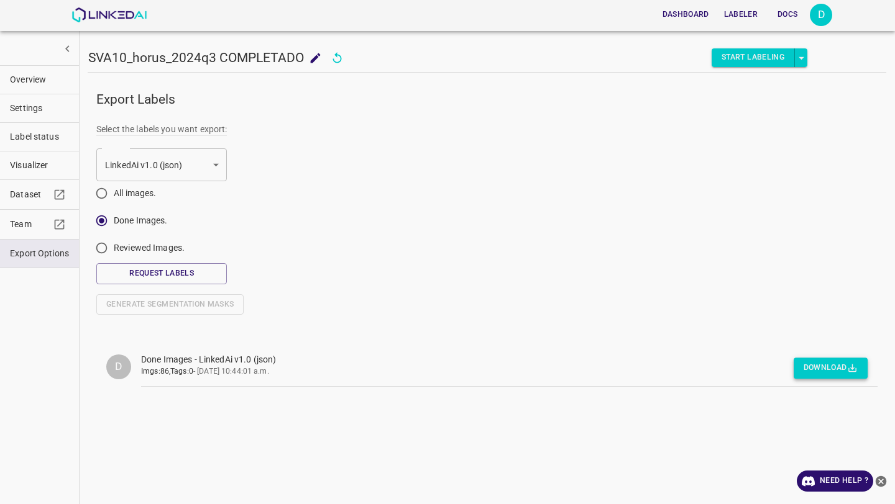
click at [828, 366] on button "Download" at bounding box center [830, 368] width 74 height 21
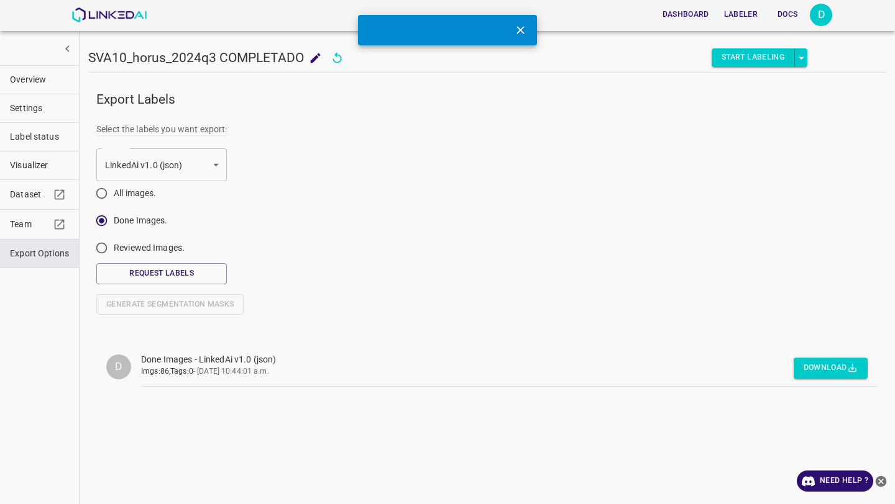
click at [420, 125] on form "Select the labels you want export: LinkedAi v1.0 (json) default Format All imag…" at bounding box center [486, 208] width 781 height 171
click at [523, 29] on icon "Close" at bounding box center [520, 30] width 13 height 13
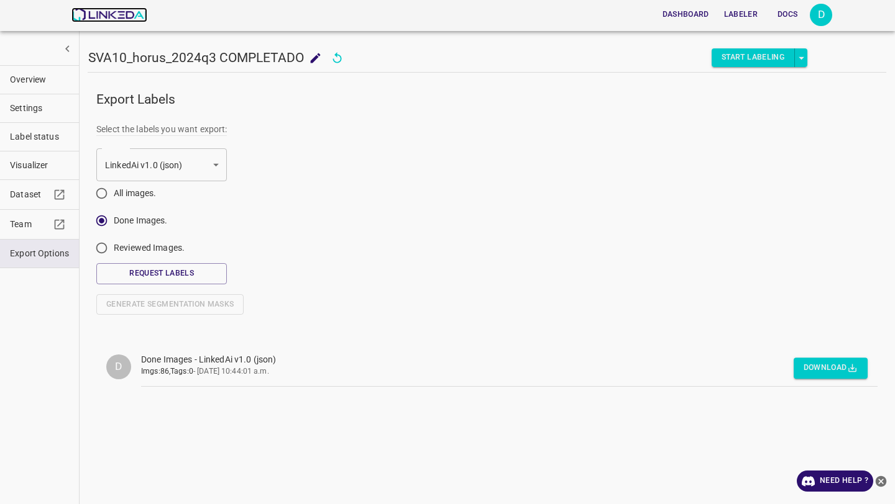
click at [117, 11] on img at bounding box center [108, 14] width 75 height 15
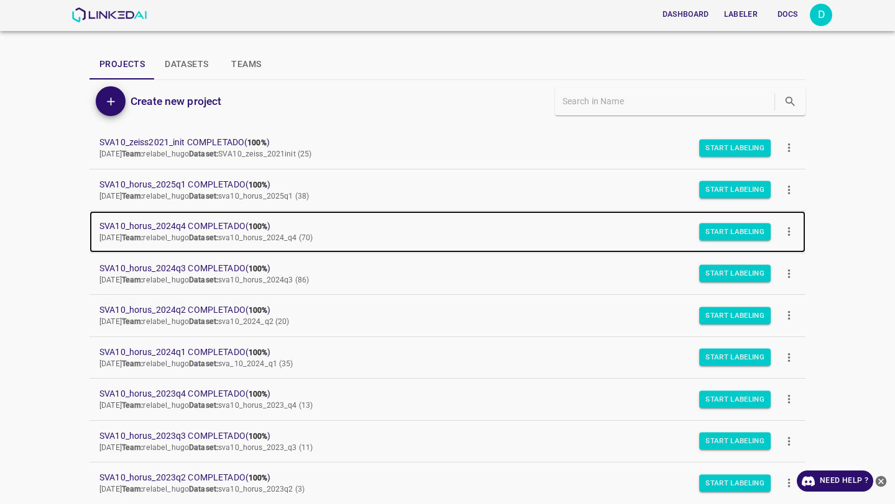
click at [228, 222] on span "SVA10_horus_2024q4 COMPLETADO ( 100% )" at bounding box center [437, 226] width 676 height 13
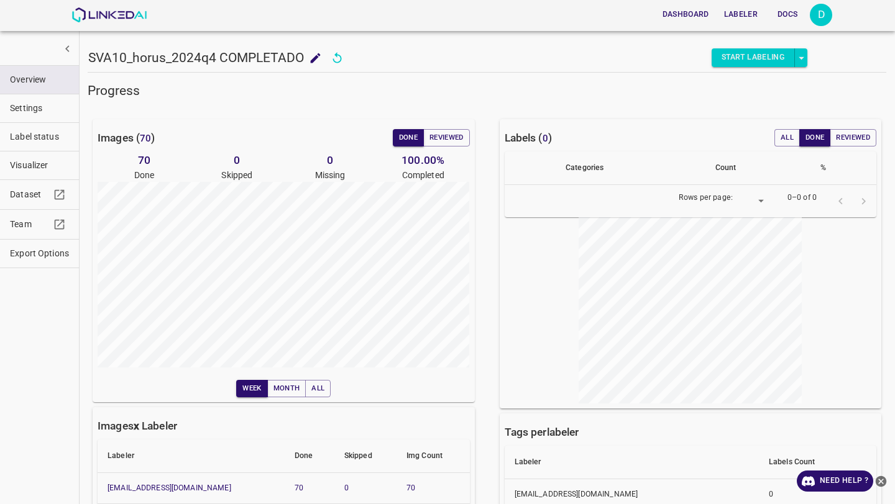
drag, startPoint x: 305, startPoint y: 57, endPoint x: 206, endPoint y: 56, distance: 98.8
click at [206, 56] on div "SVA10_horus_2024q4 COMPLETADO SVA10_horus_2024q4 COMPLETADO" at bounding box center [207, 57] width 239 height 19
click at [304, 55] on button "add to shopping cart" at bounding box center [315, 58] width 23 height 23
click at [323, 101] on div "Images ( 70 ) Done Reviewed 70 Done 0 Skipped 0 Missing 100.00 % Completed Week…" at bounding box center [276, 326] width 407 height 454
click at [244, 58] on icon "add to shopping cart" at bounding box center [250, 58] width 13 height 13
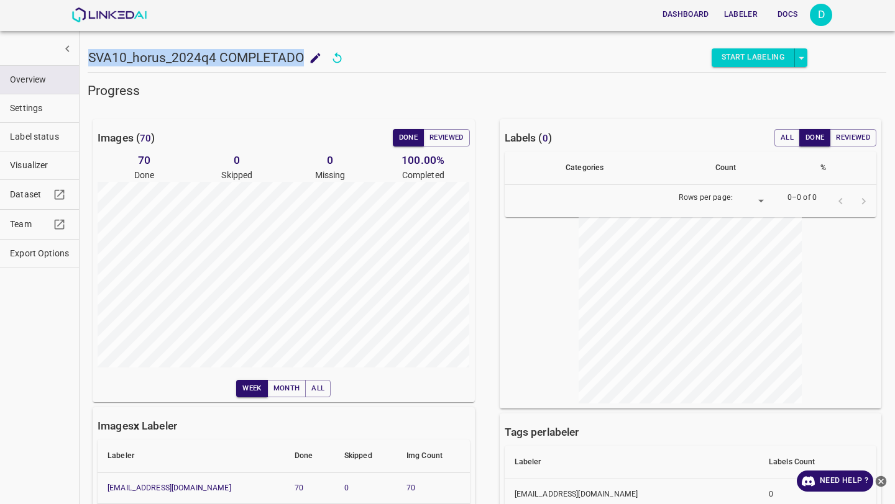
drag, startPoint x: 299, startPoint y: 55, endPoint x: 79, endPoint y: 58, distance: 220.5
click at [79, 58] on div "SVA10_horus_2024q4 COMPLETADO SVA10_horus_2024q4 COMPLETADO Start Labeling Prog…" at bounding box center [487, 252] width 816 height 504
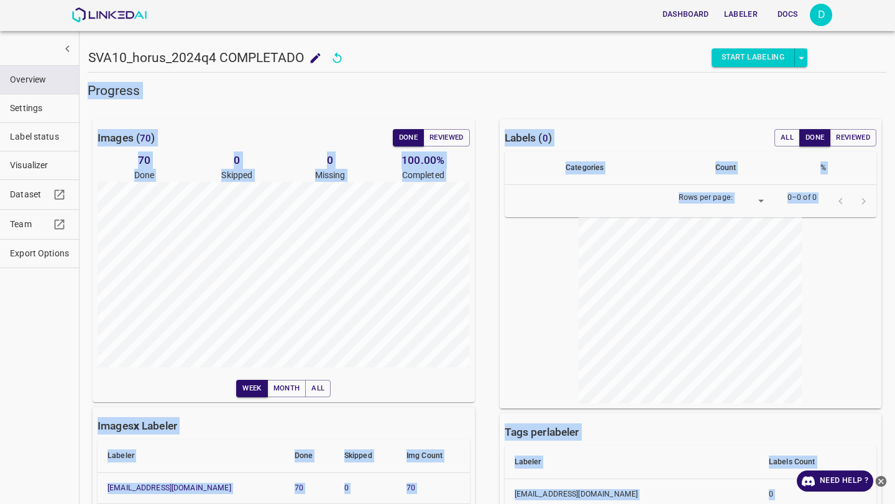
copy div "Start Labeling Progress Images ( 70 ) Done Reviewed 70 Done 0 Skipped 0 Missing…"
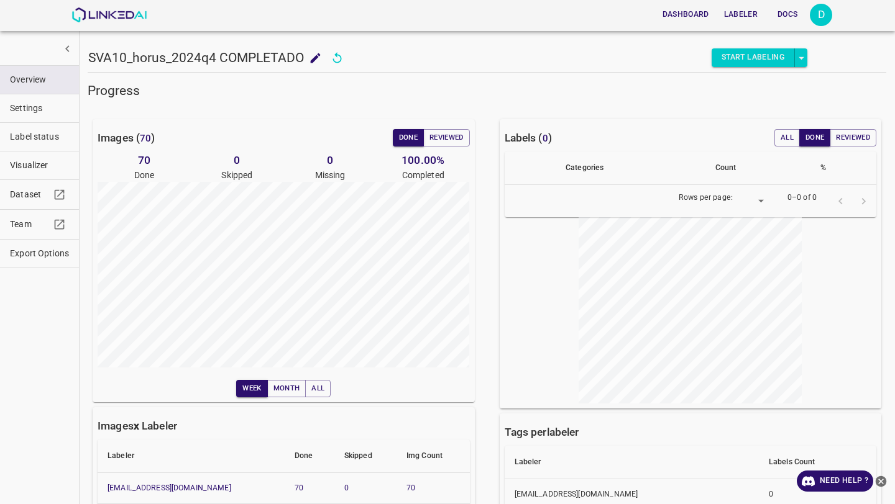
click at [297, 57] on h5 "SVA10_horus_2024q4 COMPLETADO" at bounding box center [196, 57] width 216 height 17
drag, startPoint x: 303, startPoint y: 57, endPoint x: 91, endPoint y: 53, distance: 212.5
click at [91, 53] on h5 "SVA10_horus_2024q4 COMPLETADO" at bounding box center [196, 57] width 216 height 17
copy h5 "SVA10_horus_2024q4 COMPLETADO"
click at [50, 254] on span "Export Options" at bounding box center [39, 253] width 59 height 13
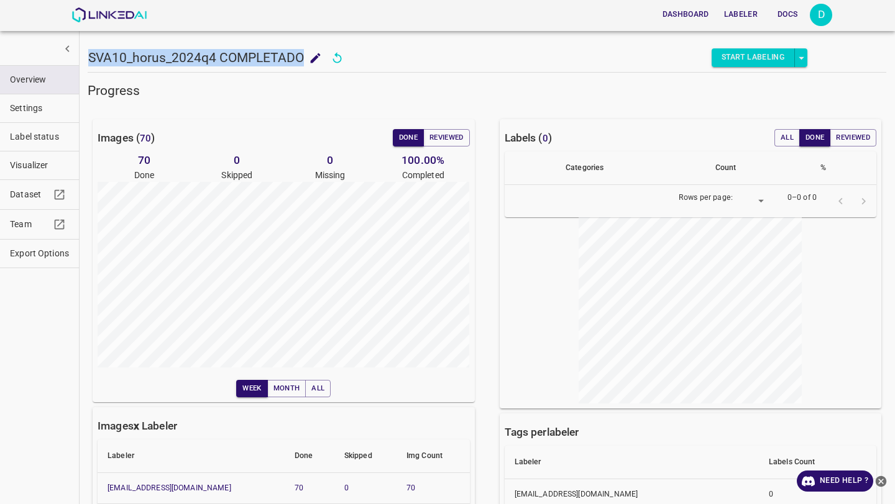
click at [50, 254] on span "Export Options" at bounding box center [39, 253] width 59 height 13
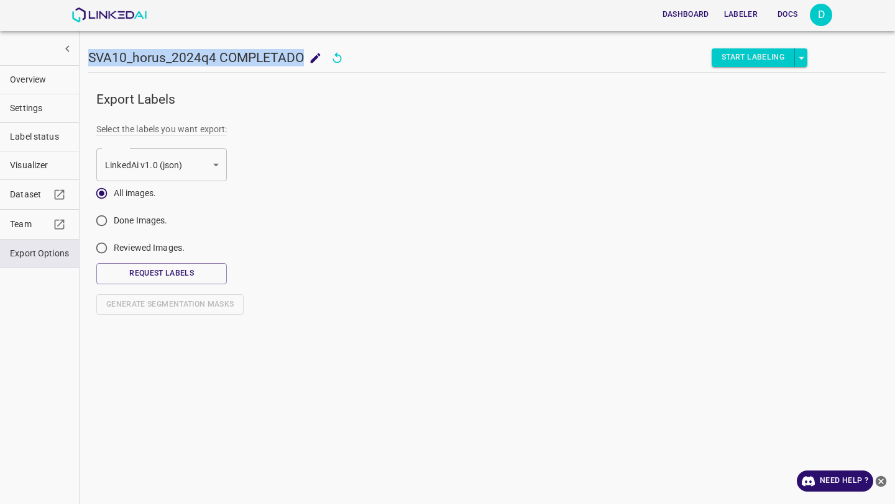
click at [106, 221] on input "Done Images." at bounding box center [101, 223] width 24 height 24
radio input "true"
click at [158, 268] on button "Request Labels" at bounding box center [161, 273] width 130 height 21
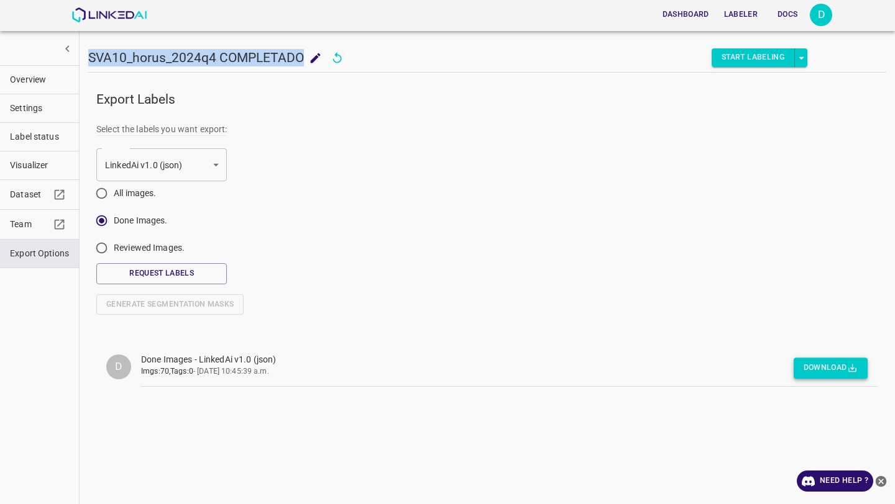
click at [809, 372] on button "Download" at bounding box center [830, 368] width 74 height 21
click at [70, 50] on icon "show more" at bounding box center [67, 48] width 13 height 13
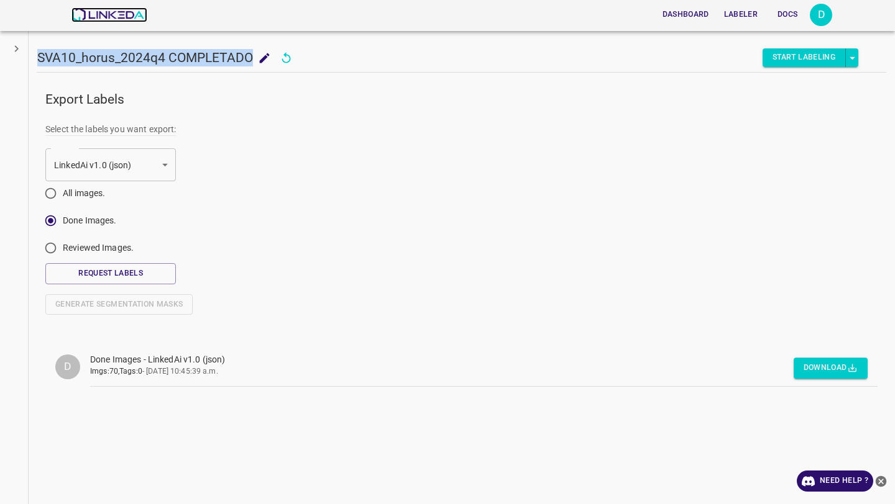
click at [94, 17] on img at bounding box center [108, 14] width 75 height 15
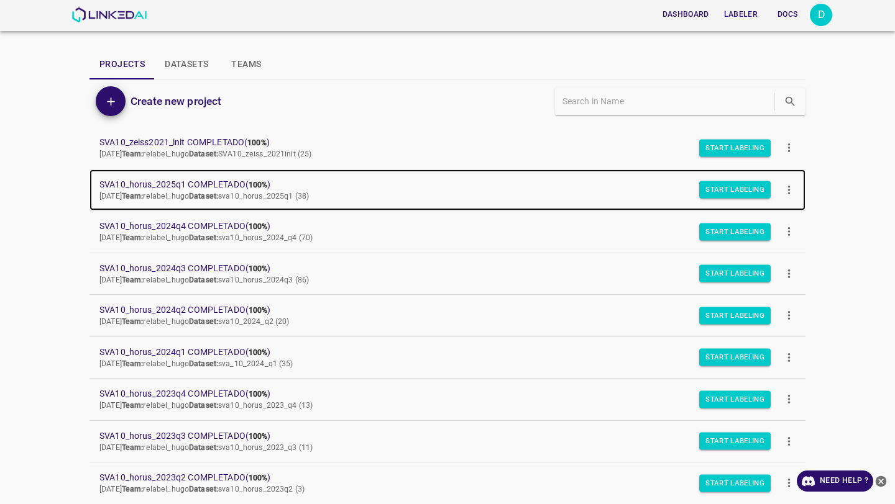
click at [189, 180] on span "SVA10_horus_2025q1 COMPLETADO ( 100% )" at bounding box center [437, 184] width 676 height 13
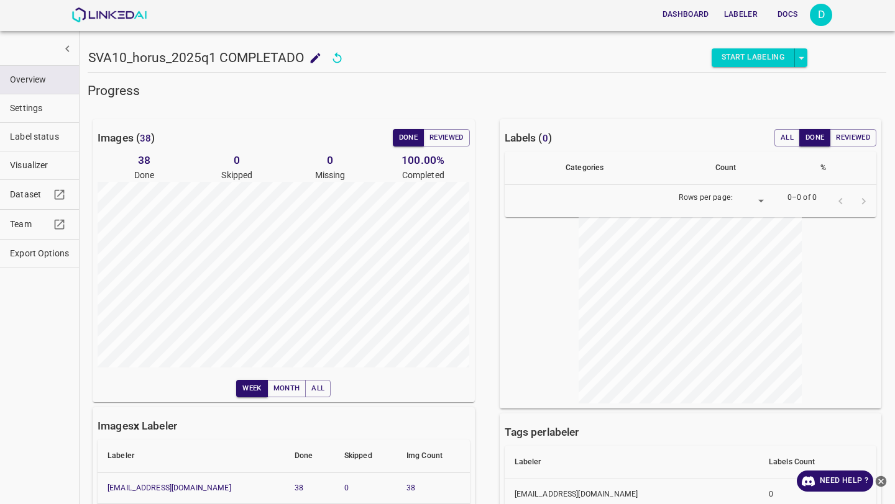
click at [46, 252] on span "Export Options" at bounding box center [39, 253] width 59 height 13
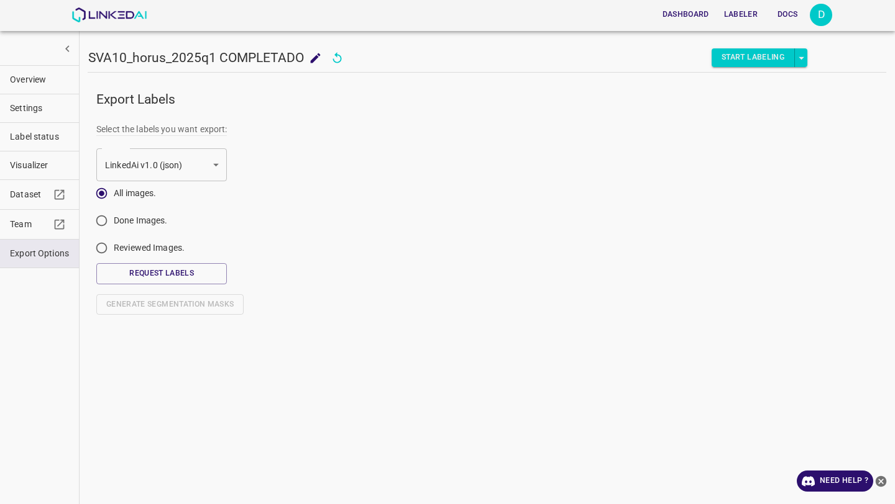
click at [95, 224] on input "Done Images." at bounding box center [101, 223] width 24 height 24
radio input "true"
click at [139, 269] on button "Request Labels" at bounding box center [161, 273] width 130 height 21
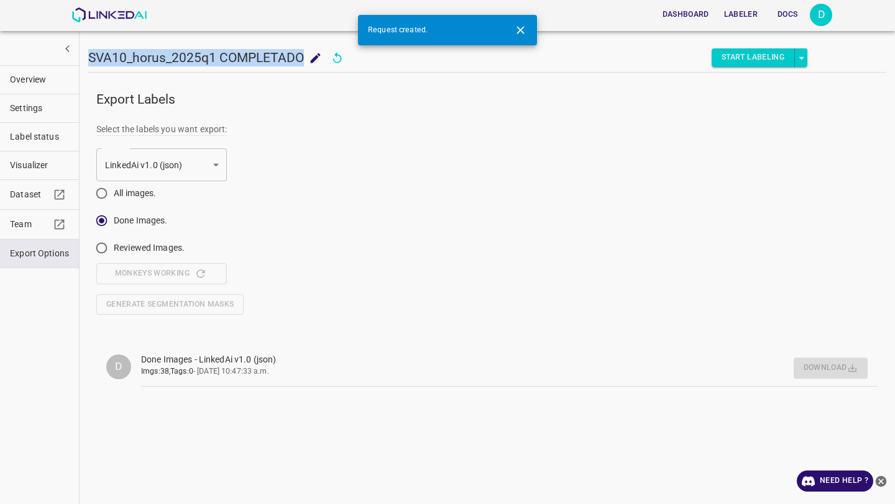
drag, startPoint x: 303, startPoint y: 62, endPoint x: 89, endPoint y: 59, distance: 214.3
click at [89, 59] on h5 "SVA10_horus_2025q1 COMPLETADO" at bounding box center [196, 57] width 216 height 17
copy h5 "SVA10_horus_2025q1 COMPLETADO"
click at [838, 367] on button "Download" at bounding box center [830, 368] width 74 height 21
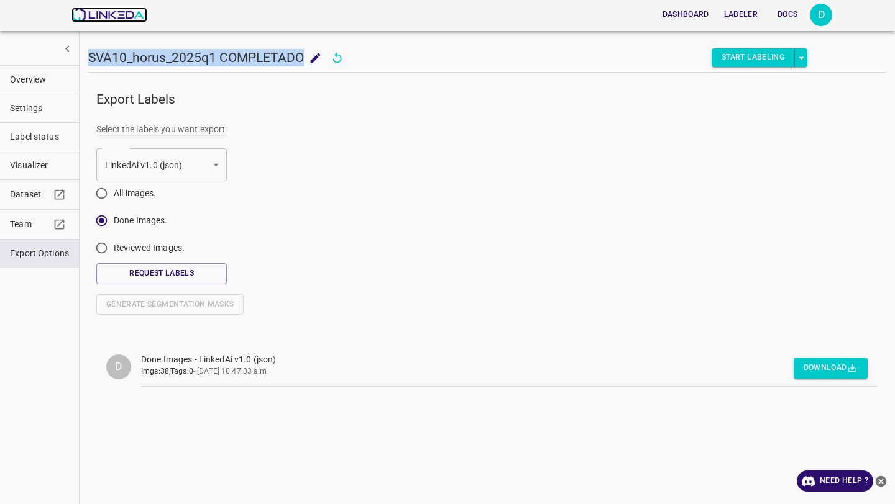
click at [112, 11] on img at bounding box center [108, 14] width 75 height 15
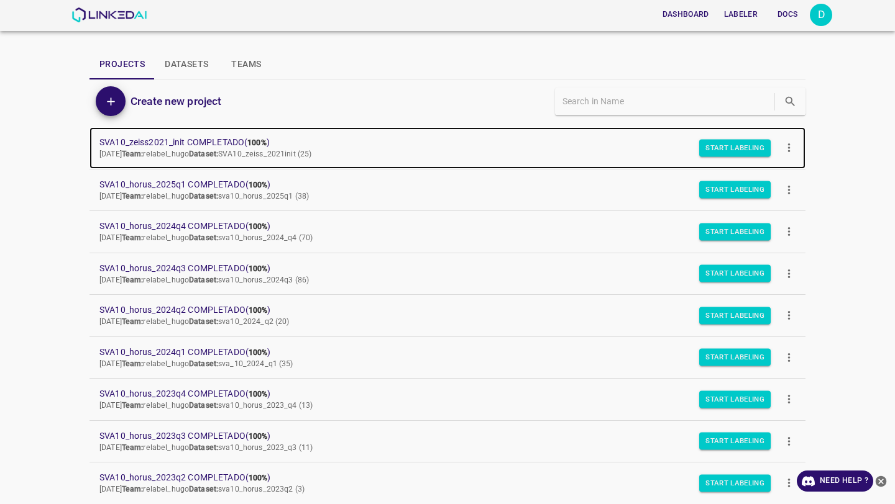
click at [189, 139] on span "SVA10_zeiss2021_init COMPLETADO ( 100% )" at bounding box center [437, 142] width 676 height 13
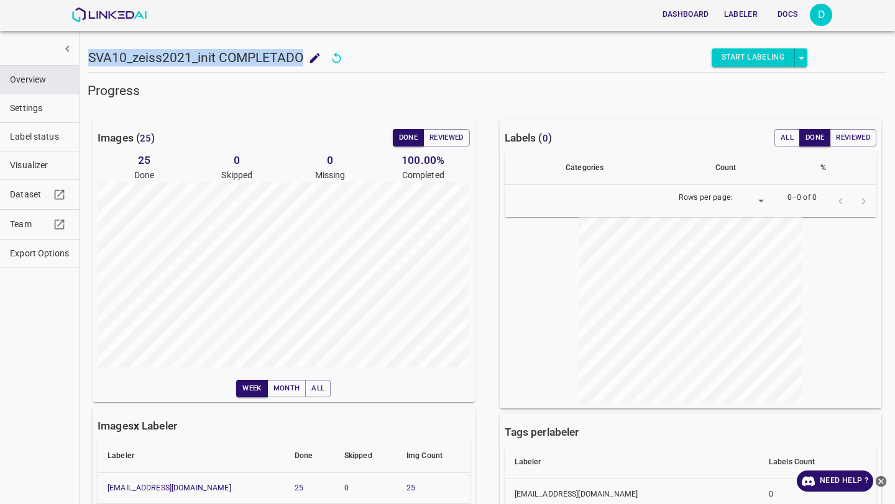
drag, startPoint x: 303, startPoint y: 55, endPoint x: 91, endPoint y: 52, distance: 212.5
click at [91, 52] on h5 "SVA10_zeiss2021_init COMPLETADO" at bounding box center [195, 57] width 215 height 17
copy h5 "SVA10_zeiss2021_init COMPLETADO"
click at [31, 252] on span "Export Options" at bounding box center [39, 253] width 59 height 13
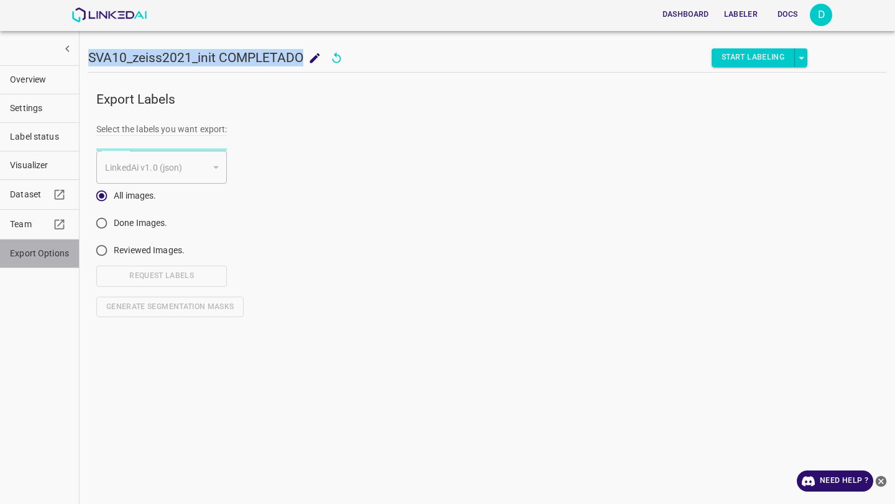
click at [31, 252] on span "Export Options" at bounding box center [39, 253] width 59 height 13
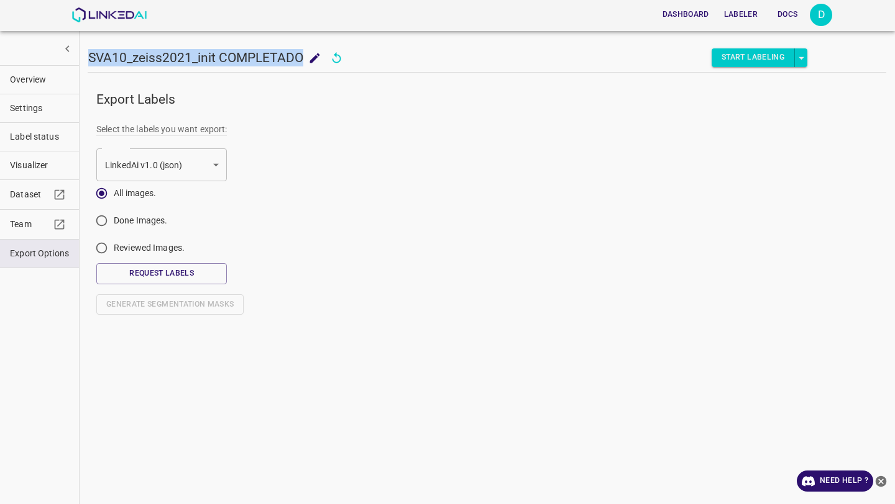
click at [104, 219] on input "Done Images." at bounding box center [101, 223] width 24 height 24
radio input "true"
click at [161, 273] on button "Request Labels" at bounding box center [161, 273] width 130 height 21
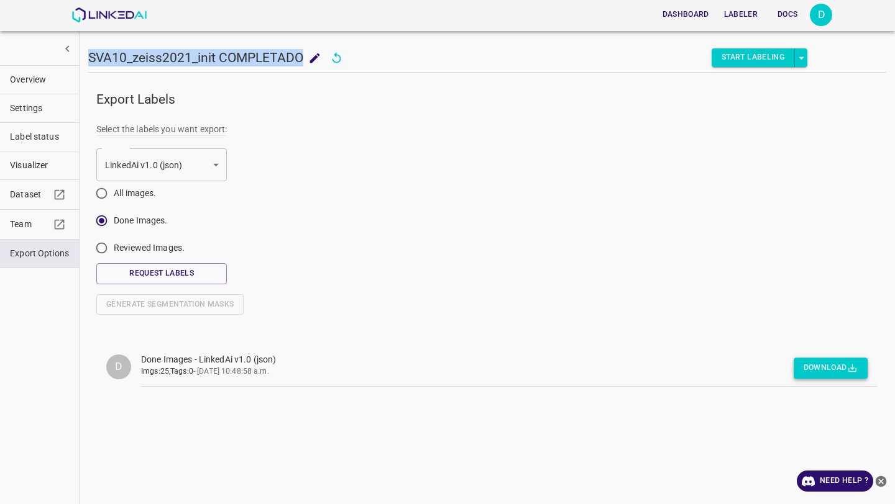
click at [854, 368] on icon "button" at bounding box center [852, 368] width 11 height 11
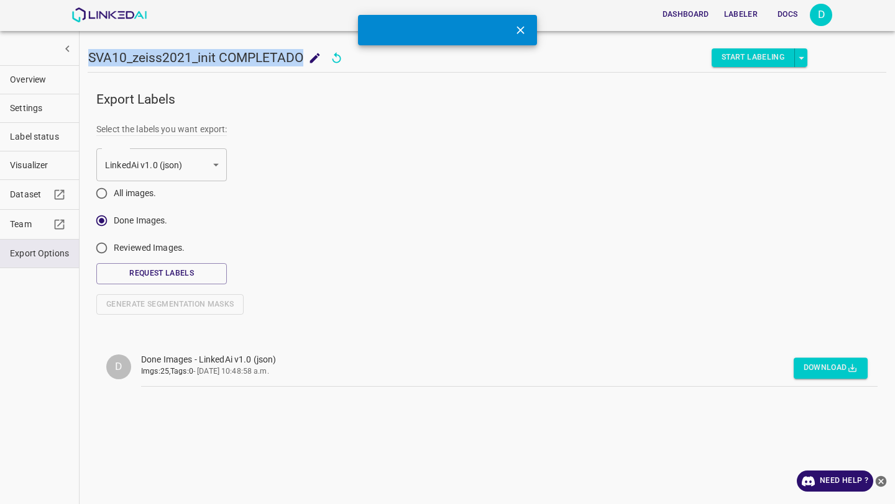
click at [526, 27] on icon "Close" at bounding box center [520, 30] width 13 height 13
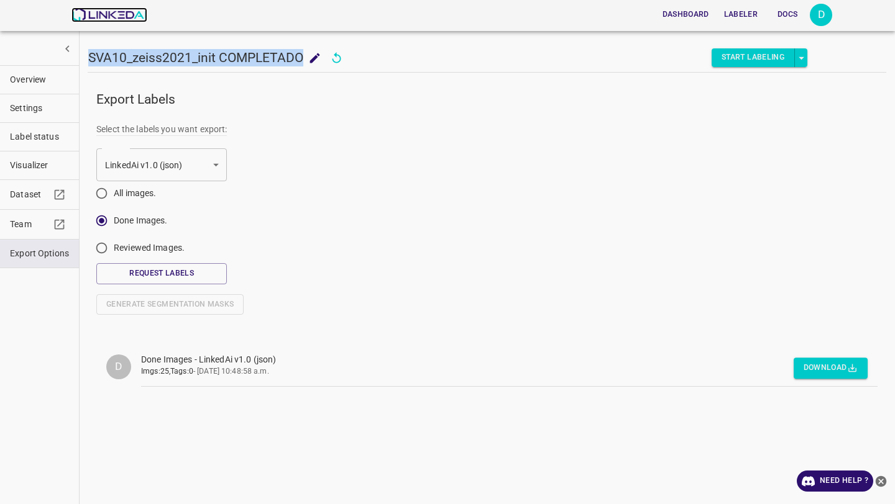
click at [135, 13] on img at bounding box center [108, 14] width 75 height 15
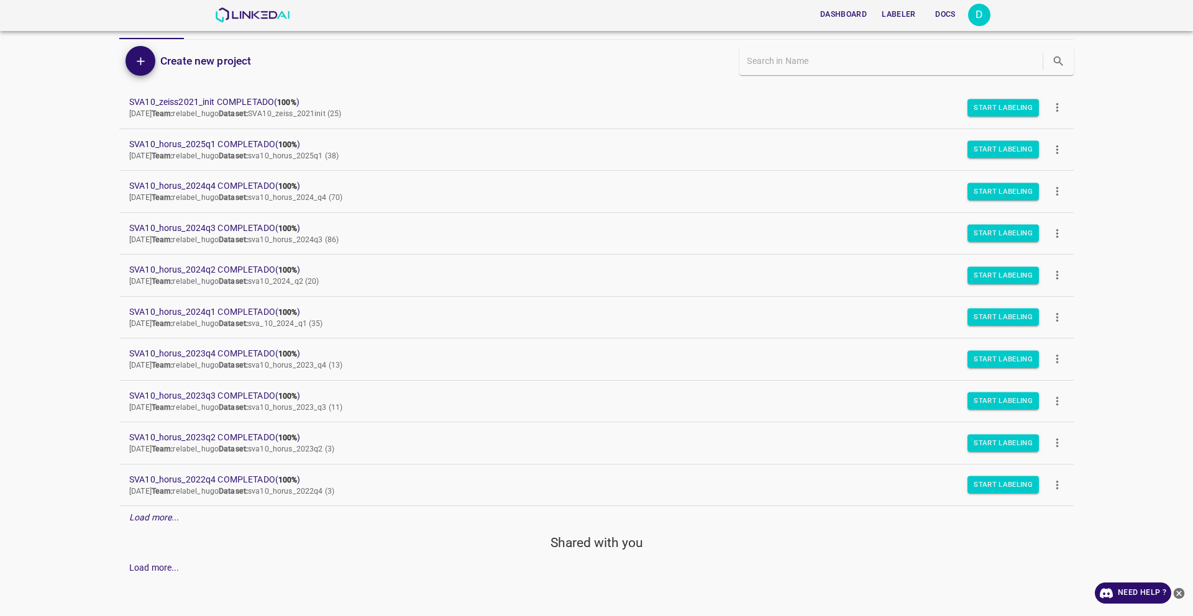
scroll to position [40, 0]
click at [157, 504] on em "Load more..." at bounding box center [154, 518] width 50 height 10
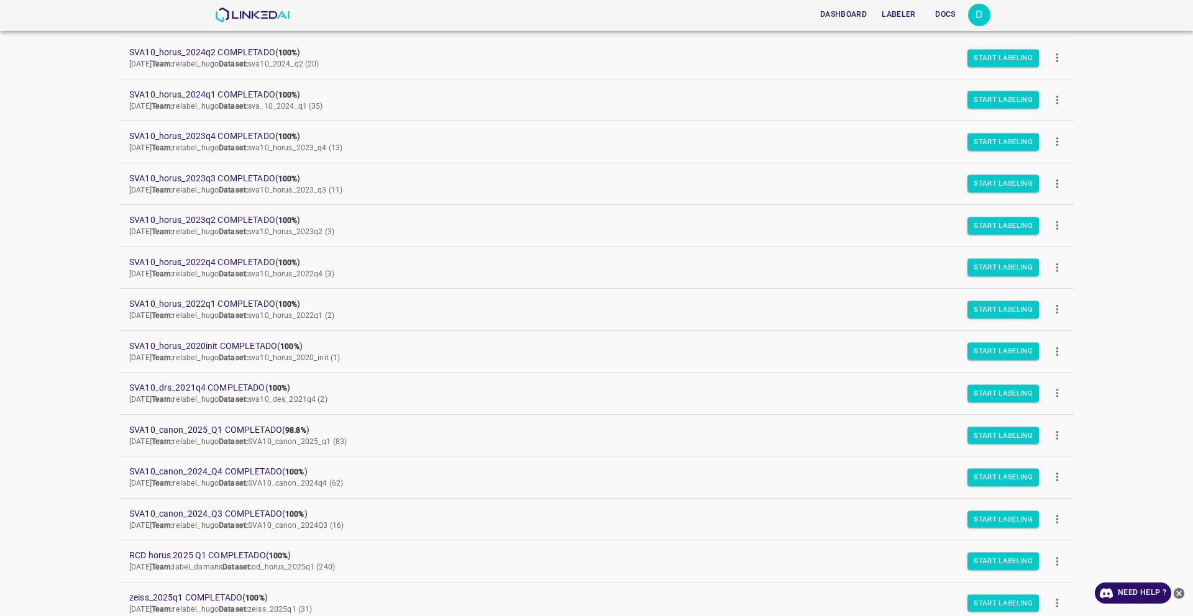
scroll to position [0, 0]
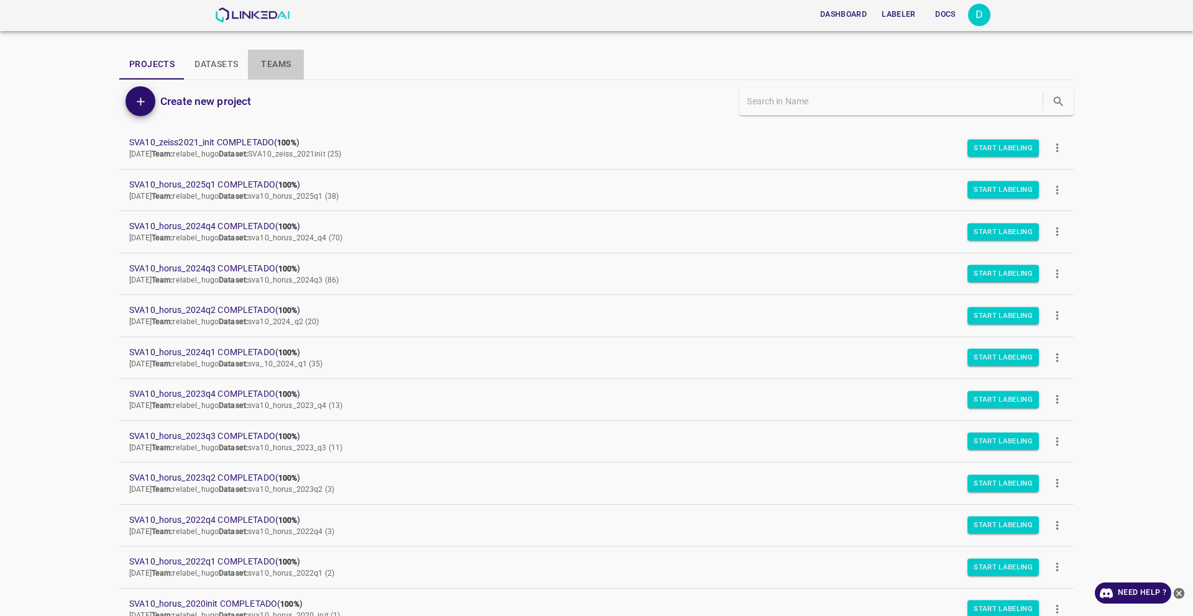
click at [276, 60] on button "Teams" at bounding box center [276, 65] width 56 height 30
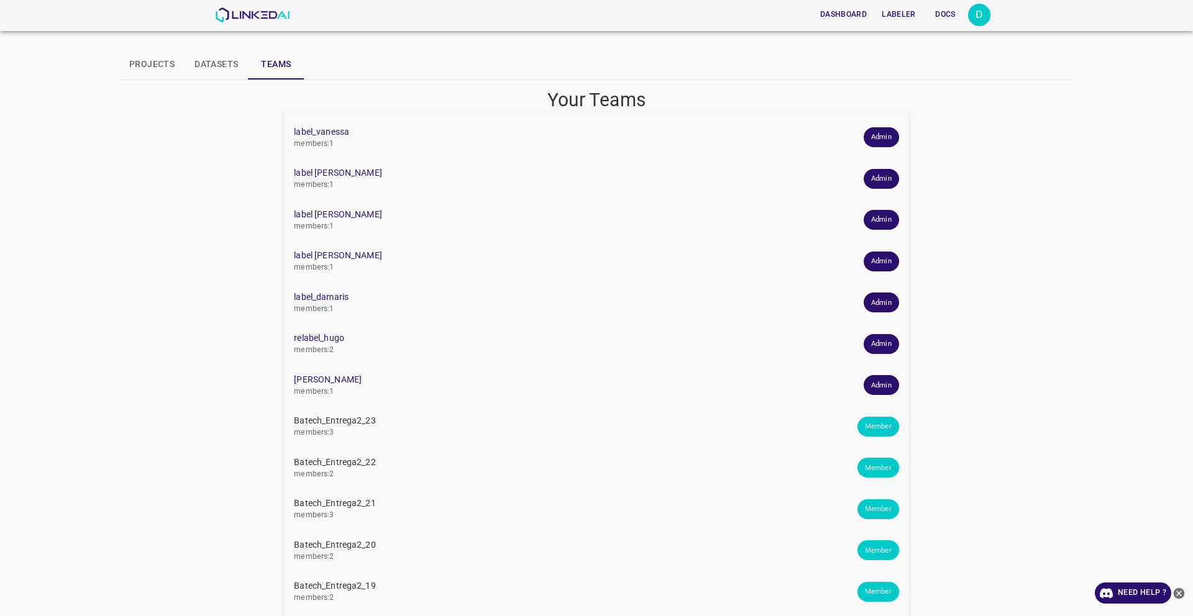
click at [873, 344] on span "Admin" at bounding box center [880, 344] width 35 height 11
click at [882, 342] on span "Admin" at bounding box center [880, 344] width 35 height 11
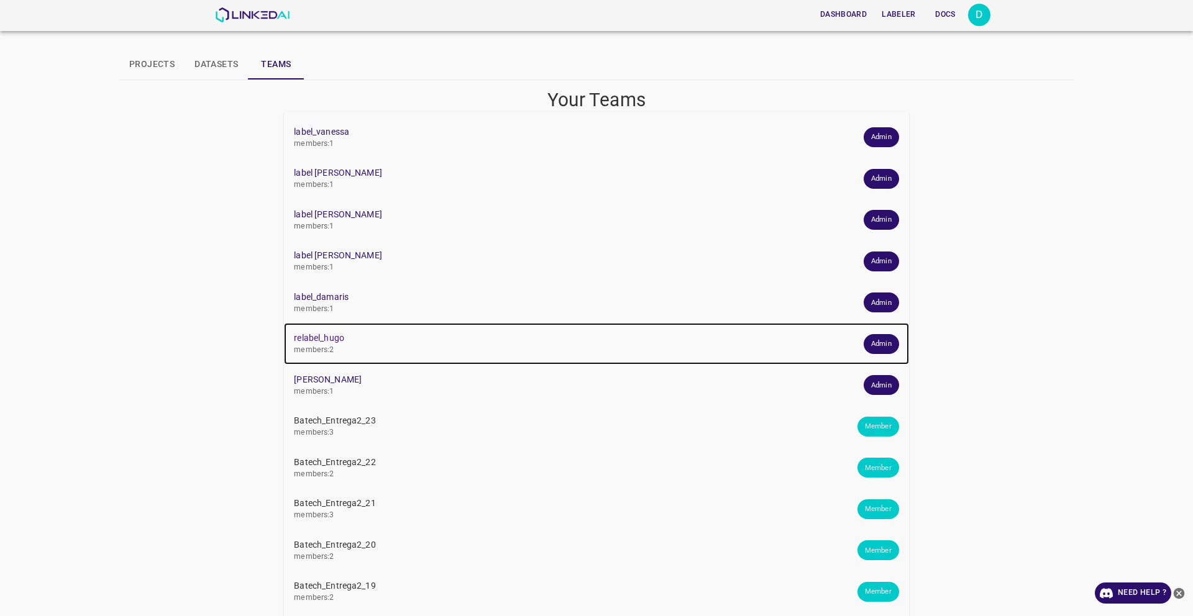
click at [314, 341] on span "relabel_hugo" at bounding box center [586, 338] width 585 height 13
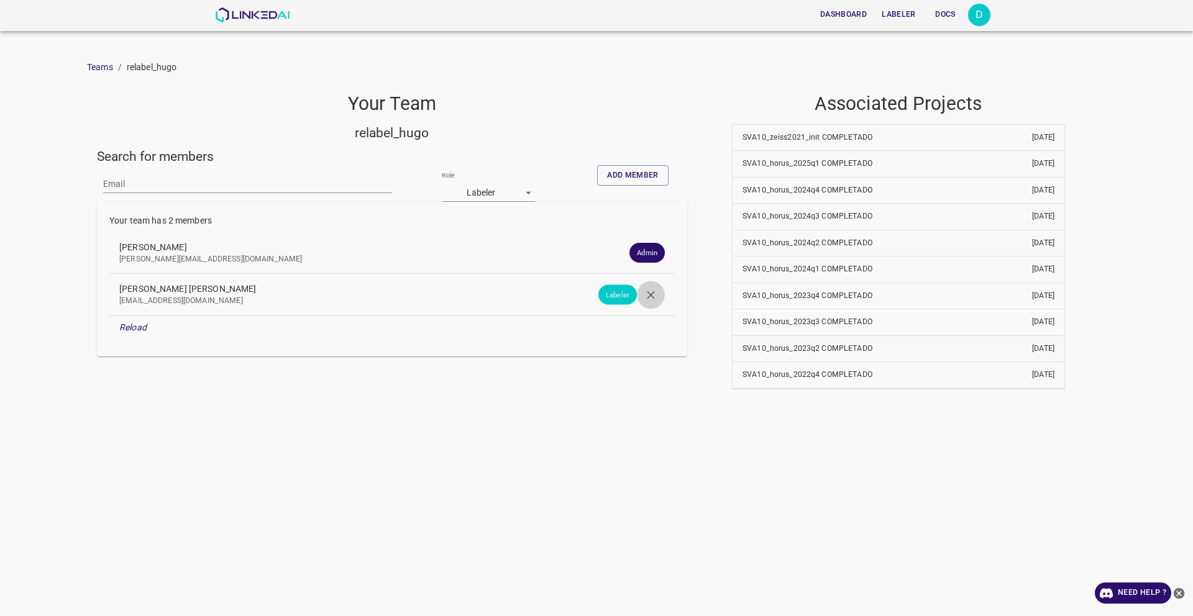
click at [656, 298] on icon "button" at bounding box center [650, 294] width 13 height 13
click at [522, 410] on div "Dashboard Labeler Docs D Teams / relabel_hugo Your Team relabel_hugo Search for…" at bounding box center [596, 308] width 1193 height 616
click at [641, 71] on ol "Teams / relabel_hugo" at bounding box center [596, 67] width 1019 height 13
click at [255, 13] on img at bounding box center [252, 14] width 75 height 15
